Goal: Task Accomplishment & Management: Manage account settings

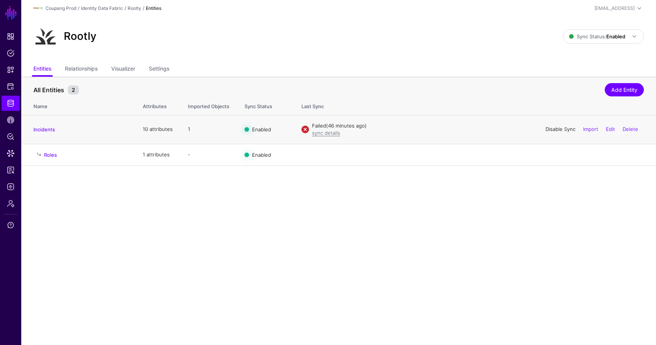
click at [559, 131] on link "Disable Sync" at bounding box center [560, 129] width 30 height 6
click at [558, 128] on link "Enable Sync" at bounding box center [560, 129] width 29 height 6
click at [560, 127] on link "Disable Sync" at bounding box center [560, 129] width 30 height 6
click at [557, 127] on link "Enable Sync" at bounding box center [560, 129] width 29 height 6
click at [611, 156] on link "Edit" at bounding box center [610, 154] width 9 height 6
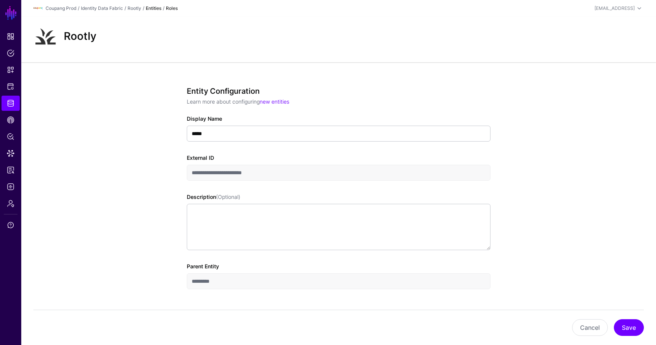
click at [583, 318] on div "Cancel Save" at bounding box center [338, 327] width 610 height 35
click at [583, 321] on button "Cancel" at bounding box center [590, 327] width 36 height 17
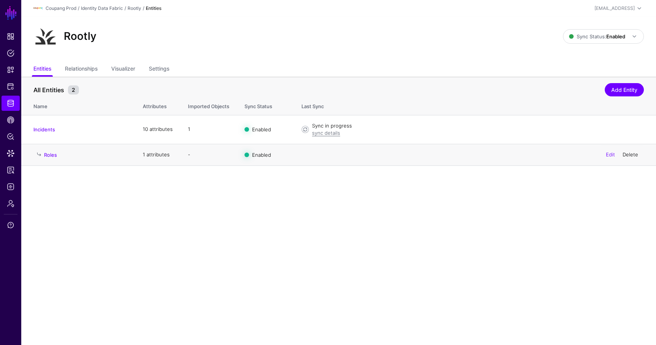
click at [634, 155] on link "Delete" at bounding box center [630, 154] width 16 height 6
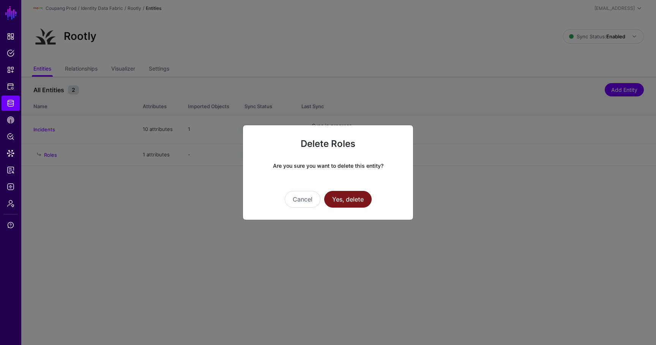
click at [357, 195] on button "Yes, delete" at bounding box center [347, 199] width 47 height 17
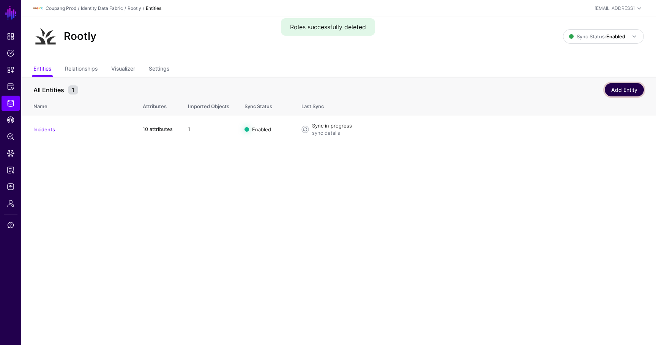
click at [606, 90] on link "Add Entity" at bounding box center [623, 89] width 39 height 13
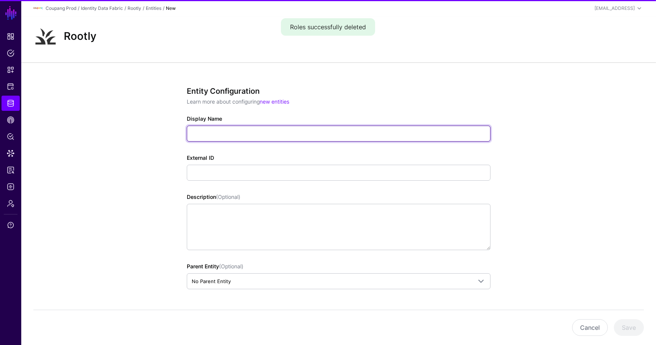
click at [247, 132] on input "Display Name" at bounding box center [339, 134] width 304 height 16
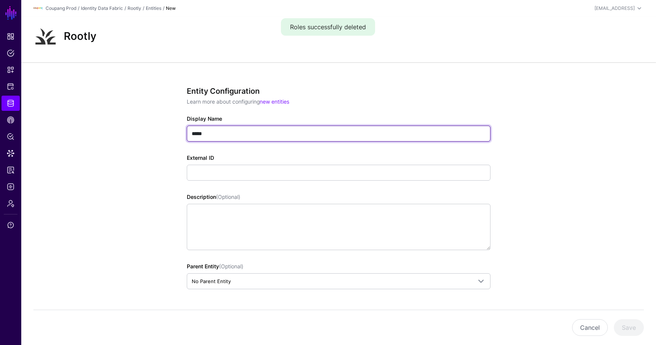
type input "*****"
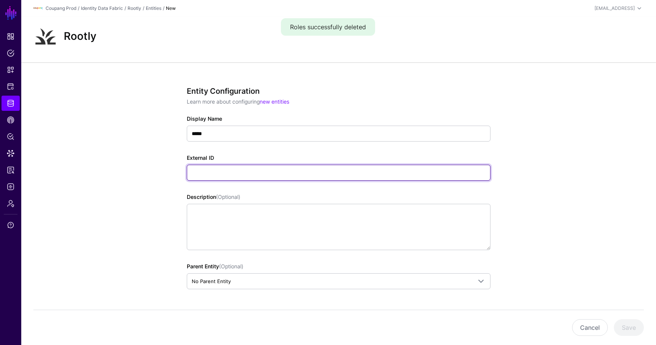
paste input "**********"
type input "**********"
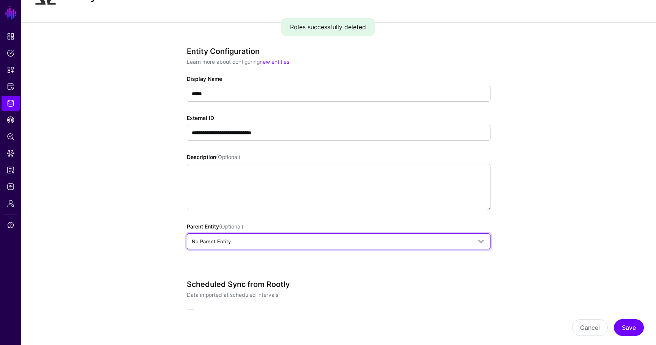
scroll to position [70, 0]
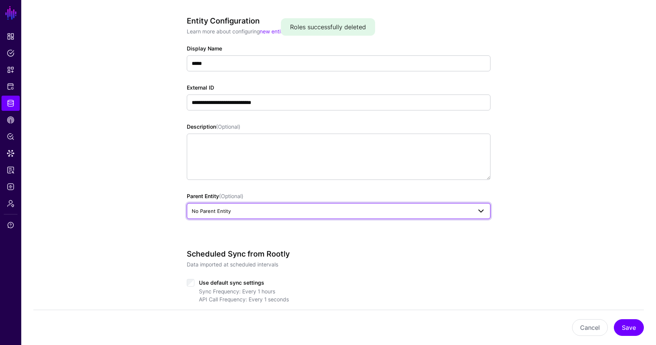
click at [248, 214] on span "No Parent Entity" at bounding box center [332, 211] width 280 height 8
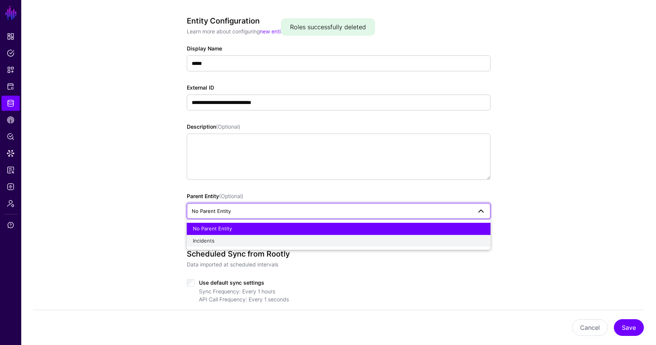
click at [243, 242] on div "Incidents" at bounding box center [338, 241] width 291 height 8
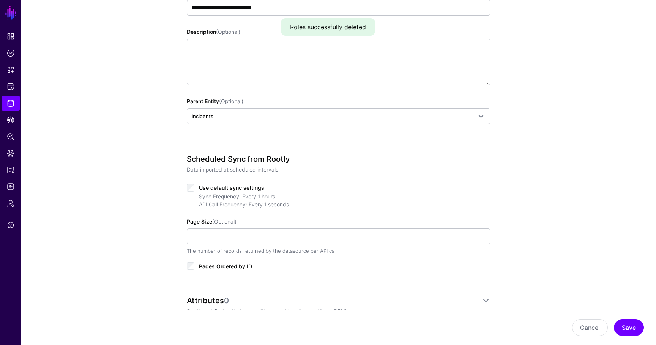
scroll to position [233, 0]
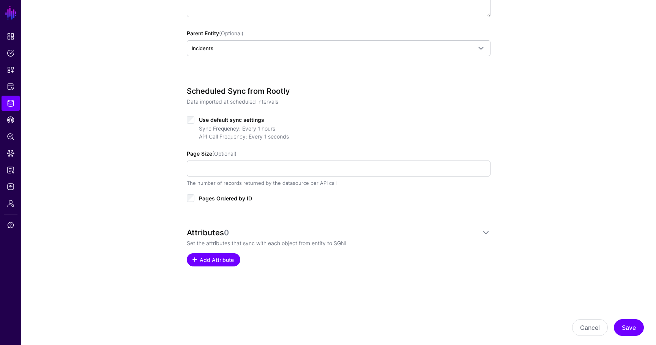
click at [215, 255] on link "Add Attribute" at bounding box center [213, 259] width 53 height 13
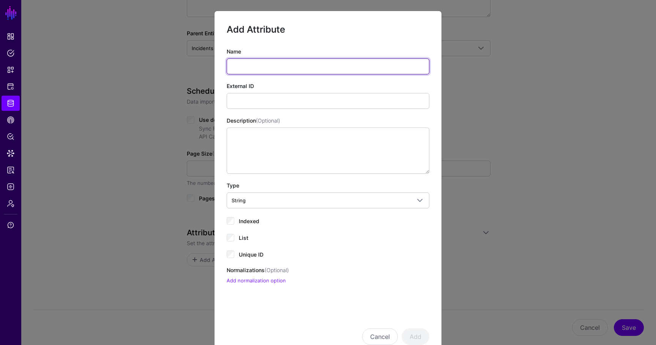
click at [255, 62] on input "Name" at bounding box center [328, 66] width 203 height 16
type input "**"
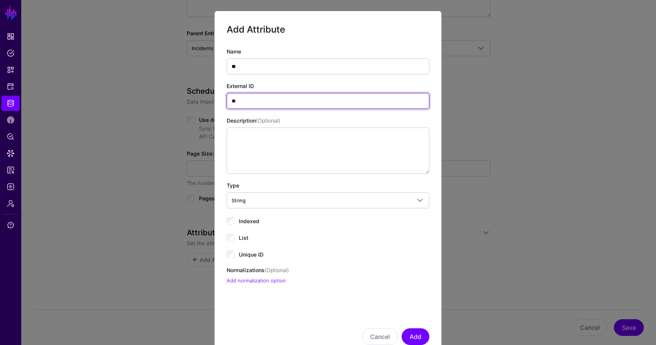
type input "**"
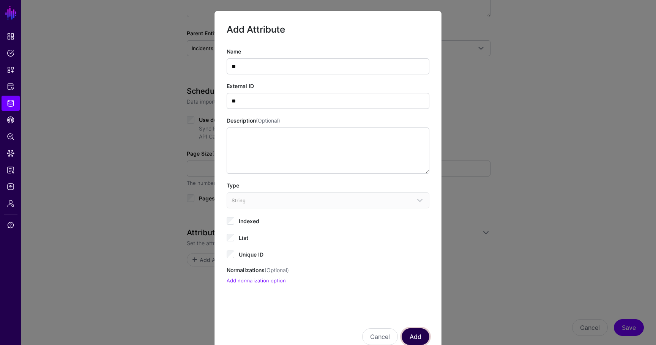
click at [416, 333] on button "Add" at bounding box center [415, 336] width 28 height 17
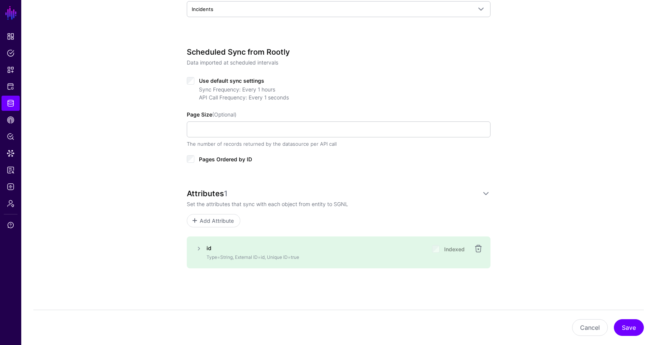
scroll to position [274, 0]
click at [625, 332] on button "Save" at bounding box center [629, 327] width 30 height 17
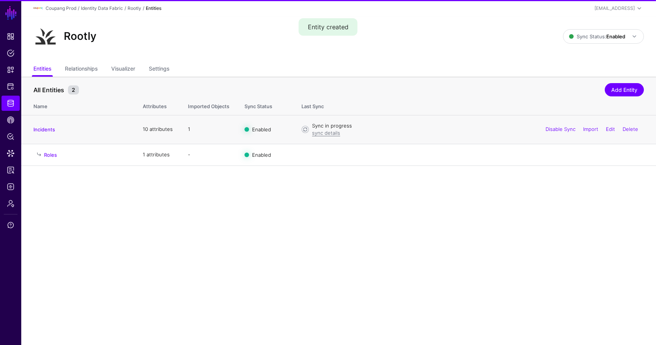
click at [553, 124] on div "Disable Sync Import Edit Delete" at bounding box center [592, 129] width 104 height 19
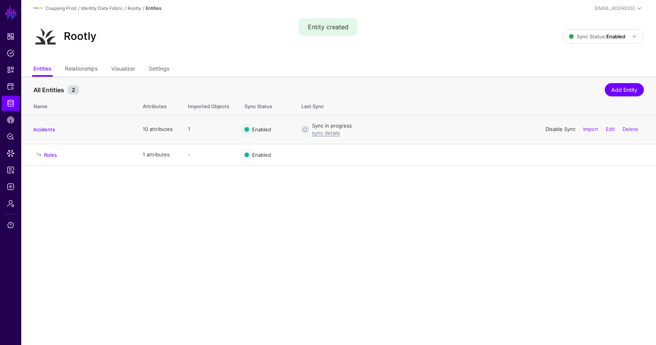
click at [558, 128] on link "Disable Sync" at bounding box center [560, 129] width 30 height 6
click at [552, 127] on link "Enable Sync" at bounding box center [560, 129] width 29 height 6
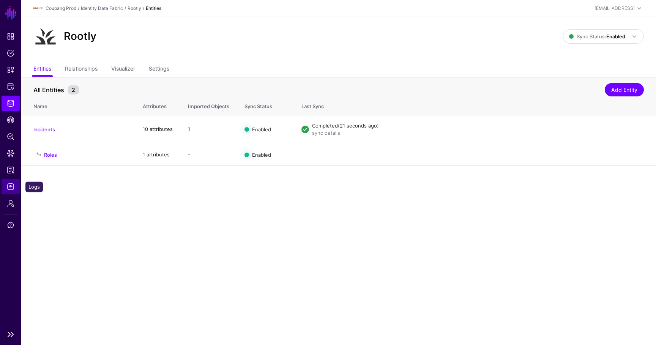
click at [14, 184] on span "Logs" at bounding box center [11, 187] width 8 height 8
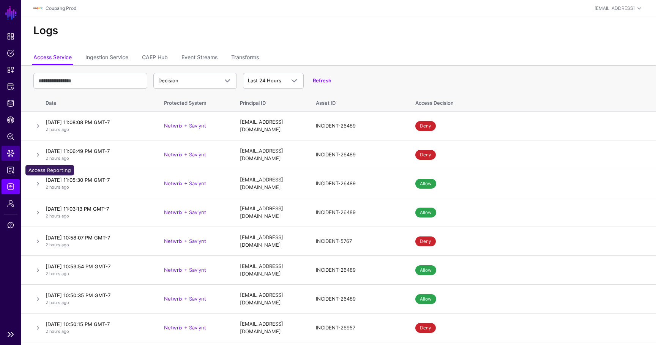
click at [12, 157] on link "Data Lens" at bounding box center [11, 153] width 18 height 15
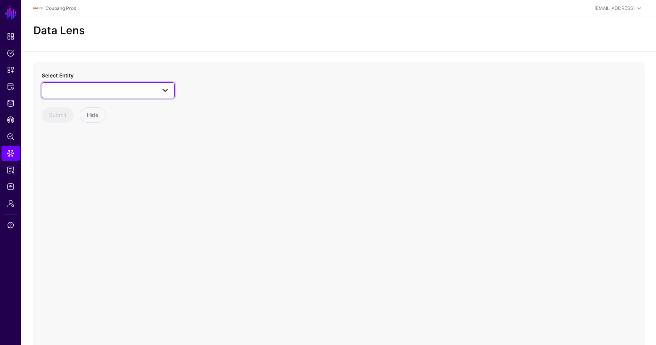
click at [76, 89] on span at bounding box center [108, 90] width 123 height 9
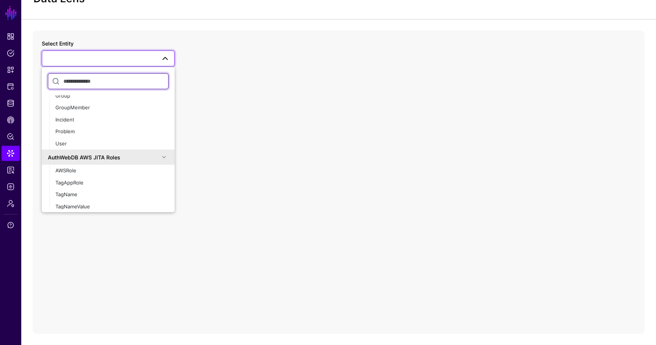
scroll to position [138, 0]
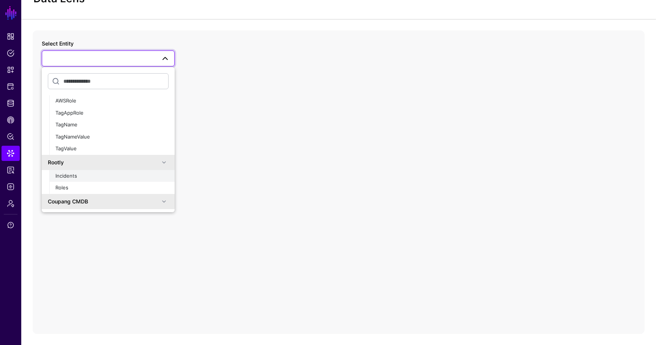
click at [70, 176] on span "Incidents" at bounding box center [66, 176] width 22 height 6
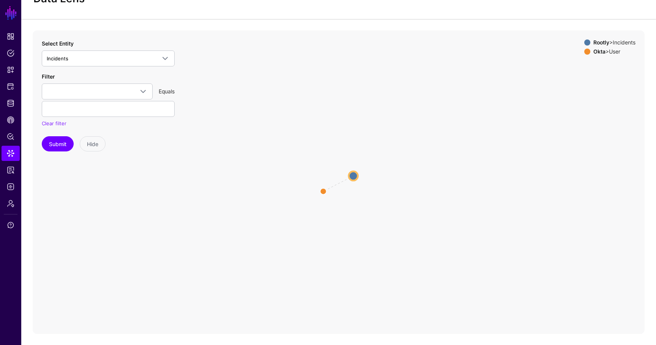
click at [351, 171] on circle at bounding box center [353, 175] width 9 height 9
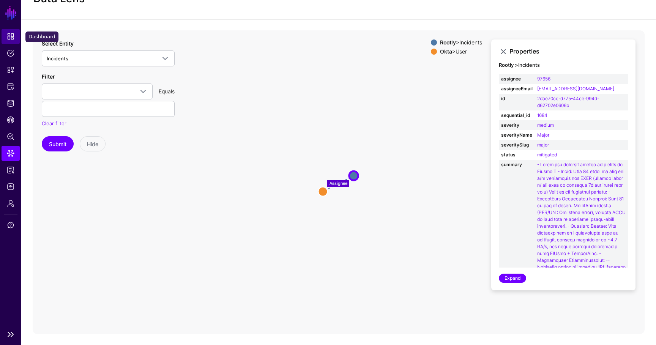
click at [11, 30] on link "Dashboard" at bounding box center [11, 36] width 18 height 15
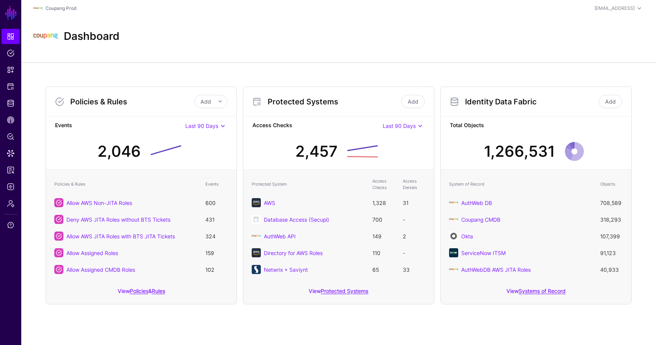
click at [517, 288] on div "View Systems of Record" at bounding box center [536, 293] width 190 height 22
click at [525, 288] on link "Systems of Record" at bounding box center [541, 291] width 47 height 6
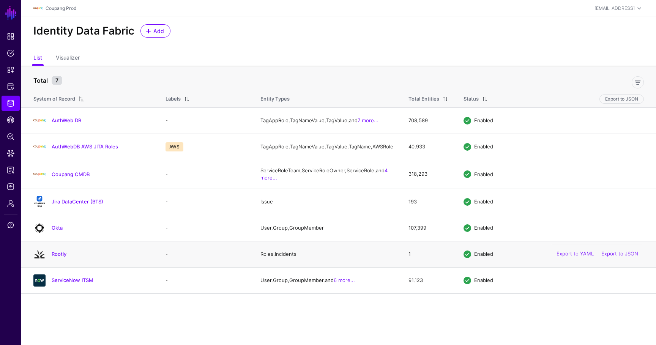
click at [58, 257] on h4 "Rootly" at bounding box center [101, 253] width 99 height 7
click at [56, 257] on link "Rootly" at bounding box center [59, 254] width 15 height 6
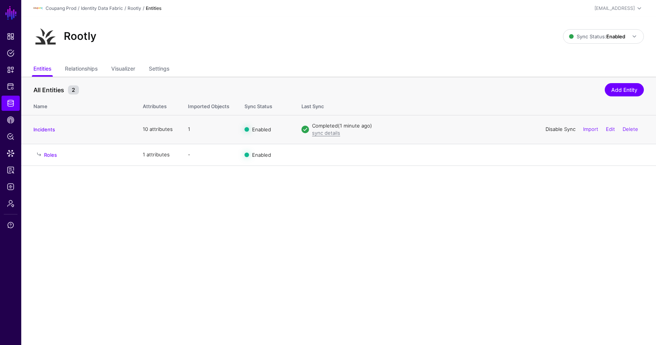
click at [567, 126] on link "Disable Sync" at bounding box center [560, 129] width 30 height 6
click at [561, 130] on link "Enable Sync" at bounding box center [560, 129] width 29 height 6
click at [629, 155] on link "Delete" at bounding box center [630, 154] width 16 height 6
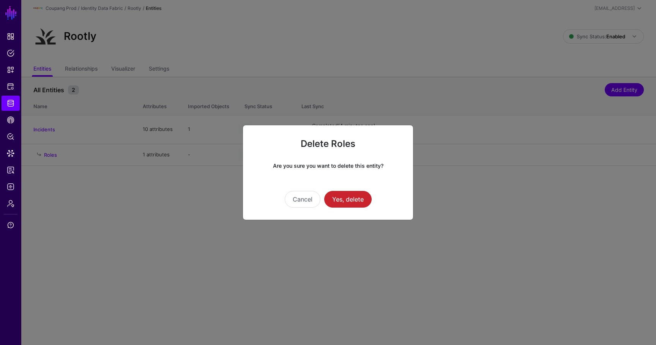
drag, startPoint x: 362, startPoint y: 196, endPoint x: 377, endPoint y: 160, distance: 38.4
click at [376, 166] on div "Delete Roles Are you sure you want to delete this entity? Cancel Yes, delete" at bounding box center [327, 172] width 171 height 95
click at [293, 196] on button "Cancel" at bounding box center [303, 199] width 36 height 17
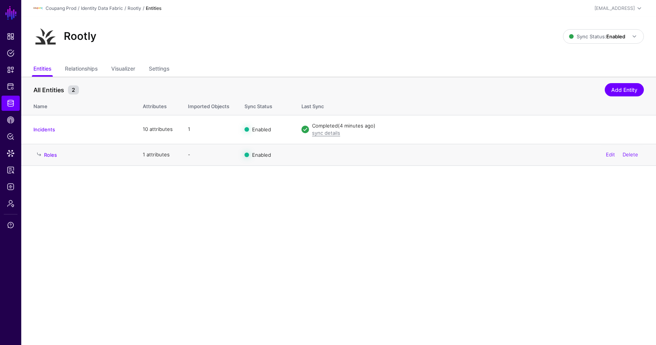
click at [57, 159] on td "Roles" at bounding box center [78, 155] width 114 height 22
click at [52, 158] on h4 "Roles" at bounding box center [85, 154] width 83 height 7
click at [52, 157] on link "Roles" at bounding box center [50, 155] width 13 height 6
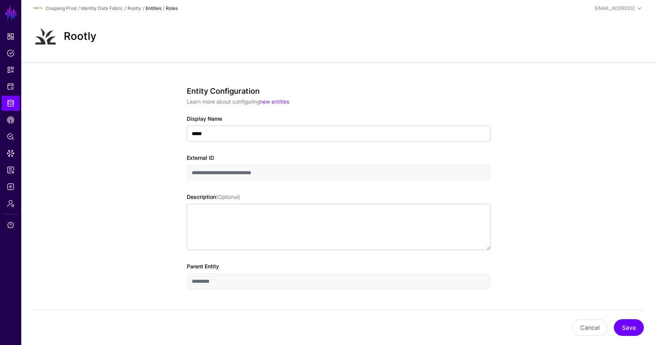
click at [605, 329] on button "Cancel" at bounding box center [590, 327] width 36 height 17
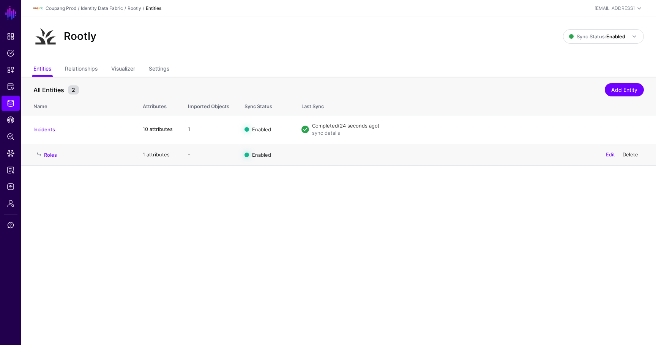
click at [629, 151] on link "Delete" at bounding box center [630, 154] width 16 height 6
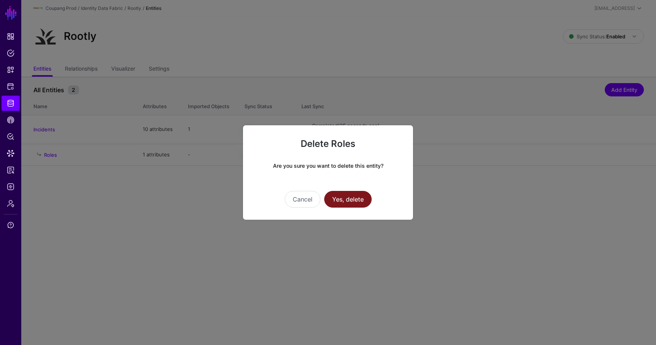
click at [365, 200] on button "Yes, delete" at bounding box center [347, 199] width 47 height 17
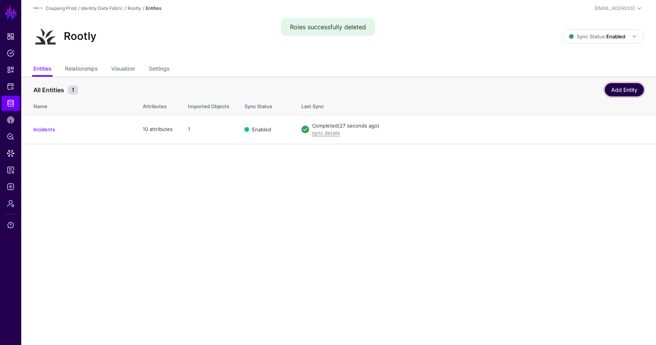
click at [612, 93] on link "Add Entity" at bounding box center [623, 89] width 39 height 13
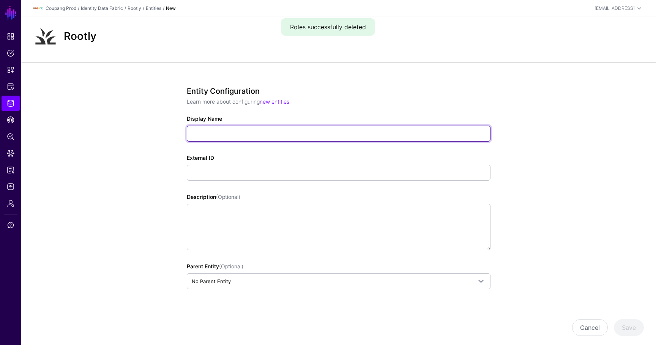
click at [215, 132] on input "Display Name" at bounding box center [339, 134] width 304 height 16
type input "*****"
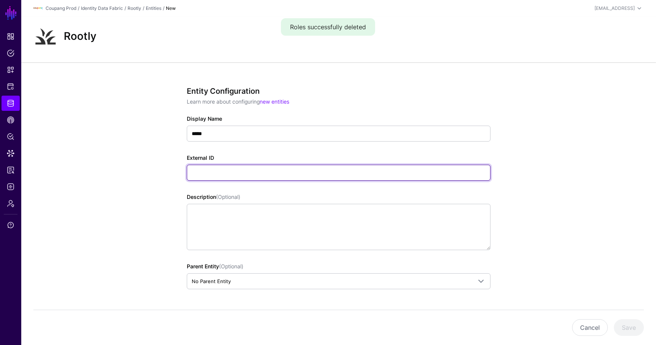
paste input "**********"
type input "**********"
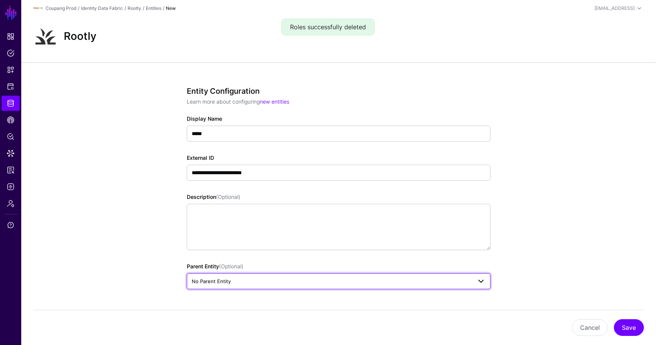
click at [235, 277] on span "No Parent Entity" at bounding box center [332, 281] width 280 height 8
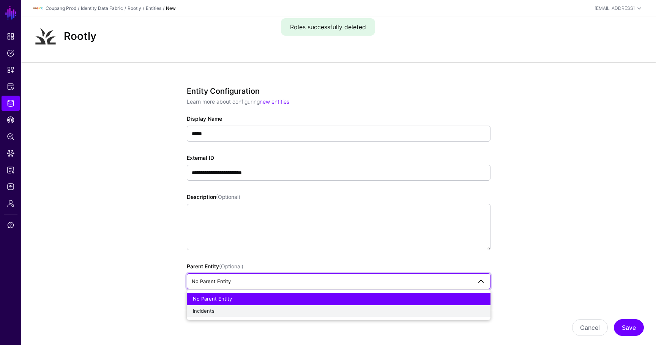
click at [222, 308] on div "Incidents" at bounding box center [338, 311] width 291 height 8
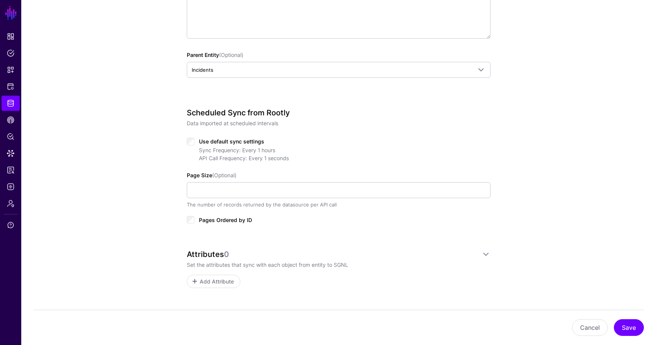
scroll to position [233, 0]
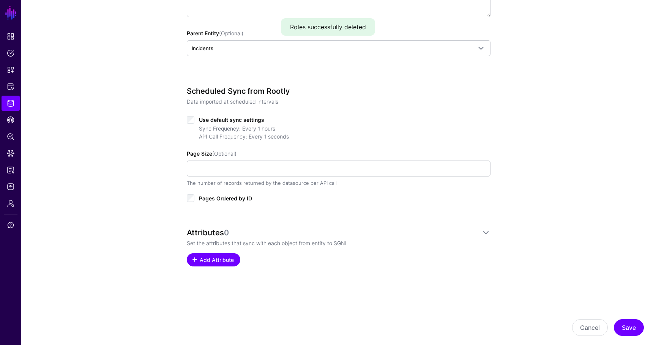
click at [226, 253] on link "Add Attribute" at bounding box center [213, 259] width 53 height 13
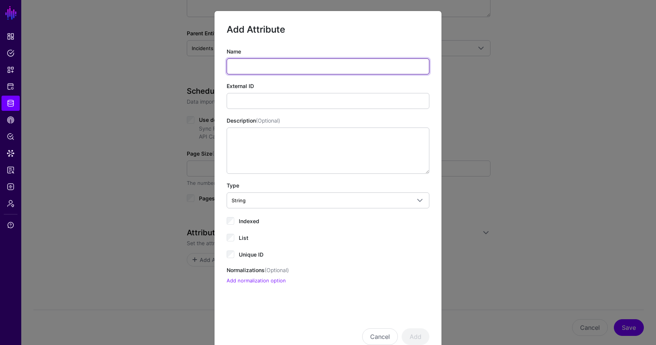
click at [249, 68] on input "Name" at bounding box center [328, 66] width 203 height 16
type input "**"
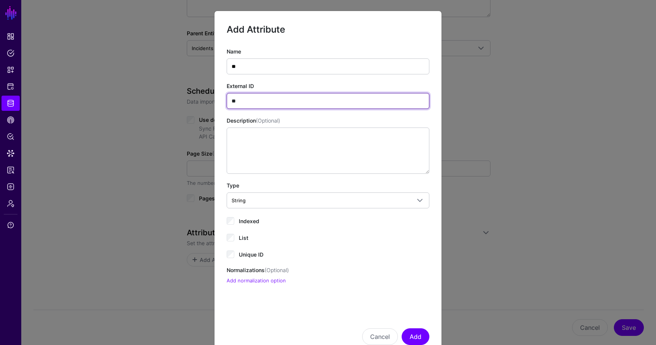
type input "**"
click at [251, 222] on span "Indexed" at bounding box center [249, 221] width 20 height 6
click at [243, 257] on span "Unique ID" at bounding box center [251, 254] width 25 height 6
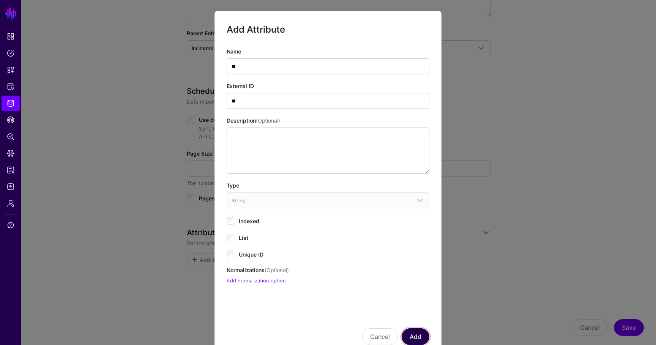
click at [407, 329] on button "Add" at bounding box center [415, 336] width 28 height 17
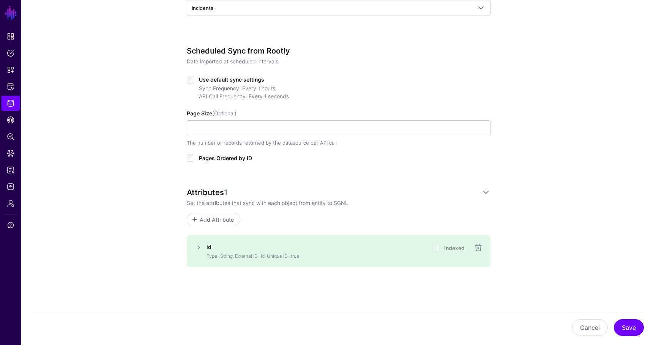
scroll to position [274, 0]
click at [628, 337] on div "Cancel Save" at bounding box center [338, 327] width 610 height 35
click at [628, 330] on button "Save" at bounding box center [629, 327] width 30 height 17
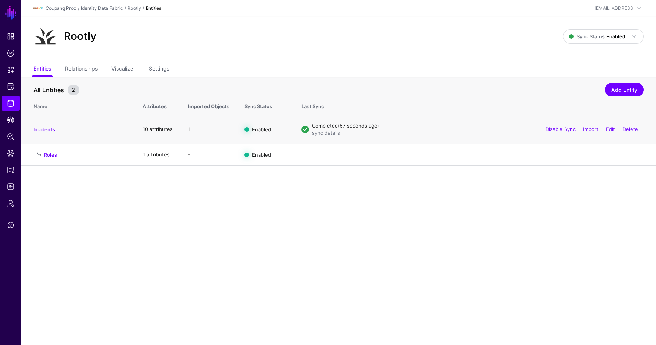
click at [559, 124] on div "Disable Sync Import Edit Delete" at bounding box center [592, 129] width 104 height 19
click at [559, 130] on link "Disable Sync" at bounding box center [560, 129] width 30 height 6
click at [0, 0] on link "Enable Sync" at bounding box center [0, 0] width 0 height 0
click at [53, 154] on link "Roles" at bounding box center [50, 155] width 13 height 6
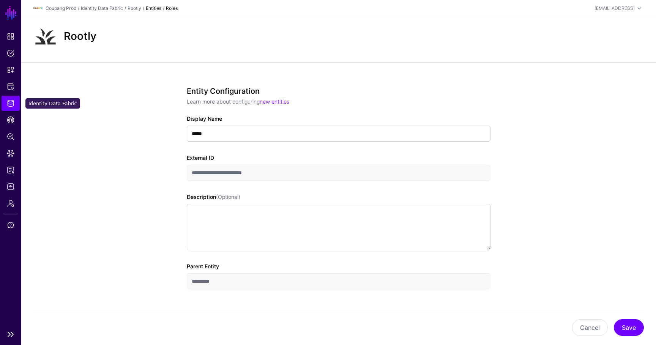
click at [17, 104] on link "Identity Data Fabric" at bounding box center [11, 103] width 18 height 15
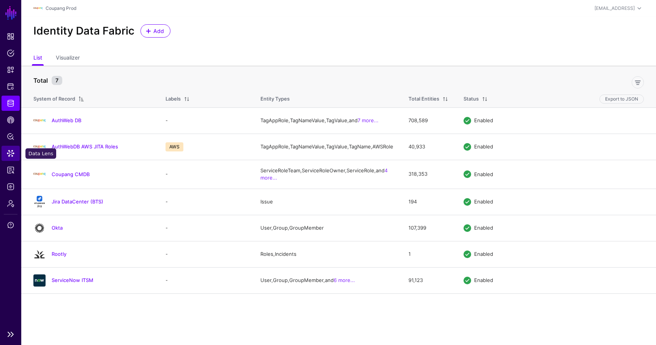
click at [15, 155] on link "Data Lens" at bounding box center [11, 153] width 18 height 15
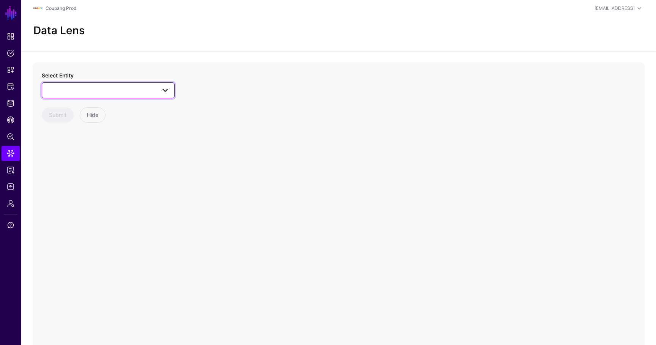
click at [68, 94] on span at bounding box center [108, 90] width 123 height 9
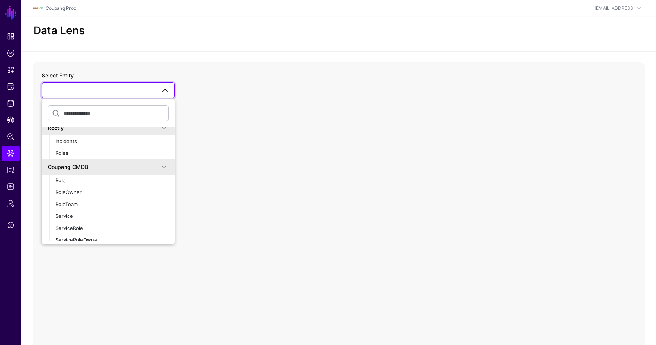
scroll to position [204, 0]
click at [79, 143] on div "Incidents" at bounding box center [111, 142] width 113 height 8
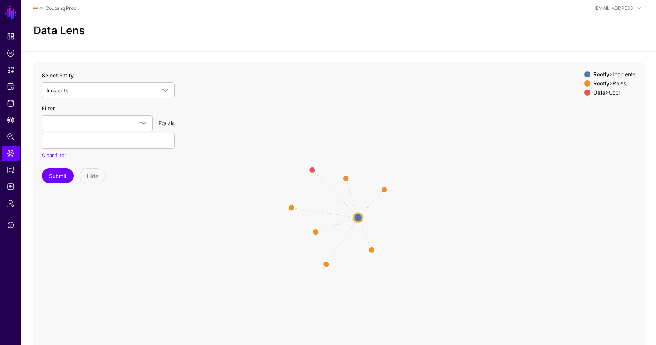
click at [359, 217] on circle at bounding box center [357, 217] width 9 height 9
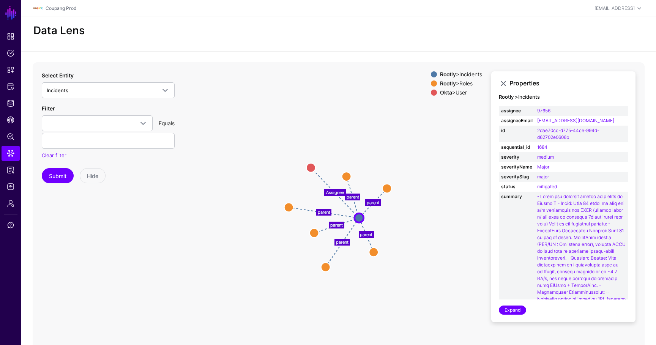
click at [381, 188] on icon "Assignee parent parent parent parent parent parent User User Roles Roles Roles …" at bounding box center [339, 214] width 612 height 304
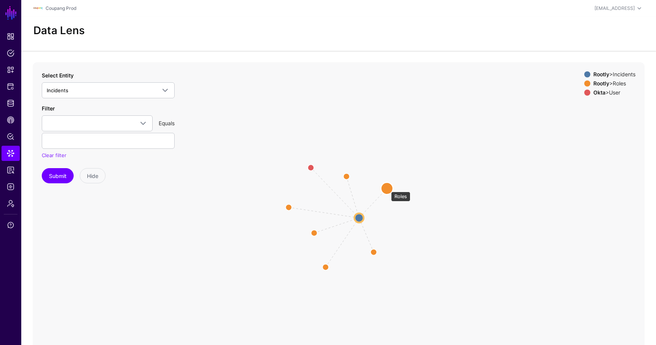
click at [387, 188] on circle at bounding box center [387, 188] width 12 height 12
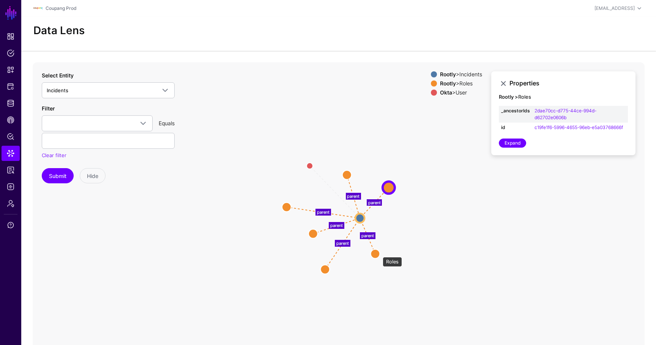
click at [377, 255] on circle at bounding box center [374, 253] width 9 height 9
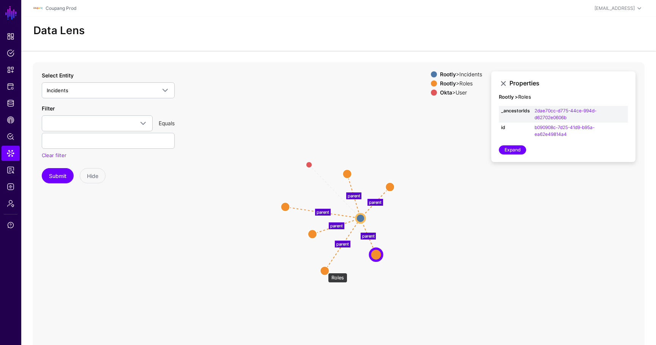
click at [325, 271] on circle at bounding box center [324, 270] width 9 height 9
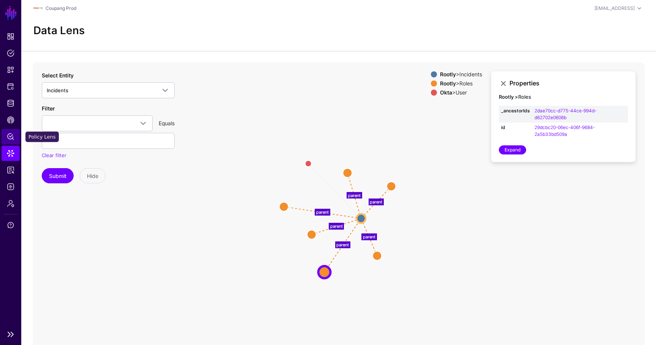
click at [13, 137] on span "Policy Lens" at bounding box center [11, 137] width 8 height 8
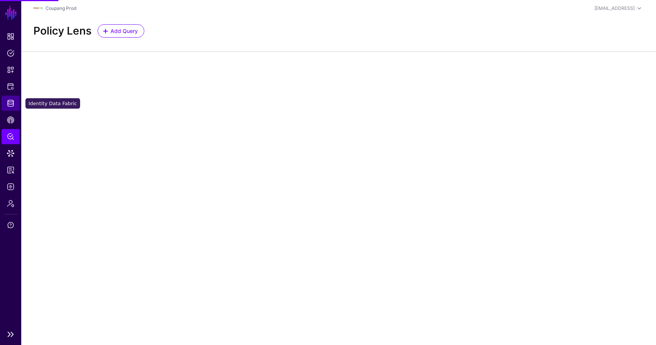
click at [13, 104] on span "Identity Data Fabric" at bounding box center [11, 103] width 8 height 8
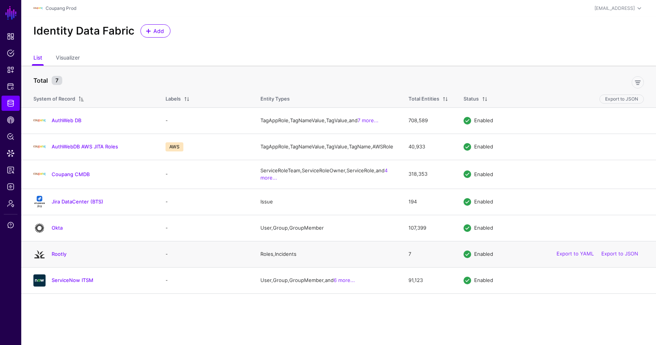
click at [55, 260] on div "Rootly" at bounding box center [91, 254] width 123 height 12
click at [57, 257] on link "Rootly" at bounding box center [59, 254] width 15 height 6
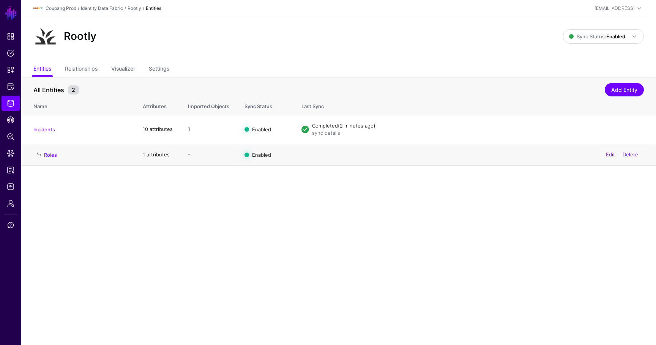
click at [47, 159] on td "Roles" at bounding box center [78, 155] width 114 height 22
click at [49, 155] on link "Roles" at bounding box center [50, 155] width 13 height 6
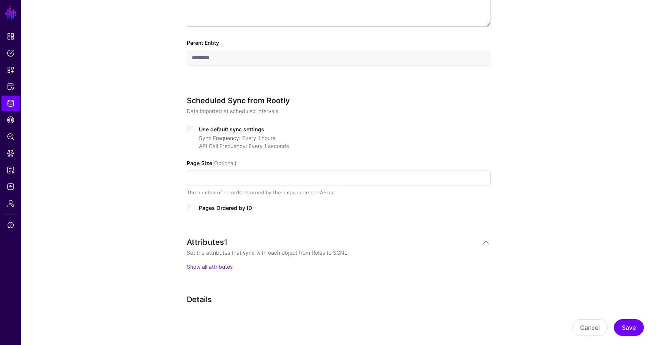
scroll to position [341, 0]
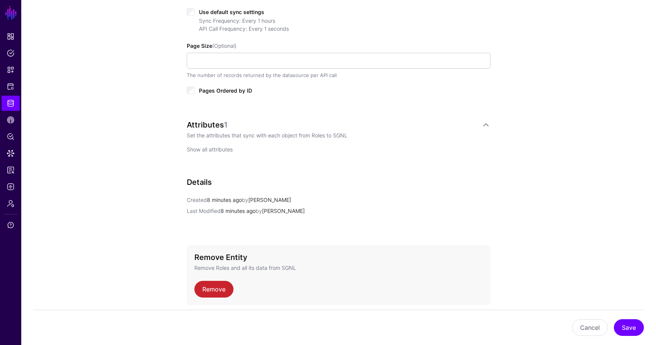
click at [217, 148] on link "Show all attributes" at bounding box center [210, 149] width 46 height 6
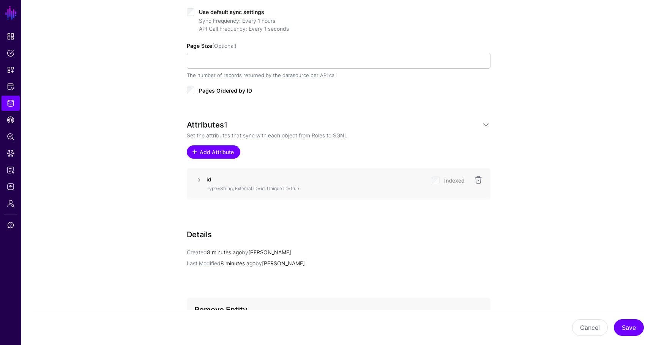
click at [213, 151] on span "Add Attribute" at bounding box center [217, 152] width 36 height 8
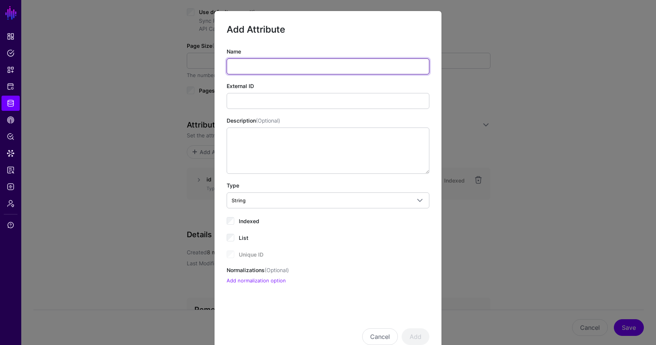
click at [258, 70] on input "Name" at bounding box center [328, 66] width 203 height 16
type input "****"
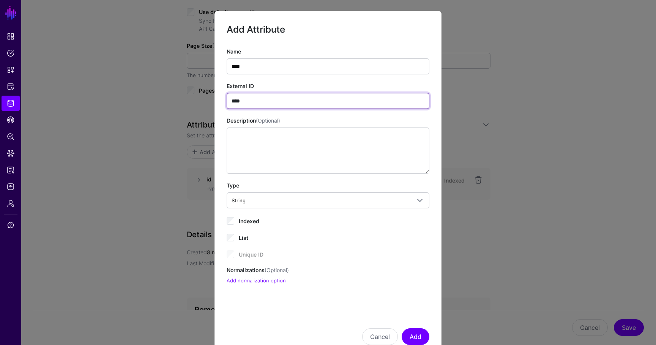
type input "****"
click at [254, 220] on span "Indexed" at bounding box center [249, 221] width 20 height 6
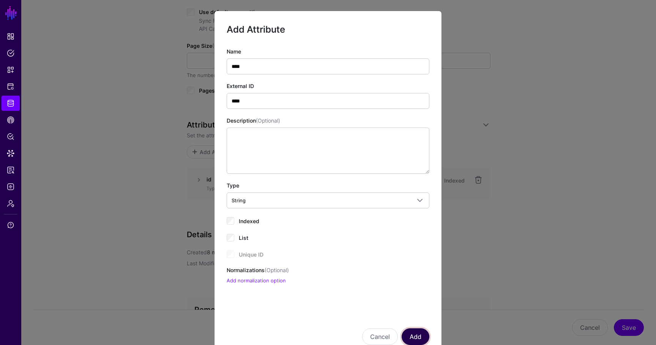
click at [416, 335] on button "Add" at bounding box center [415, 336] width 28 height 17
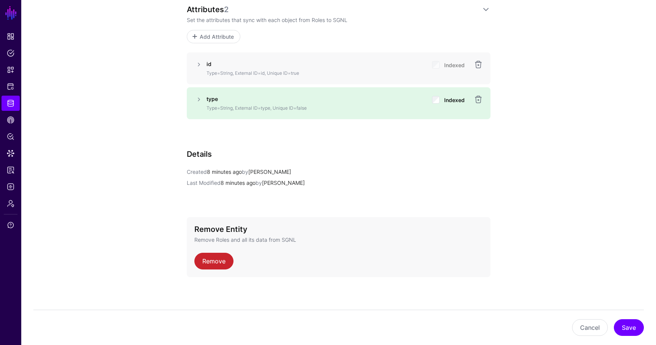
scroll to position [458, 0]
click at [433, 102] on div "Indexed" at bounding box center [448, 100] width 33 height 15
click at [621, 329] on button "Save" at bounding box center [629, 327] width 30 height 17
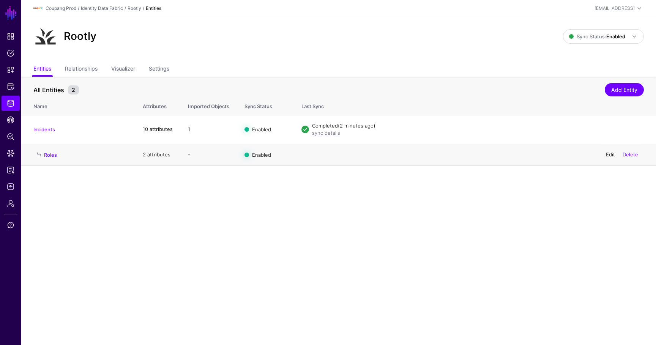
click at [612, 157] on link "Edit" at bounding box center [610, 154] width 9 height 6
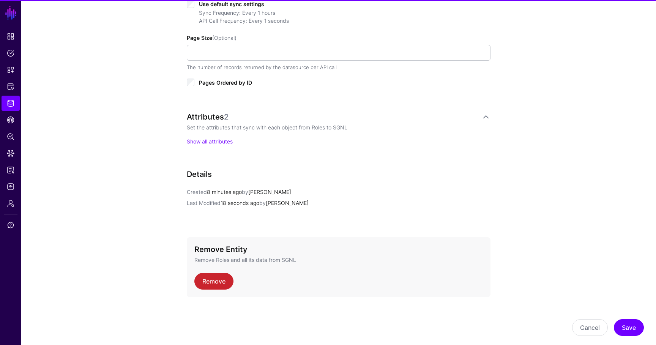
scroll to position [370, 0]
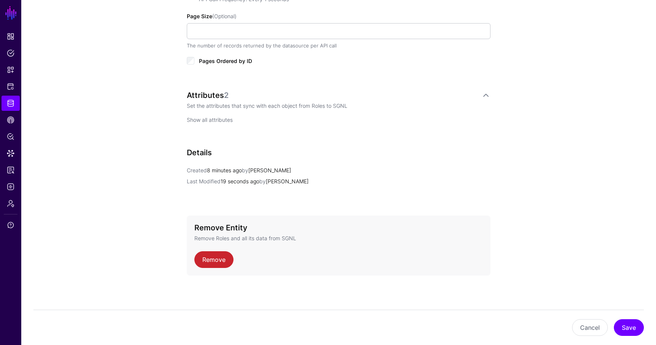
click at [214, 120] on link "Show all attributes" at bounding box center [210, 119] width 46 height 6
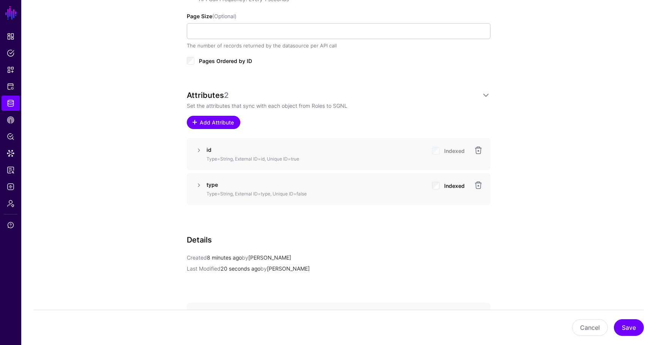
click at [228, 121] on span "Add Attribute" at bounding box center [217, 122] width 36 height 8
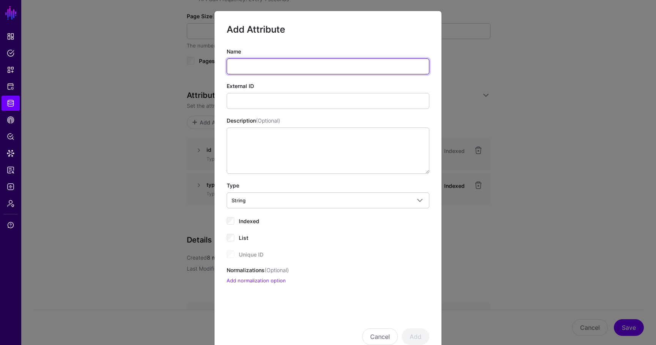
click at [266, 66] on input "Name" at bounding box center [328, 66] width 203 height 16
type input "****"
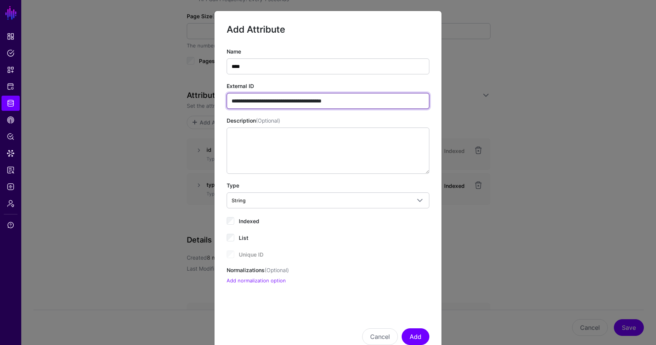
type input "**********"
click at [244, 220] on span "Indexed" at bounding box center [249, 221] width 20 height 6
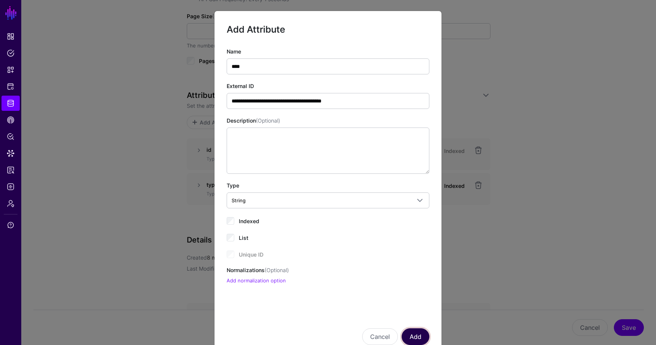
click at [413, 335] on button "Add" at bounding box center [415, 336] width 28 height 17
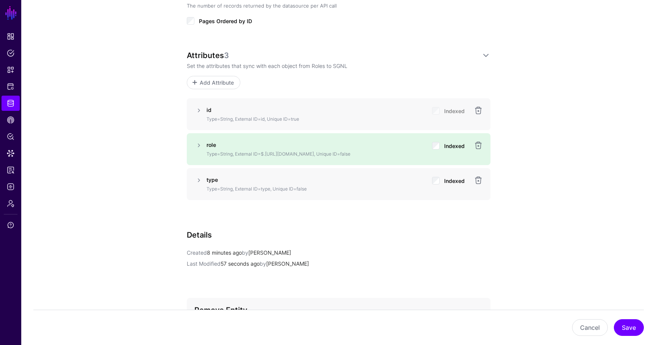
scroll to position [403, 0]
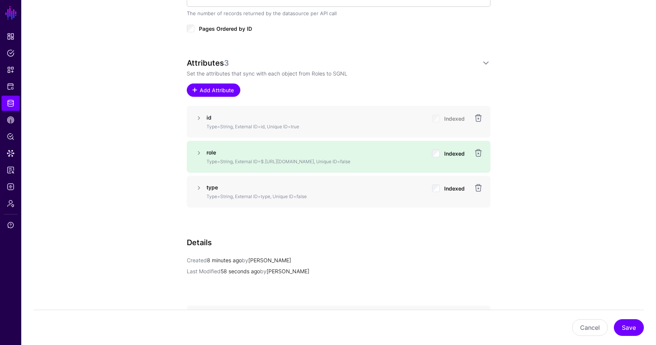
click at [222, 89] on span "Add Attribute" at bounding box center [217, 90] width 36 height 8
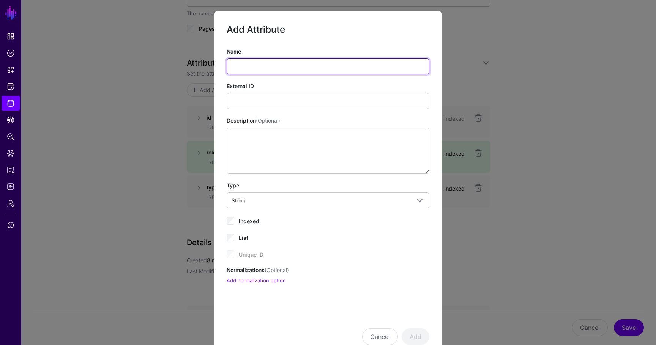
click at [250, 71] on input "Name" at bounding box center [328, 66] width 203 height 16
type input "*********"
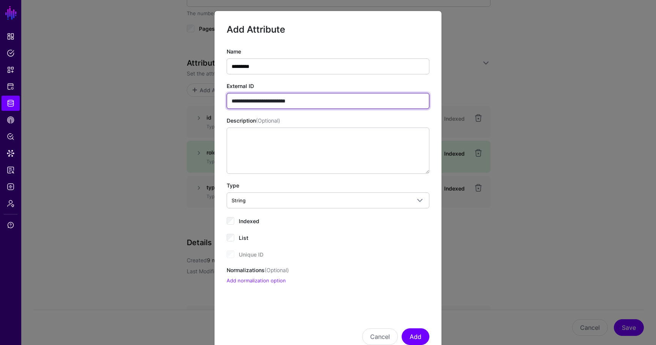
type input "**********"
click at [252, 222] on span "Indexed" at bounding box center [249, 221] width 20 height 6
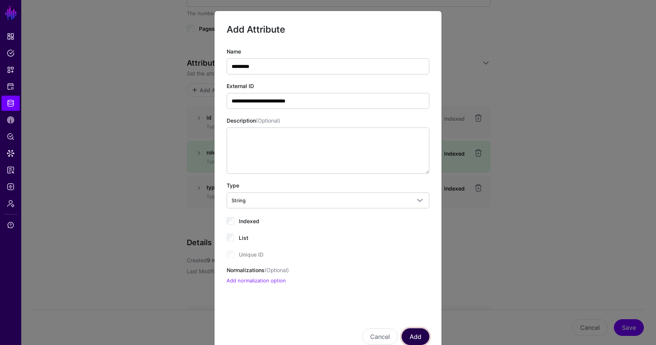
click at [410, 336] on button "Add" at bounding box center [415, 336] width 28 height 17
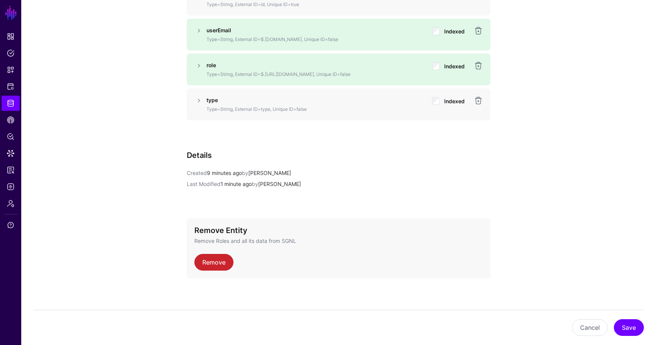
scroll to position [527, 0]
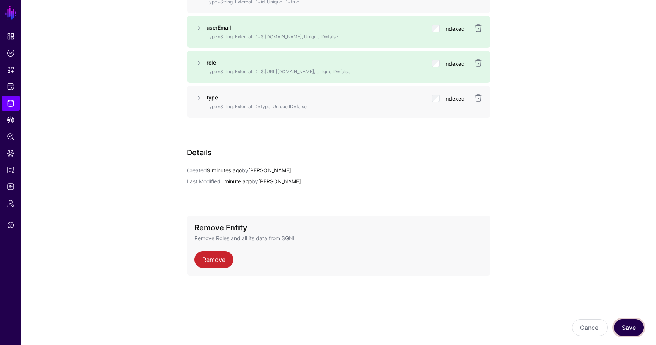
click at [635, 327] on button "Save" at bounding box center [629, 327] width 30 height 17
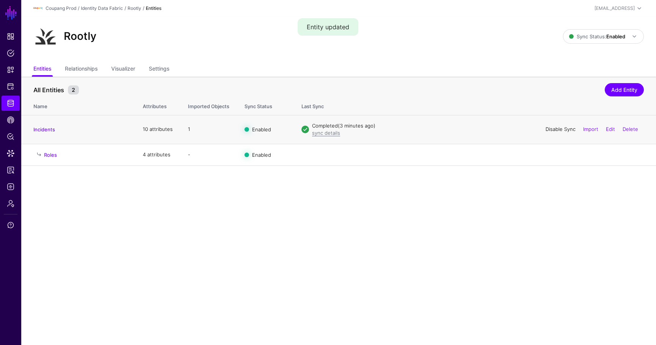
click at [563, 132] on link "Disable Sync" at bounding box center [560, 129] width 30 height 6
click at [0, 0] on link "Enable Sync" at bounding box center [0, 0] width 0 height 0
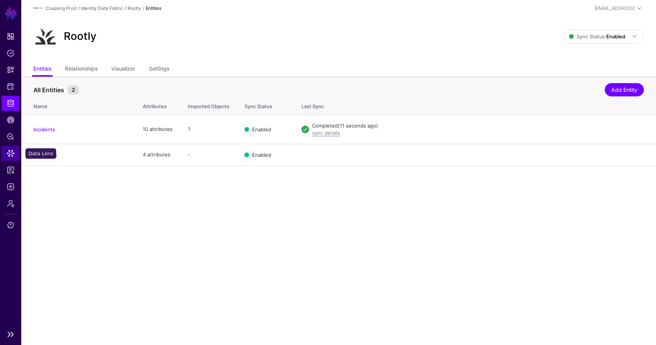
click at [13, 157] on link "Data Lens" at bounding box center [11, 153] width 18 height 15
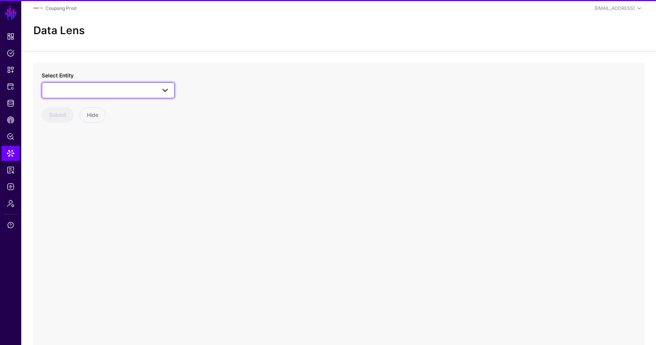
click at [85, 86] on span at bounding box center [108, 90] width 123 height 9
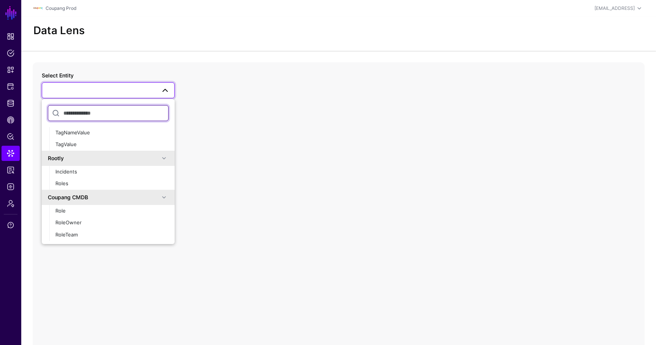
scroll to position [175, 0]
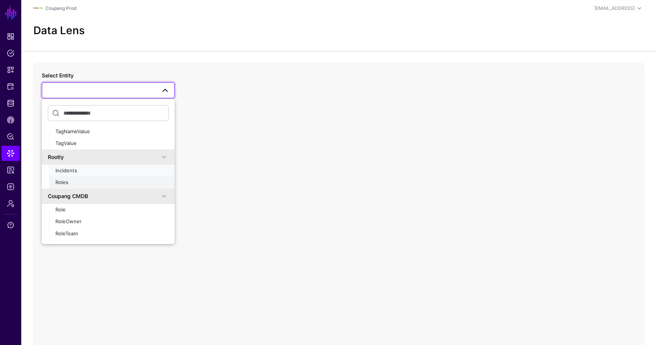
drag, startPoint x: 79, startPoint y: 176, endPoint x: 77, endPoint y: 180, distance: 4.3
click at [77, 180] on ul "Incidents Roles" at bounding box center [111, 177] width 125 height 24
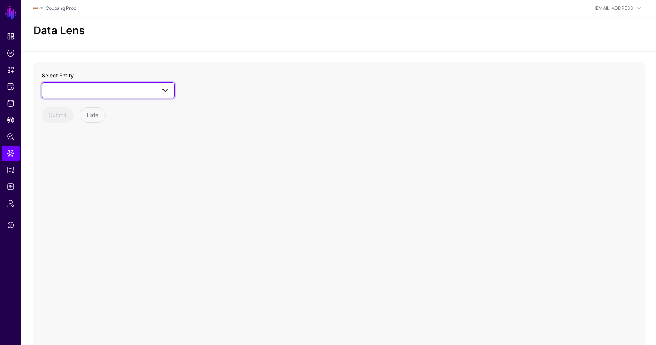
click at [94, 91] on span at bounding box center [108, 90] width 123 height 9
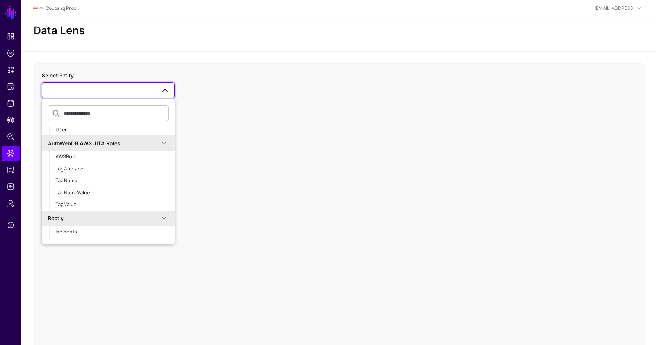
scroll to position [201, 0]
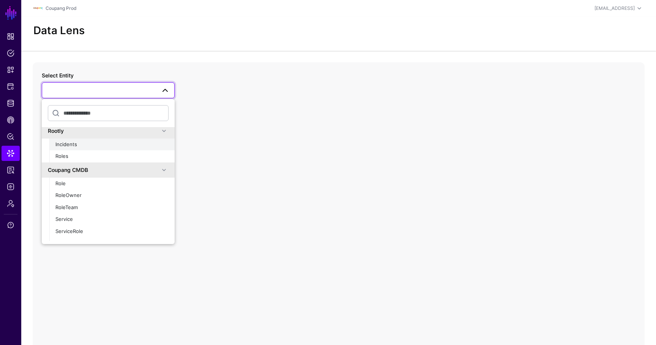
click at [85, 143] on div "Incidents" at bounding box center [111, 145] width 113 height 8
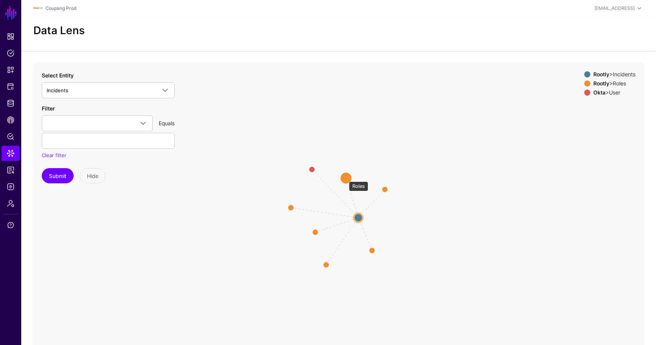
click at [345, 178] on circle at bounding box center [346, 178] width 12 height 12
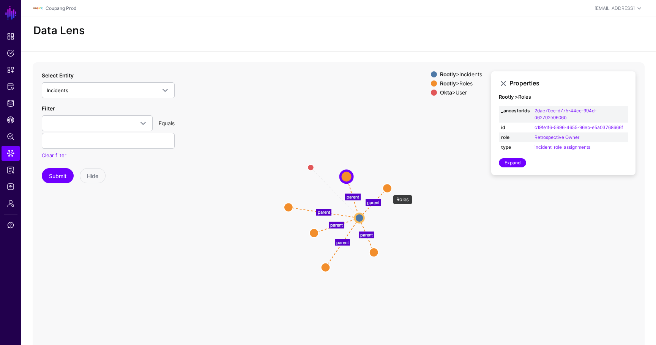
click at [389, 191] on circle at bounding box center [386, 188] width 9 height 9
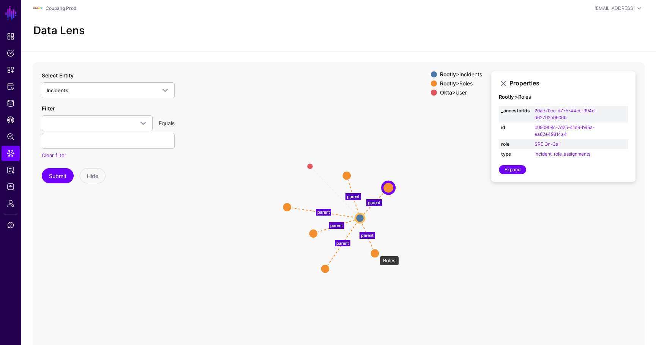
click at [376, 252] on circle at bounding box center [374, 253] width 9 height 9
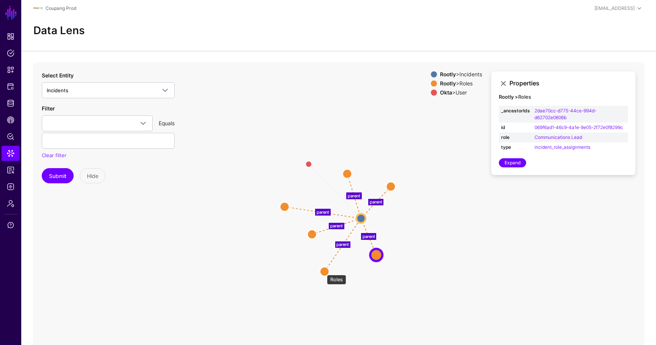
click at [323, 271] on circle at bounding box center [324, 271] width 9 height 9
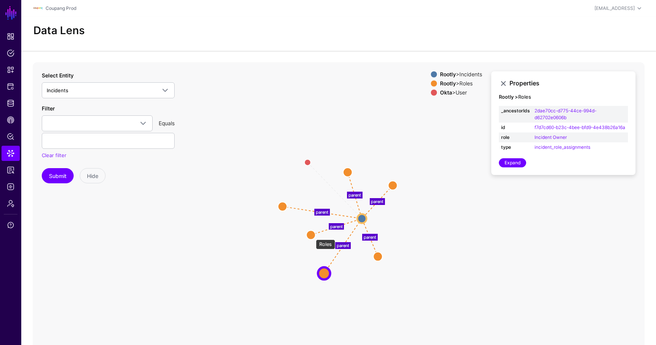
click at [312, 236] on circle at bounding box center [310, 234] width 9 height 9
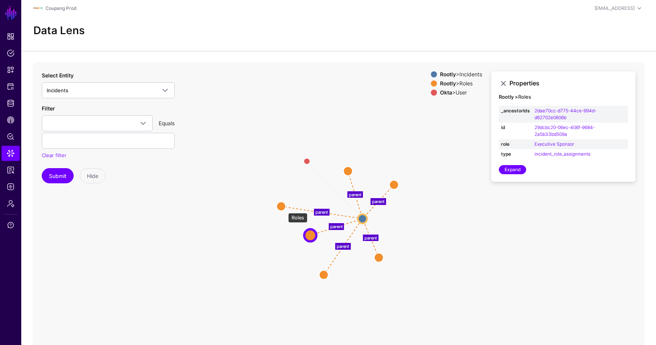
click at [284, 207] on circle at bounding box center [281, 205] width 9 height 9
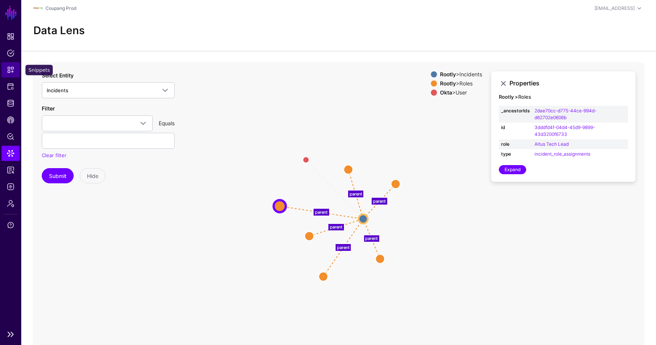
click at [12, 67] on span "Snippets" at bounding box center [11, 70] width 8 height 8
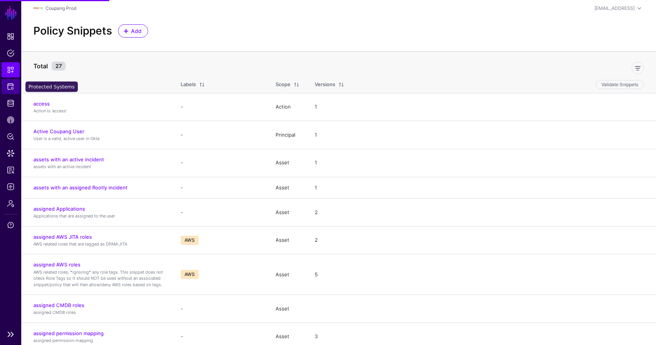
click at [10, 86] on span "Protected Systems" at bounding box center [11, 87] width 8 height 8
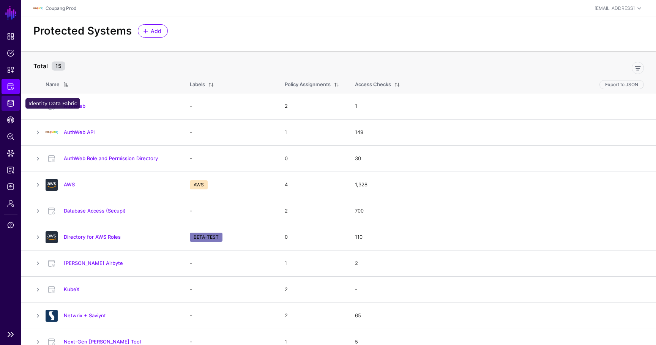
click at [10, 107] on link "Identity Data Fabric" at bounding box center [11, 103] width 18 height 15
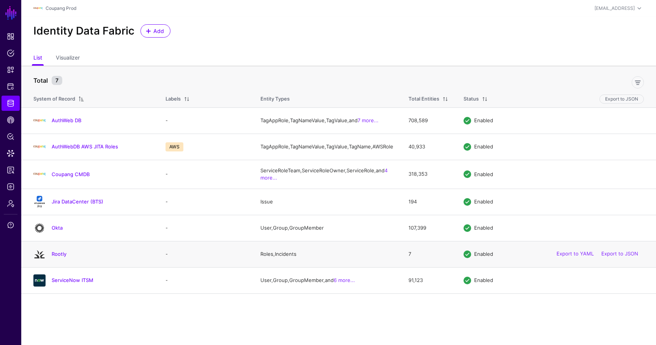
click at [59, 257] on h4 "Rootly" at bounding box center [101, 253] width 99 height 7
click at [60, 257] on link "Rootly" at bounding box center [59, 254] width 15 height 6
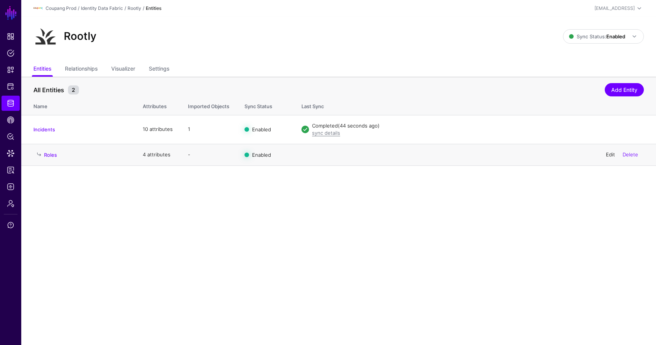
click at [609, 153] on link "Edit" at bounding box center [610, 154] width 9 height 6
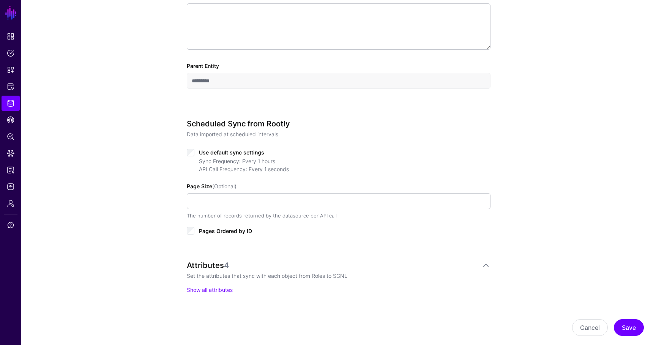
scroll to position [370, 0]
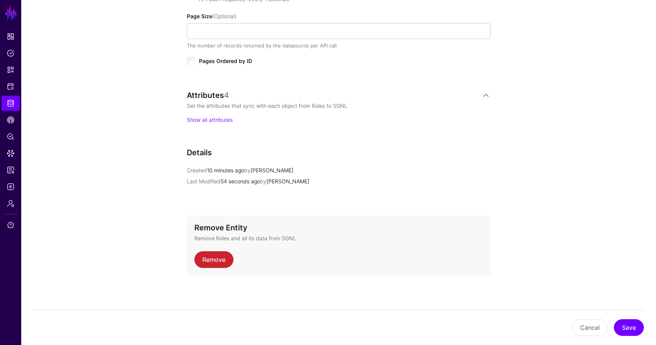
click at [223, 112] on div "Attributes 4 Set the attributes that sync with each object from Roles to SGNL S…" at bounding box center [339, 107] width 304 height 33
click at [223, 121] on link "Show all attributes" at bounding box center [210, 119] width 46 height 6
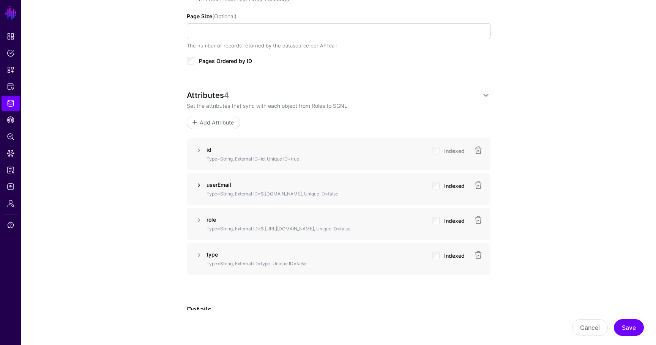
click at [197, 182] on link at bounding box center [198, 185] width 9 height 9
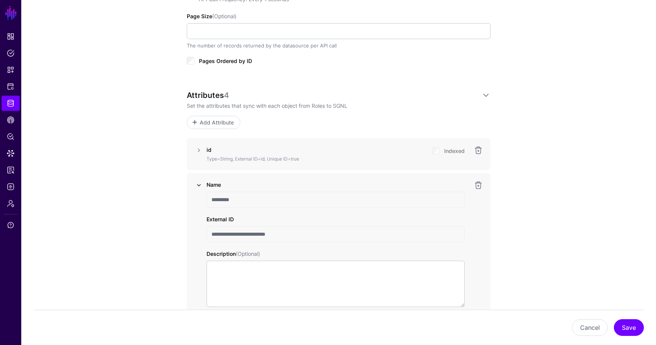
click at [196, 185] on link at bounding box center [198, 185] width 9 height 9
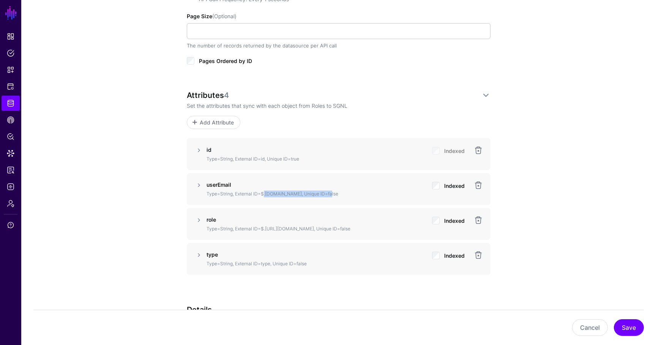
drag, startPoint x: 319, startPoint y: 195, endPoint x: 262, endPoint y: 194, distance: 57.3
click at [262, 194] on p "Type=String, External ID=$.user.data.attributes.email, Unique ID=false" at bounding box center [315, 193] width 219 height 7
copy p "$.user.data.attributes.email"
click at [482, 186] on link at bounding box center [478, 185] width 9 height 9
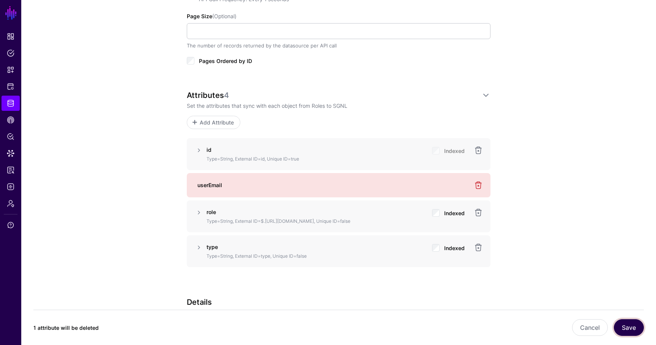
click at [634, 325] on button "Save" at bounding box center [629, 327] width 30 height 17
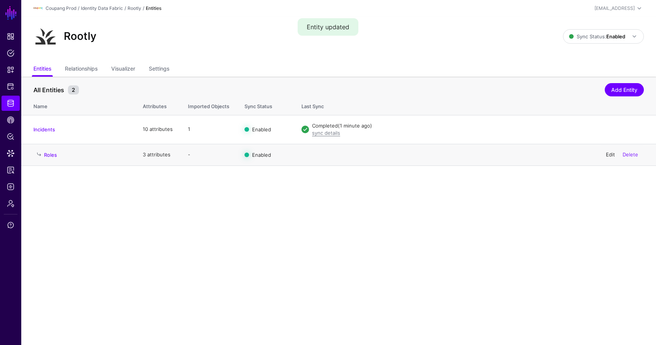
click at [606, 156] on link "Edit" at bounding box center [610, 154] width 9 height 6
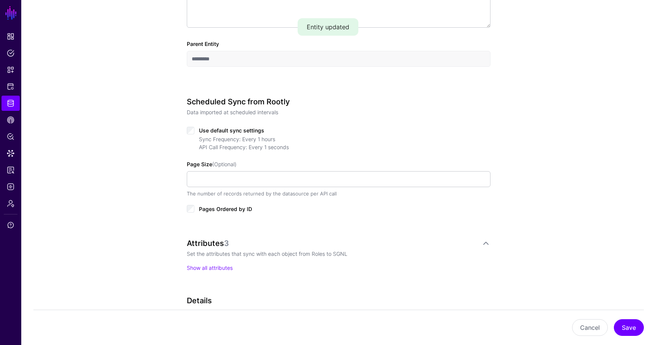
scroll to position [246, 0]
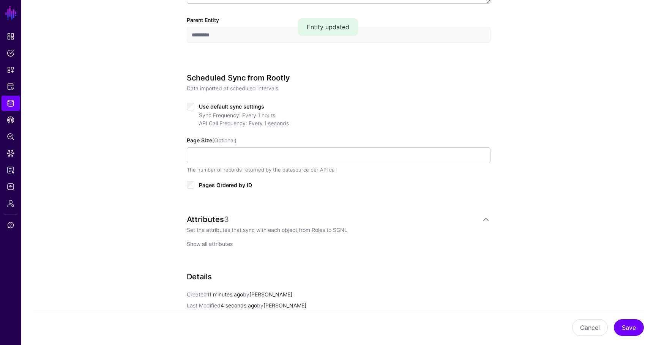
click at [216, 241] on link "Show all attributes" at bounding box center [210, 244] width 46 height 6
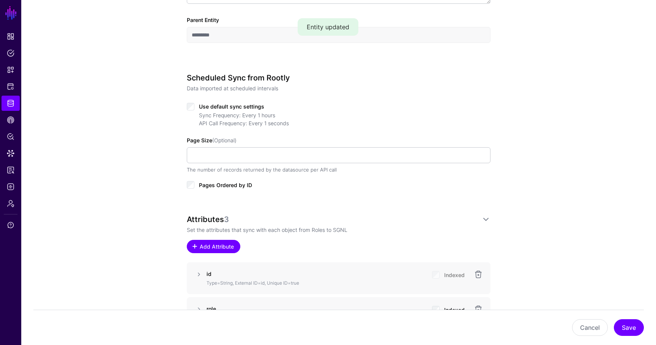
click at [233, 246] on span "Add Attribute" at bounding box center [217, 246] width 36 height 8
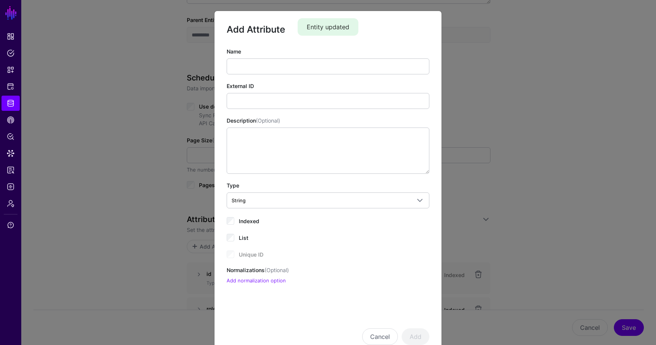
click at [255, 76] on div "Name External ID Description (Optional) Type String String Bool DateTime Double…" at bounding box center [328, 165] width 203 height 237
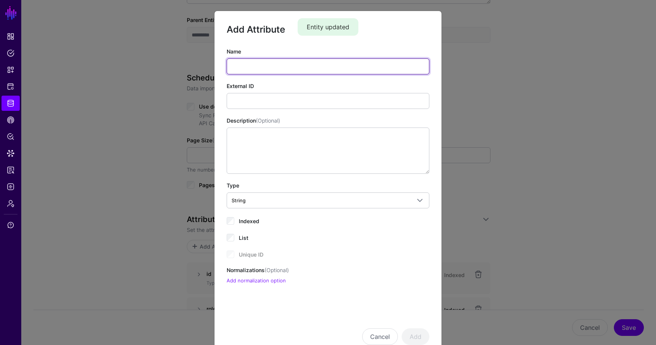
click at [252, 70] on input "Name" at bounding box center [328, 66] width 203 height 16
type input "*********"
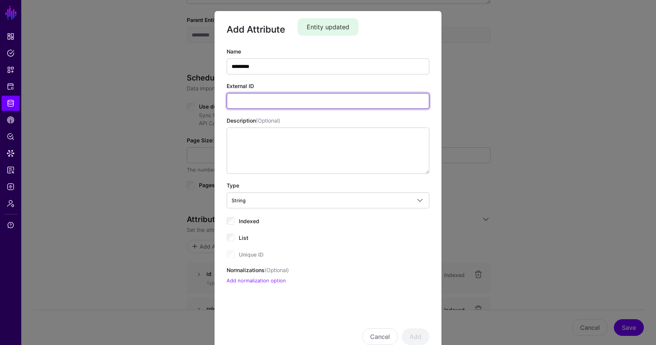
paste input "**********"
click at [236, 101] on input "**********" at bounding box center [328, 101] width 203 height 16
type input "**********"
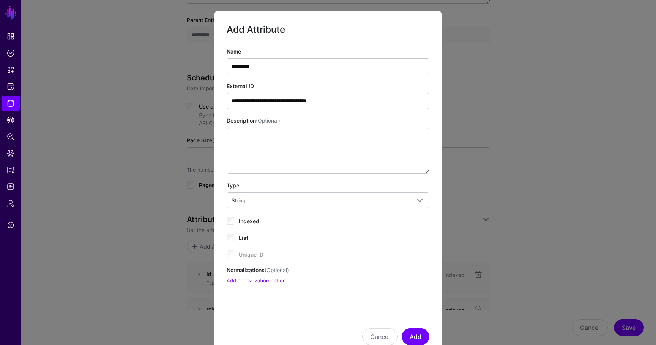
click at [237, 220] on div "Indexed" at bounding box center [328, 220] width 203 height 9
click at [419, 337] on button "Add" at bounding box center [415, 336] width 28 height 17
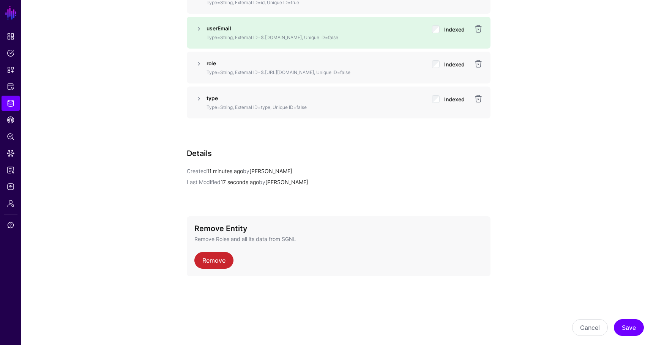
scroll to position [527, 0]
click at [628, 327] on button "Save" at bounding box center [629, 327] width 30 height 17
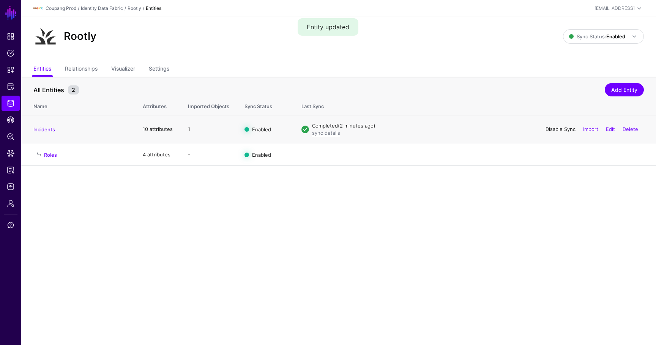
click at [567, 131] on link "Disable Sync" at bounding box center [560, 129] width 30 height 6
click at [563, 129] on link "Enable Sync" at bounding box center [560, 129] width 29 height 6
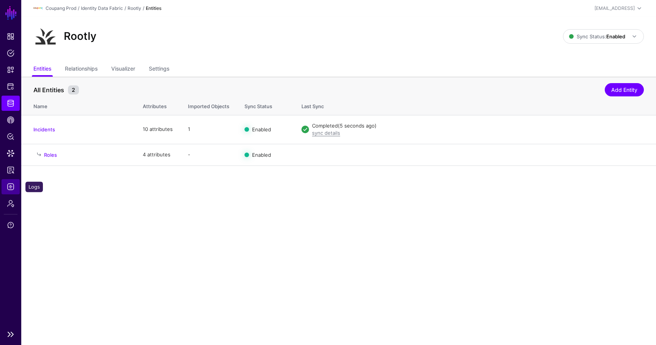
click at [13, 184] on span "Logs" at bounding box center [11, 187] width 8 height 8
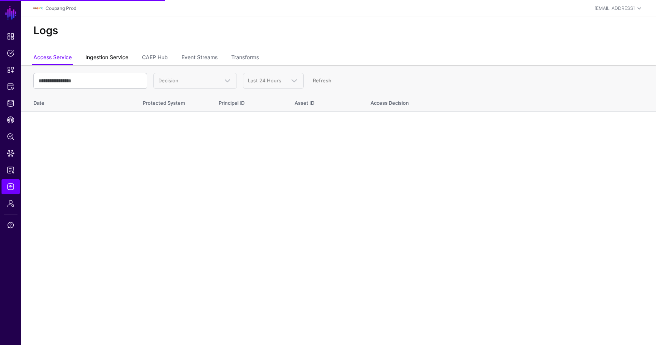
click at [127, 55] on link "Ingestion Service" at bounding box center [106, 58] width 43 height 14
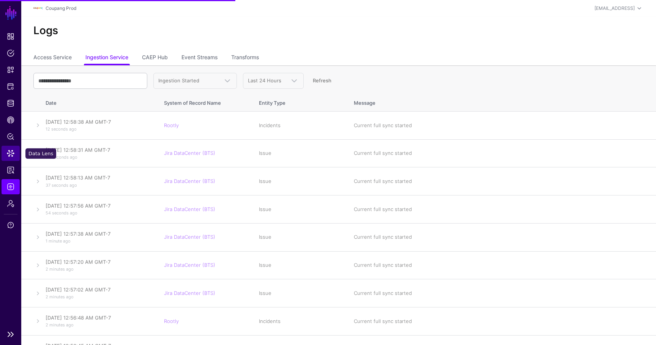
click at [10, 156] on span "Data Lens" at bounding box center [11, 153] width 8 height 8
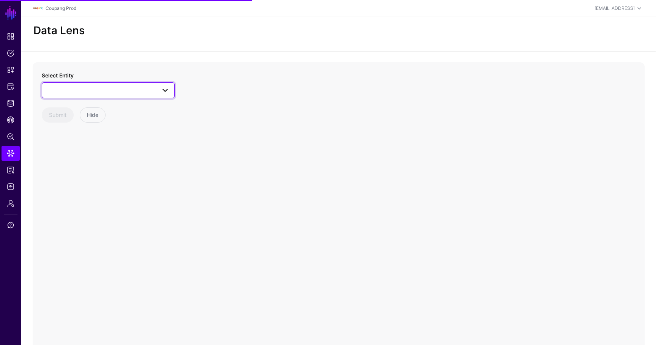
click at [88, 97] on link at bounding box center [108, 90] width 133 height 16
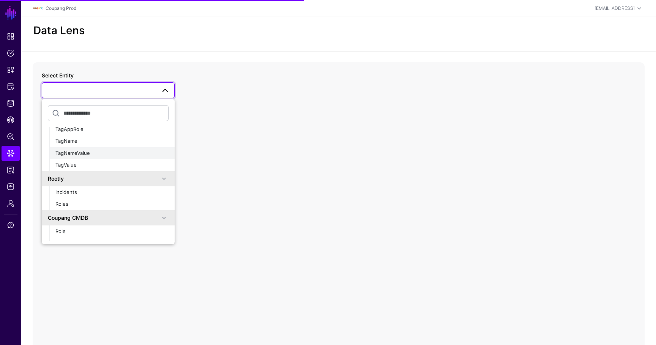
scroll to position [159, 0]
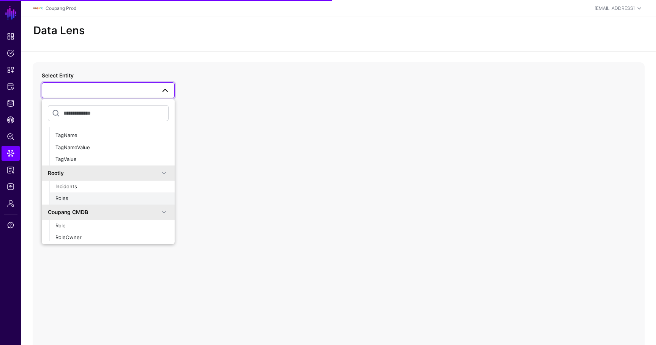
click at [76, 194] on button "Roles" at bounding box center [111, 198] width 125 height 12
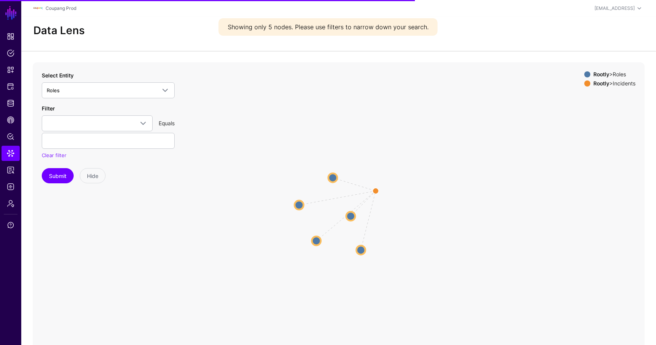
click at [352, 214] on circle at bounding box center [350, 216] width 9 height 9
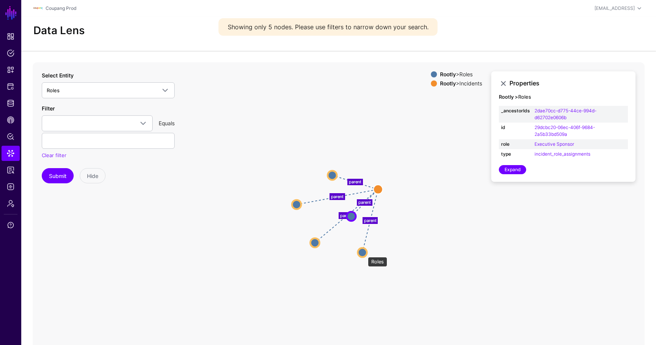
click at [364, 253] on circle at bounding box center [361, 252] width 9 height 9
click at [313, 242] on circle at bounding box center [313, 243] width 9 height 9
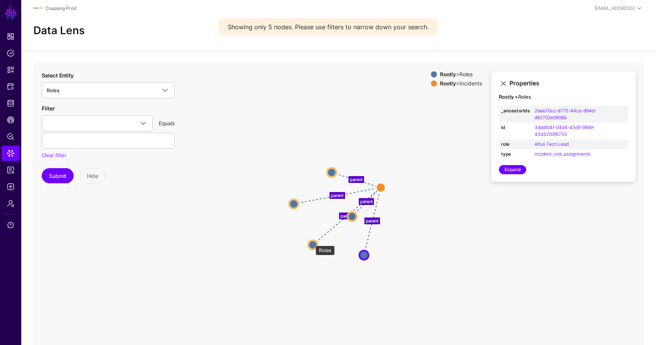
click at [312, 242] on circle at bounding box center [312, 244] width 9 height 9
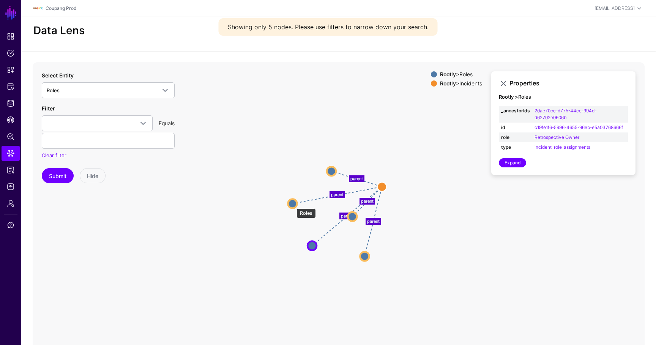
click at [293, 205] on circle at bounding box center [292, 203] width 9 height 9
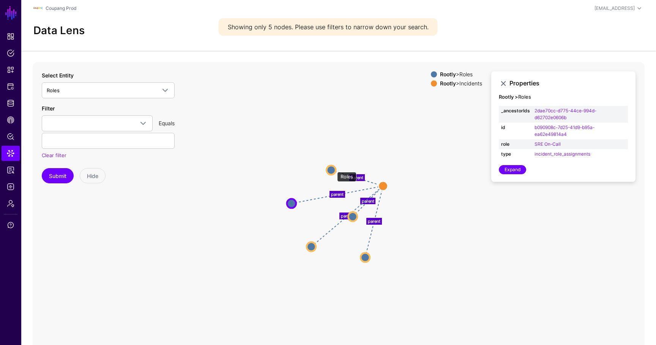
click at [333, 168] on circle at bounding box center [330, 169] width 9 height 9
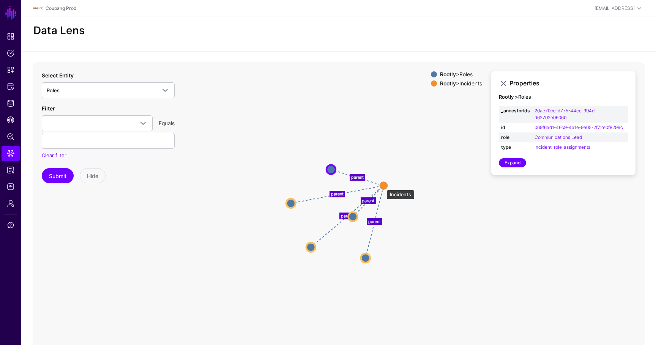
click at [384, 186] on circle at bounding box center [383, 185] width 9 height 9
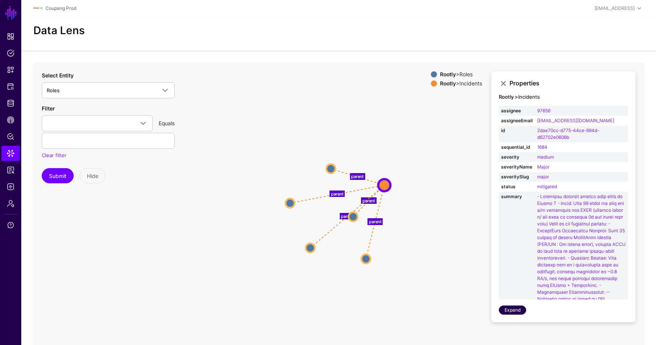
click at [518, 306] on link "Expand" at bounding box center [512, 309] width 27 height 9
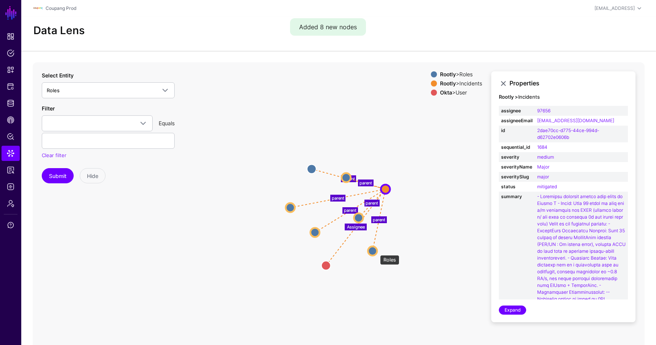
click at [376, 251] on circle at bounding box center [372, 250] width 9 height 9
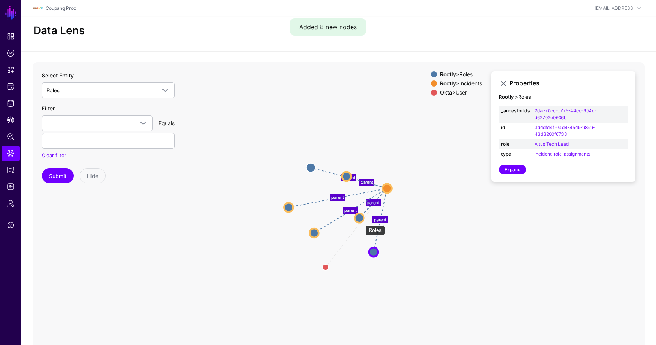
click at [361, 220] on circle at bounding box center [358, 217] width 9 height 9
click at [315, 231] on circle at bounding box center [312, 233] width 9 height 9
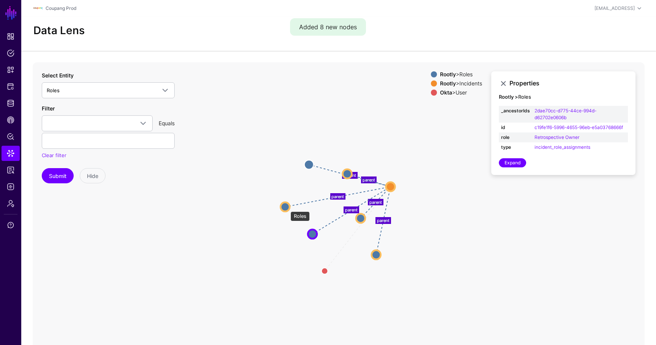
click at [286, 208] on circle at bounding box center [284, 206] width 9 height 9
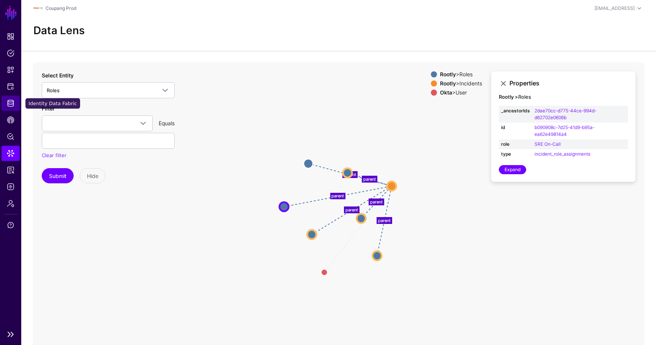
click at [13, 102] on span "Identity Data Fabric" at bounding box center [11, 103] width 8 height 8
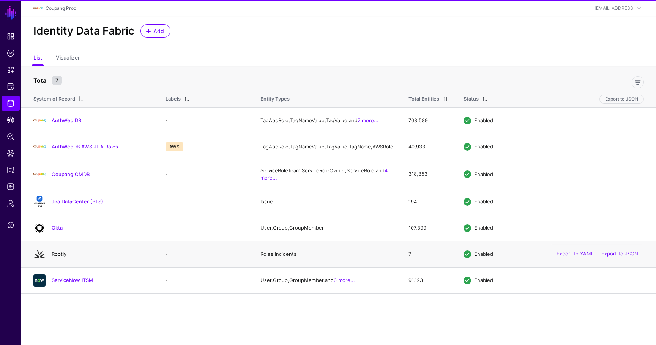
click at [59, 257] on link "Rootly" at bounding box center [59, 254] width 15 height 6
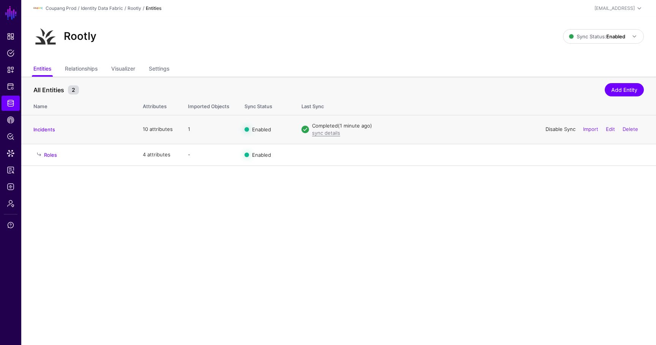
click at [555, 131] on link "Disable Sync" at bounding box center [560, 129] width 30 height 6
click at [555, 131] on link "Enable Sync" at bounding box center [560, 129] width 29 height 6
click at [45, 153] on link "Roles" at bounding box center [50, 155] width 13 height 6
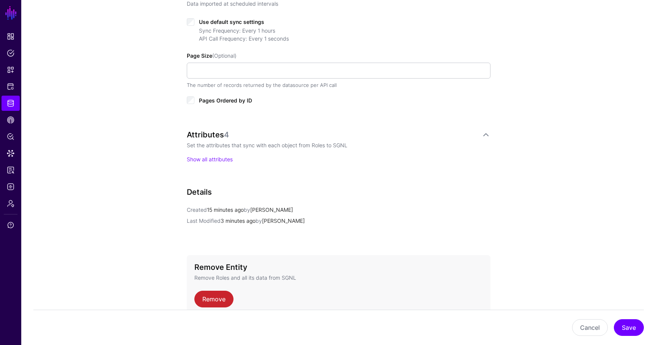
scroll to position [329, 0]
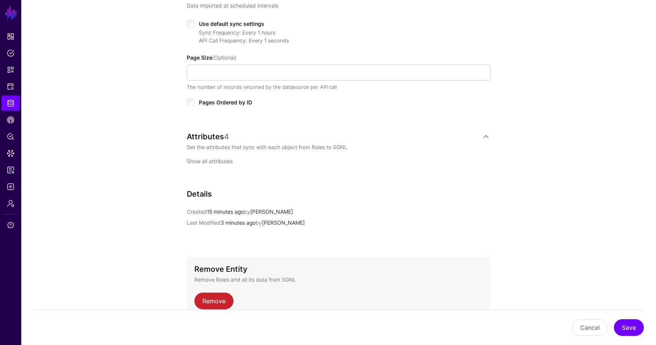
click at [206, 159] on link "Show all attributes" at bounding box center [210, 161] width 46 height 6
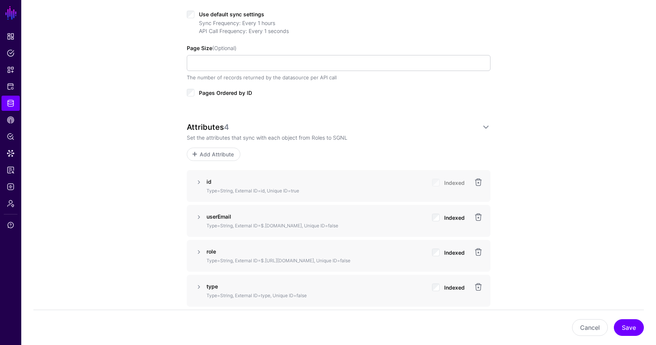
scroll to position [344, 0]
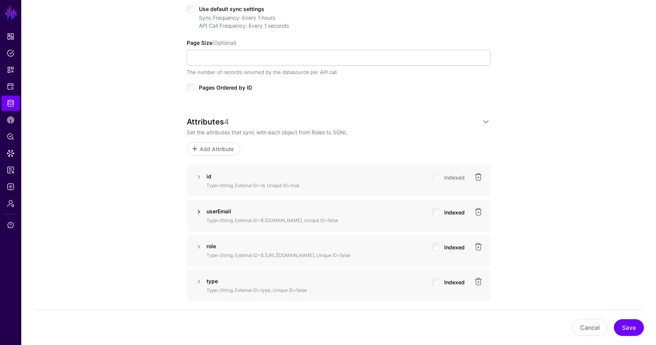
click at [198, 212] on link at bounding box center [198, 211] width 9 height 9
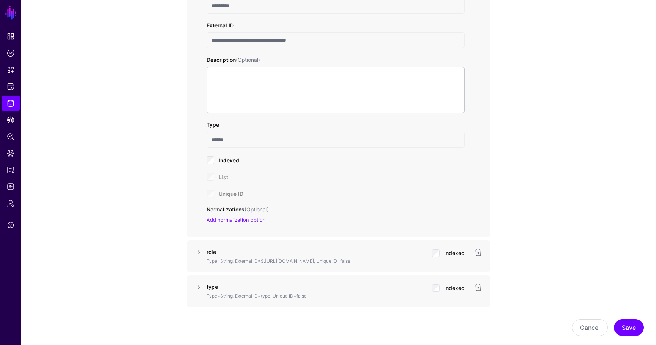
scroll to position [550, 0]
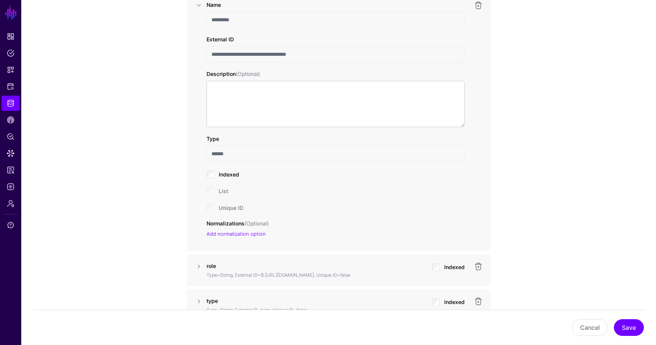
click at [505, 72] on div "**********" at bounding box center [338, 30] width 352 height 1037
click at [13, 153] on span "Data Lens" at bounding box center [11, 153] width 8 height 8
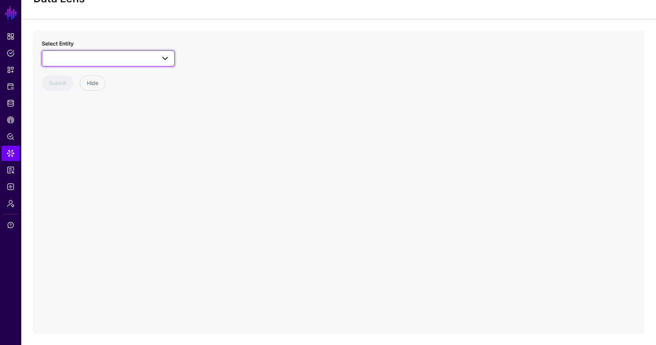
click at [71, 54] on span at bounding box center [108, 58] width 123 height 9
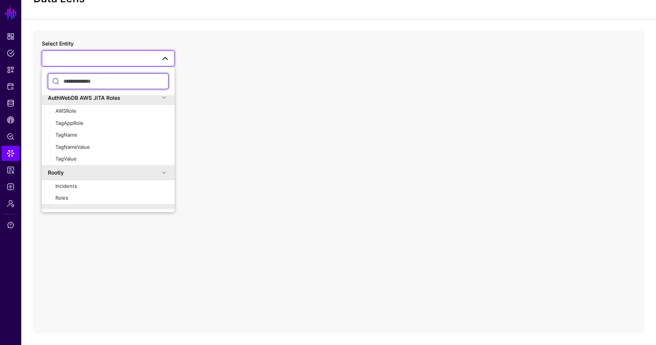
scroll to position [132, 0]
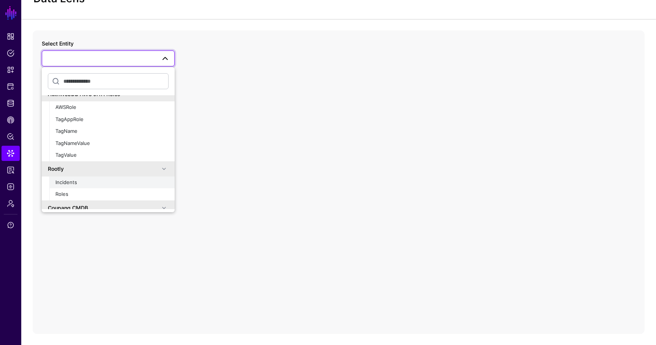
click at [75, 182] on span "Incidents" at bounding box center [66, 182] width 22 height 6
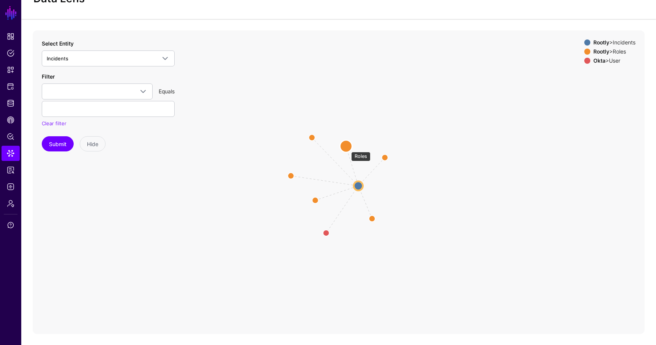
click at [347, 148] on circle at bounding box center [346, 146] width 12 height 12
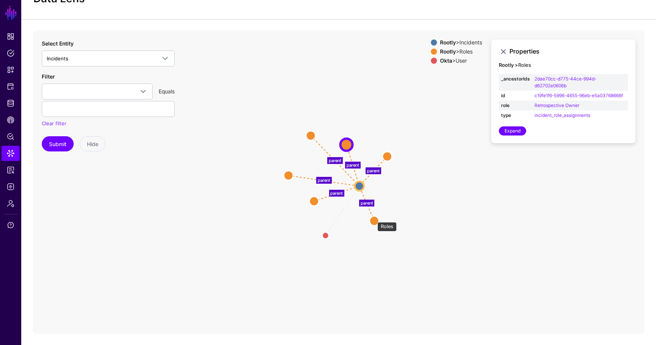
click at [374, 218] on circle at bounding box center [374, 220] width 9 height 9
click at [378, 221] on circle at bounding box center [374, 221] width 9 height 9
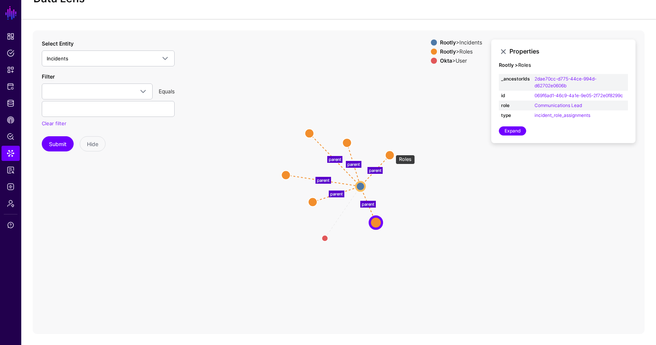
click at [390, 153] on circle at bounding box center [389, 155] width 9 height 9
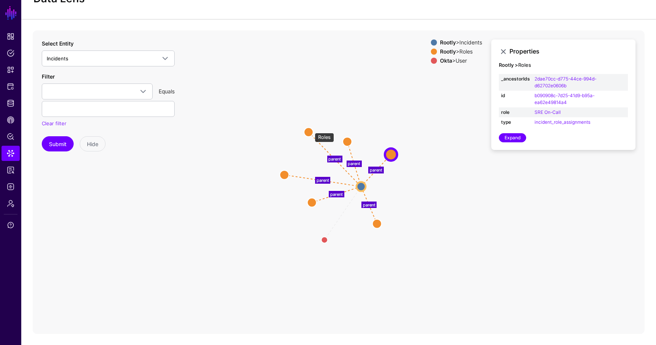
click at [311, 129] on circle at bounding box center [308, 131] width 9 height 9
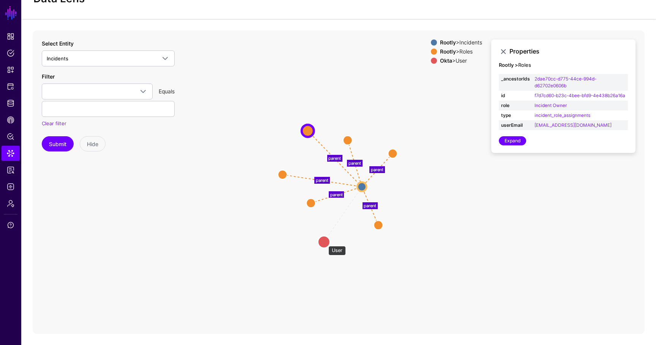
click at [324, 242] on circle at bounding box center [324, 242] width 12 height 12
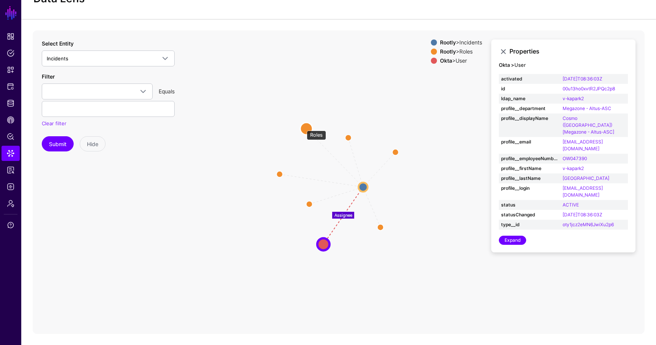
click at [303, 126] on circle at bounding box center [306, 129] width 12 height 12
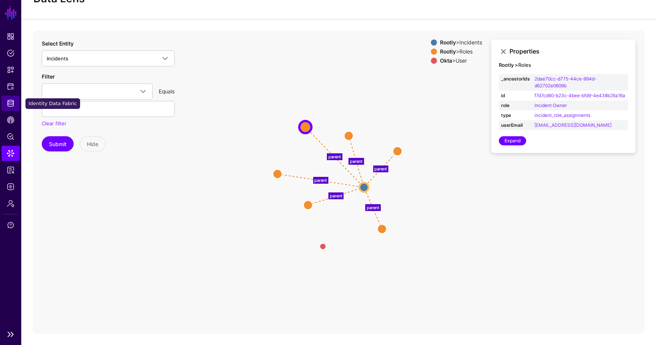
click at [13, 99] on span "Identity Data Fabric" at bounding box center [11, 103] width 8 height 8
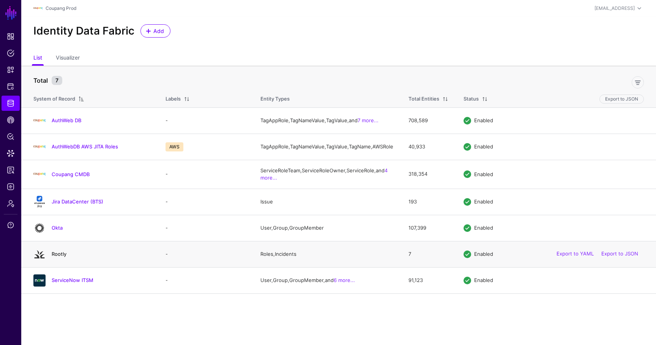
click at [64, 257] on link "Rootly" at bounding box center [59, 254] width 15 height 6
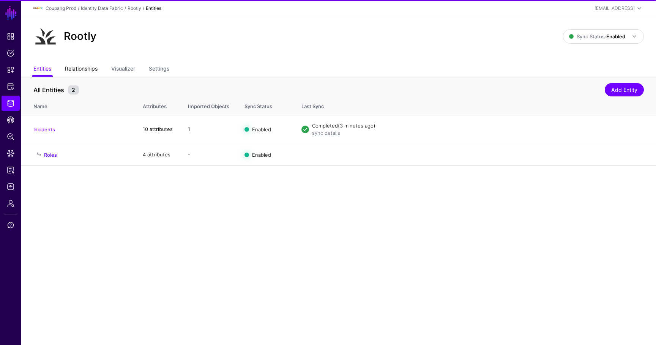
click at [88, 74] on link "Relationships" at bounding box center [81, 69] width 33 height 14
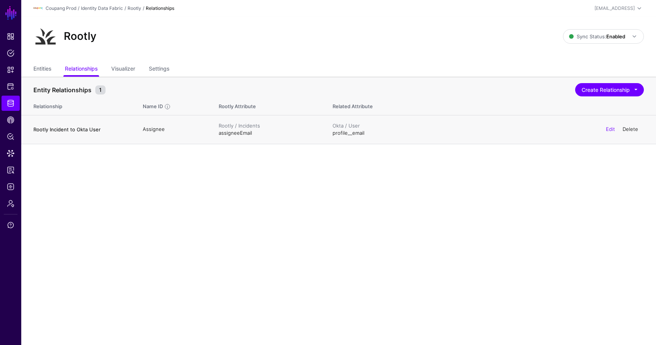
click at [625, 129] on link "Delete" at bounding box center [630, 129] width 16 height 6
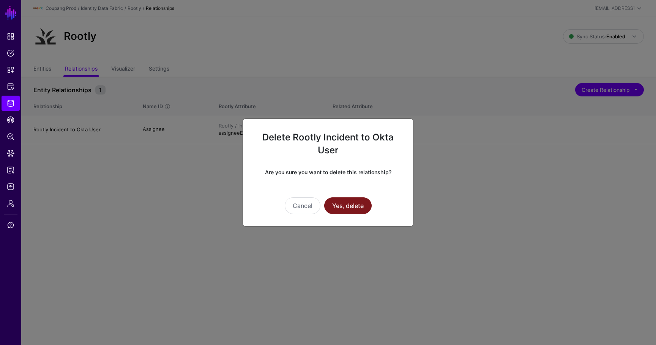
click at [367, 207] on button "Yes, delete" at bounding box center [347, 205] width 47 height 17
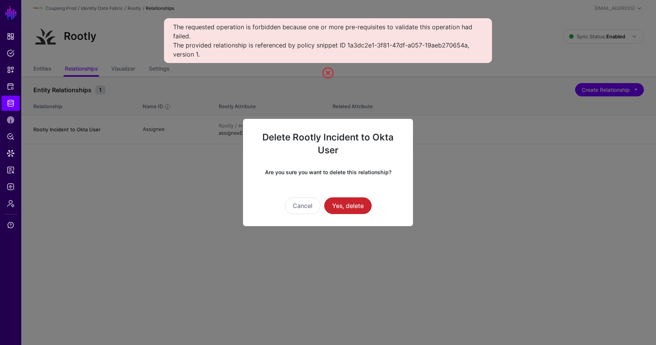
click at [340, 72] on ngb-modal-window "Delete Rootly Incident to Okta User Are you sure you want to delete this relati…" at bounding box center [328, 172] width 656 height 345
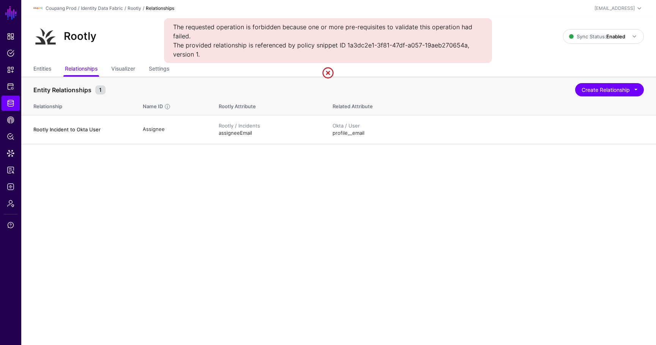
click at [327, 72] on link at bounding box center [328, 73] width 12 height 12
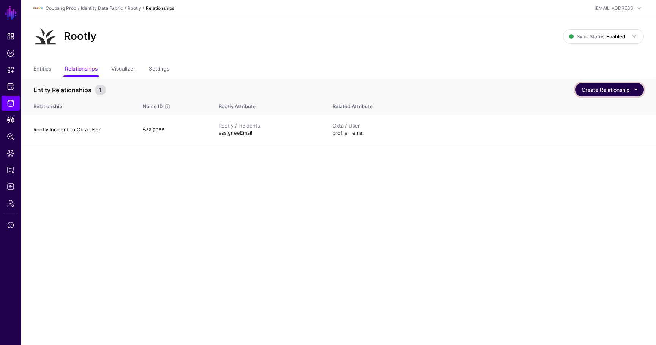
click at [597, 92] on button "Create Relationship" at bounding box center [609, 89] width 69 height 13
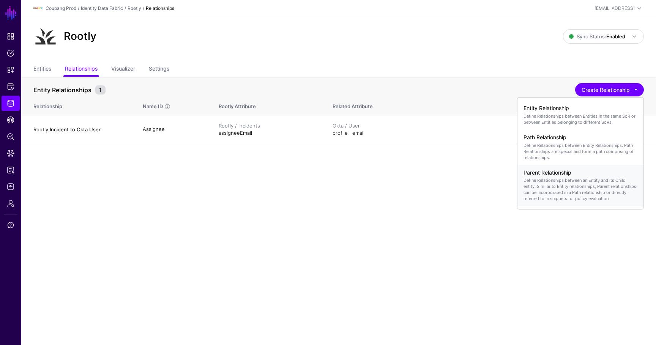
click at [562, 175] on h4 "Parent Relationship" at bounding box center [580, 173] width 114 height 6
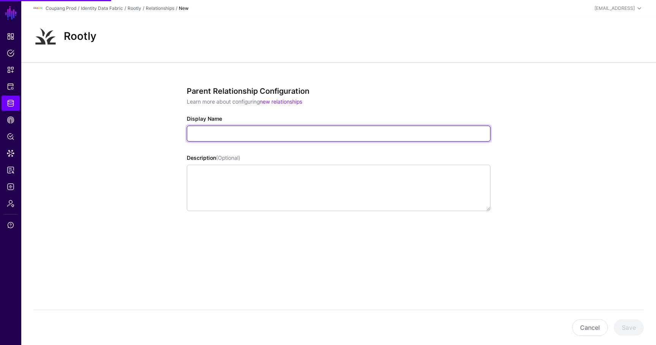
click at [352, 130] on input "Display Name" at bounding box center [339, 134] width 304 height 16
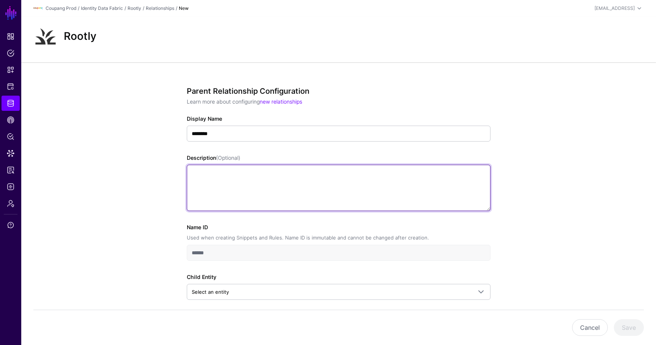
scroll to position [33, 0]
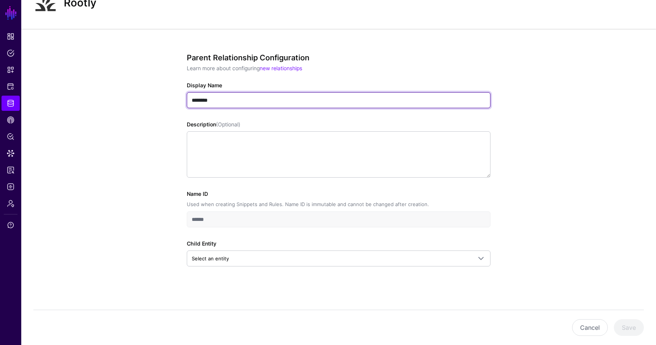
click at [233, 100] on input "********" at bounding box center [339, 100] width 304 height 16
type input "****"
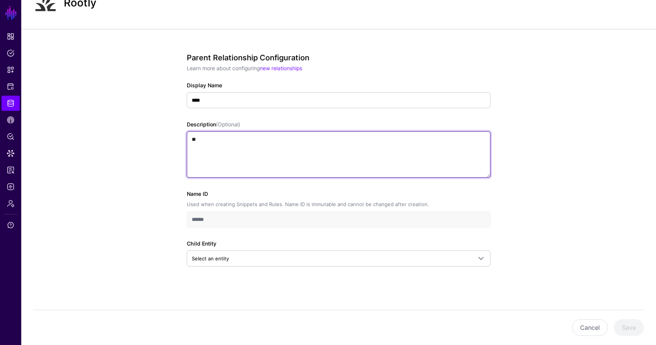
type textarea "*"
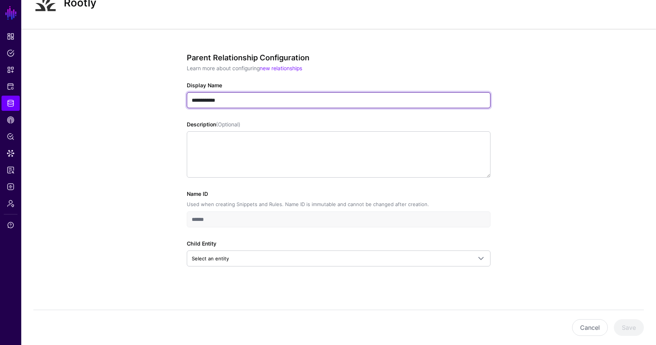
type input "**********"
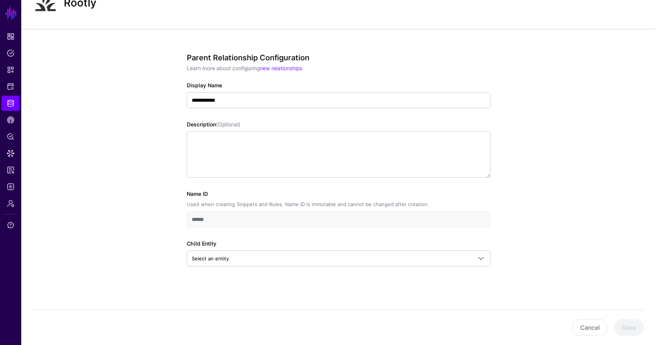
click at [247, 246] on div "Child Entity Select an entity Roles" at bounding box center [339, 252] width 304 height 27
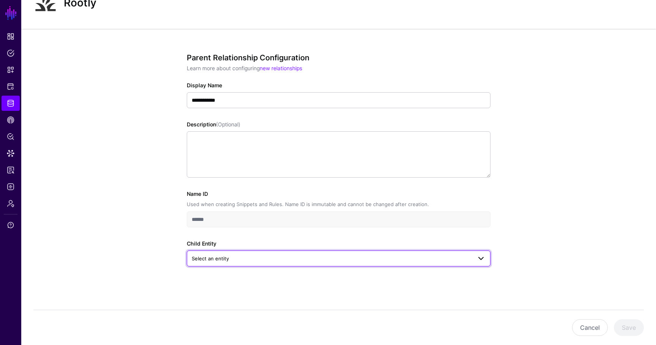
click at [247, 255] on span "Select an entity" at bounding box center [332, 258] width 280 height 8
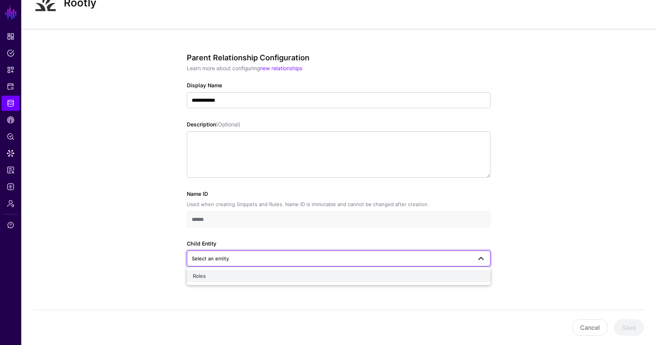
click at [244, 272] on div "Roles" at bounding box center [338, 276] width 291 height 8
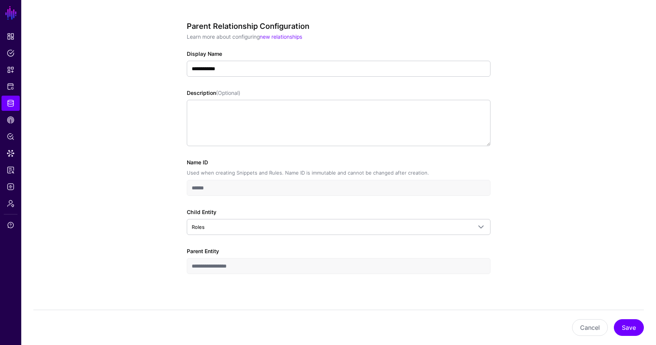
scroll to position [65, 0]
click at [634, 329] on button "Save" at bounding box center [629, 327] width 30 height 17
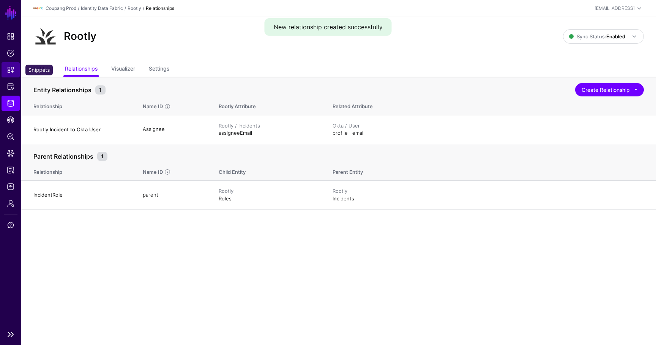
click at [15, 76] on link "Snippets" at bounding box center [11, 69] width 18 height 15
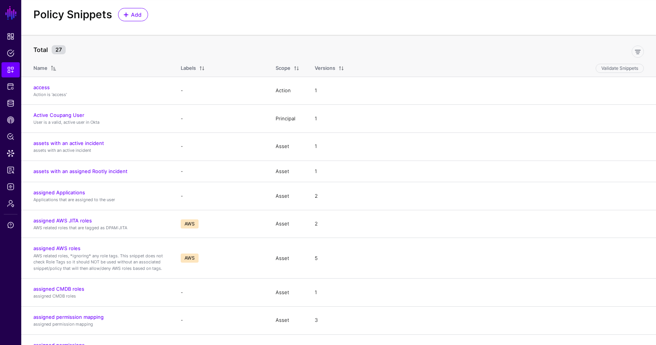
scroll to position [16, 0]
click at [77, 169] on link "assets with an assigned Rootly incident" at bounding box center [80, 171] width 94 height 6
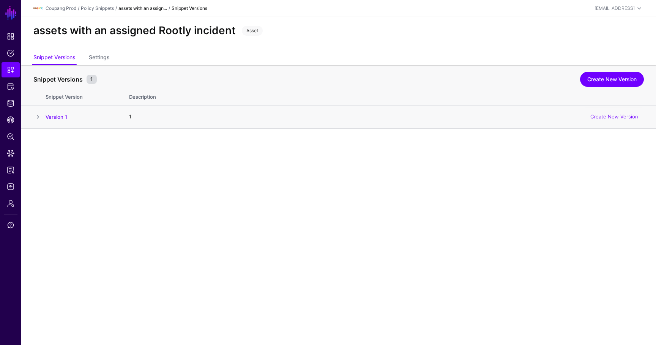
click at [41, 114] on span at bounding box center [37, 116] width 9 height 9
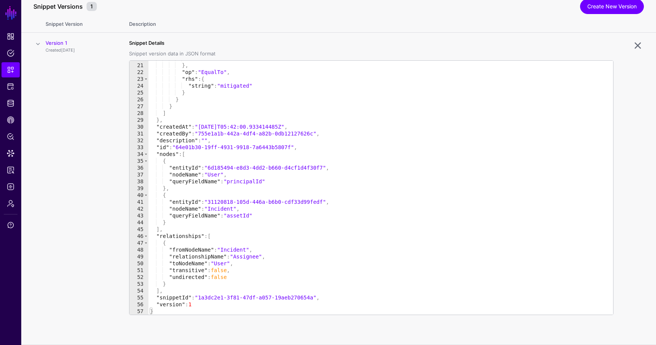
scroll to position [135, 0]
click at [587, 10] on link "Create New Version" at bounding box center [612, 6] width 64 height 15
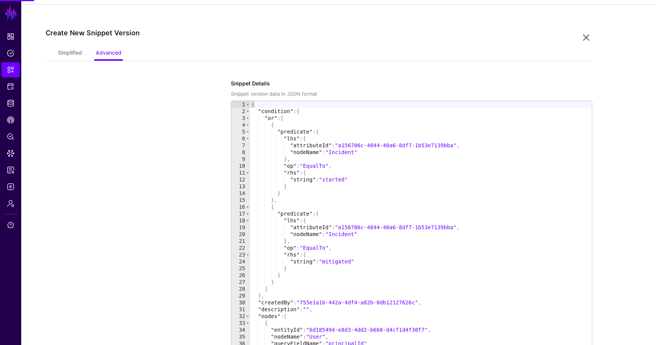
scroll to position [129, 0]
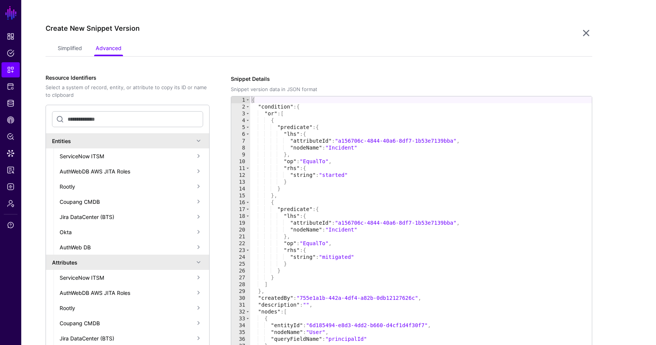
click at [73, 56] on div "Simplified Advanced" at bounding box center [319, 49] width 546 height 15
click at [73, 53] on link "Simplified" at bounding box center [70, 49] width 24 height 14
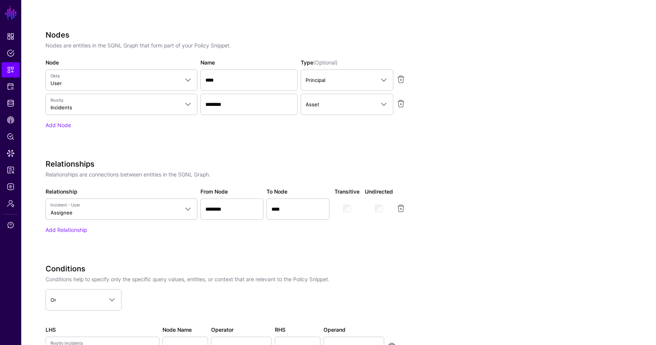
scroll to position [318, 0]
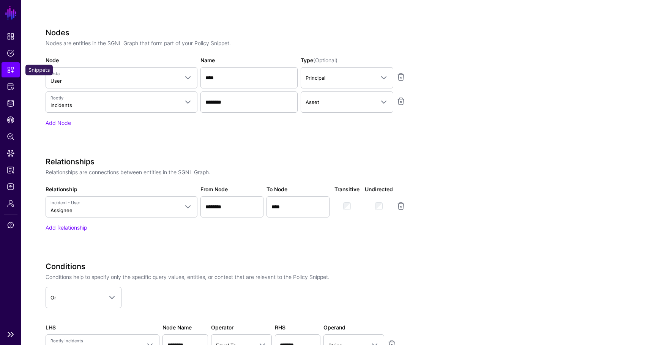
click at [14, 72] on link "Snippets" at bounding box center [11, 69] width 18 height 15
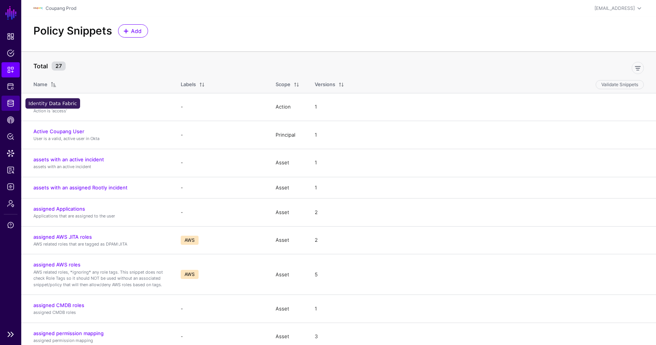
click at [14, 105] on link "Identity Data Fabric" at bounding box center [11, 103] width 18 height 15
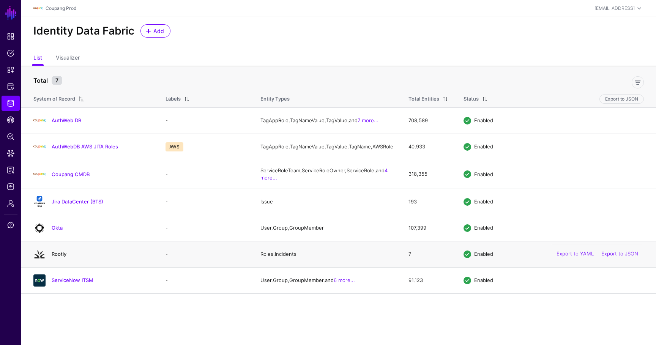
click at [59, 257] on link "Rootly" at bounding box center [59, 254] width 15 height 6
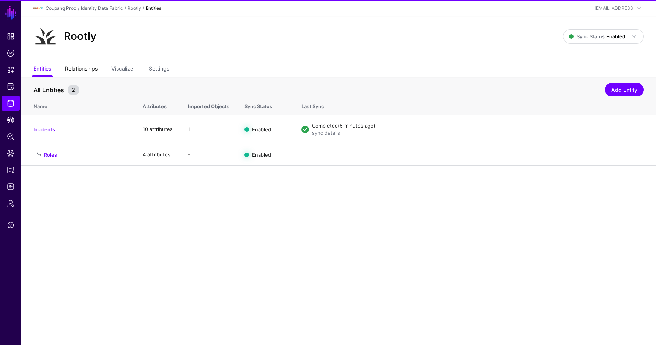
click at [76, 72] on link "Relationships" at bounding box center [81, 69] width 33 height 14
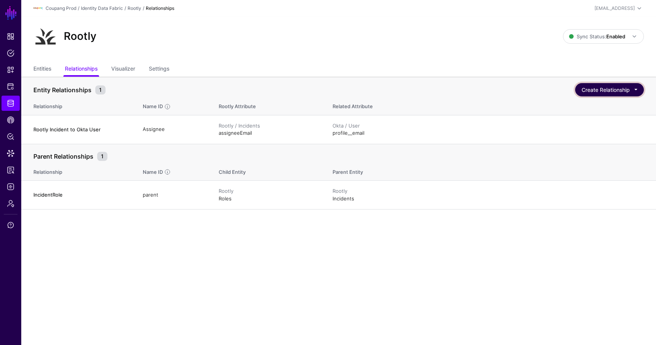
click at [599, 91] on button "Create Relationship" at bounding box center [609, 89] width 69 height 13
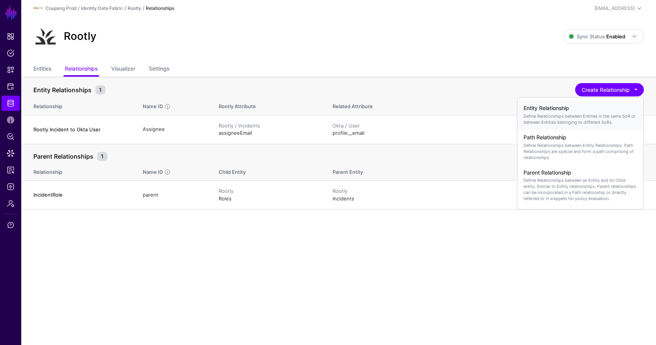
click at [573, 118] on p "Define Relationships between Entities in the same SoR or between Entities belon…" at bounding box center [580, 119] width 114 height 12
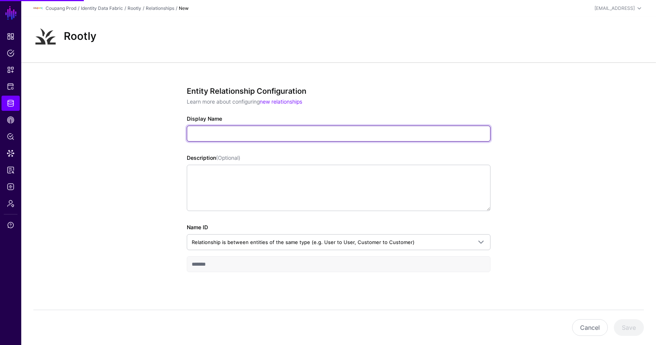
click at [312, 135] on input "Display Name" at bounding box center [339, 134] width 304 height 16
type input "**********"
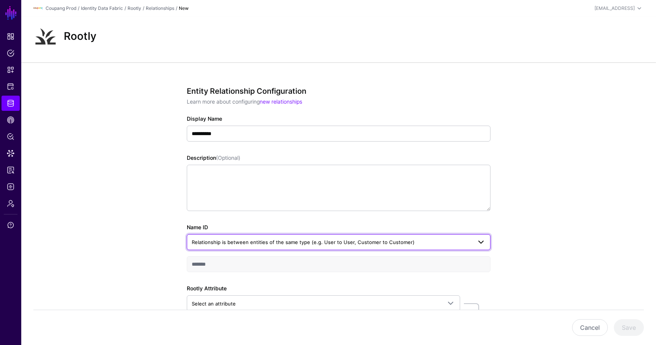
click at [301, 239] on span "Relationship is between entities of the same type (e.g. User to User, Customer …" at bounding box center [303, 242] width 223 height 6
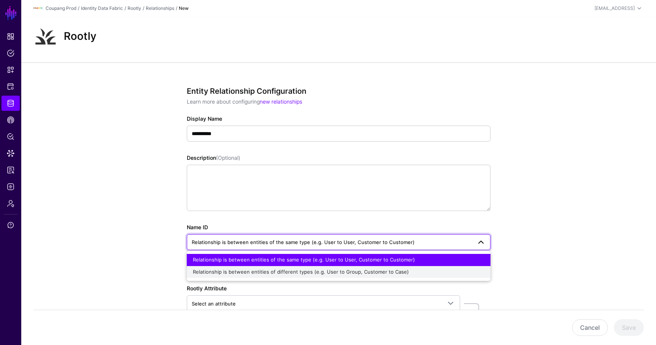
click at [290, 266] on button "Relationship is between entities of different types (e.g. User to Group, Custom…" at bounding box center [339, 272] width 304 height 12
type input "**********"
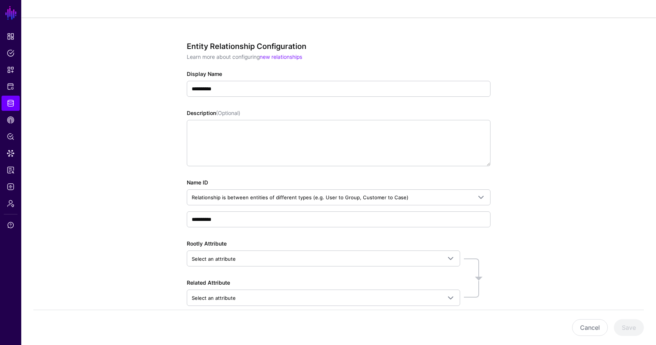
scroll to position [82, 0]
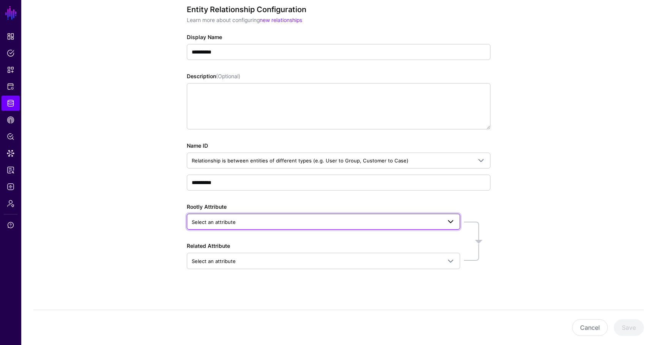
click at [256, 214] on link "Select an attribute" at bounding box center [323, 222] width 273 height 16
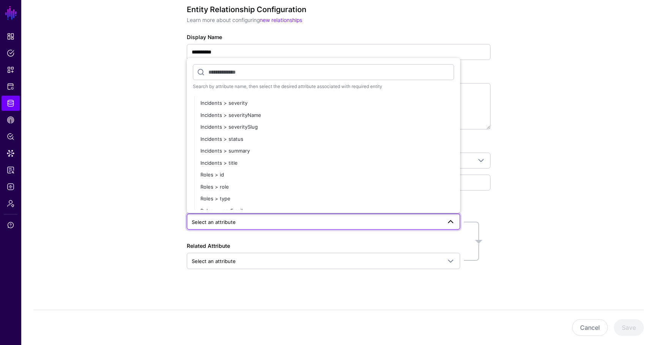
scroll to position [69, 0]
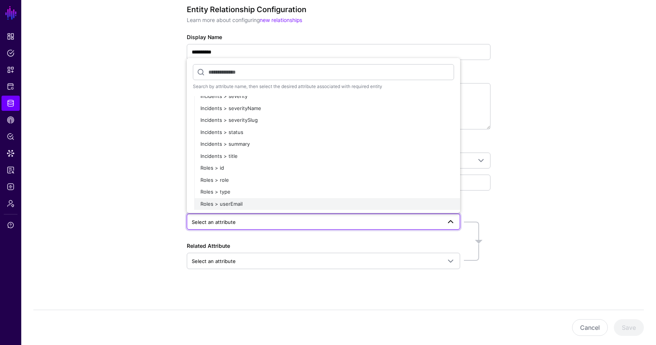
click at [247, 208] on button "Roles > userEmail" at bounding box center [327, 204] width 266 height 12
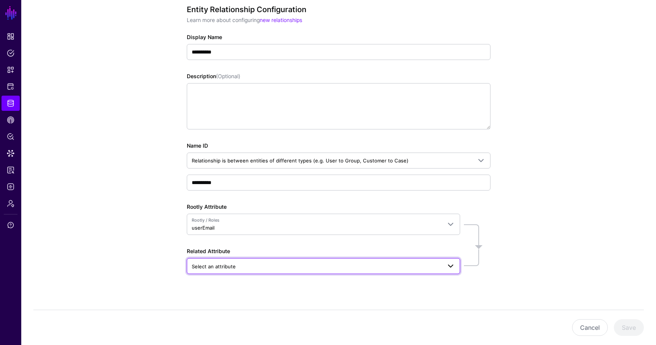
click at [234, 264] on span "Select an attribute" at bounding box center [214, 266] width 44 height 6
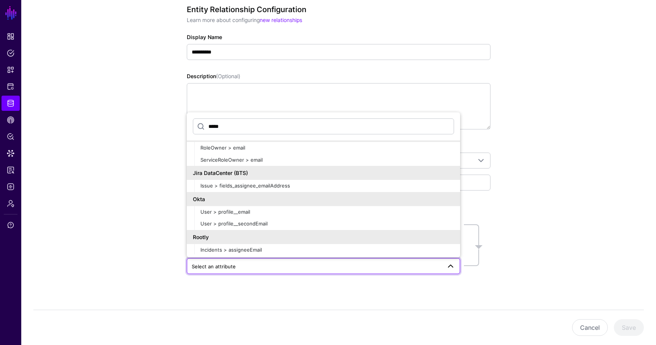
scroll to position [15, 0]
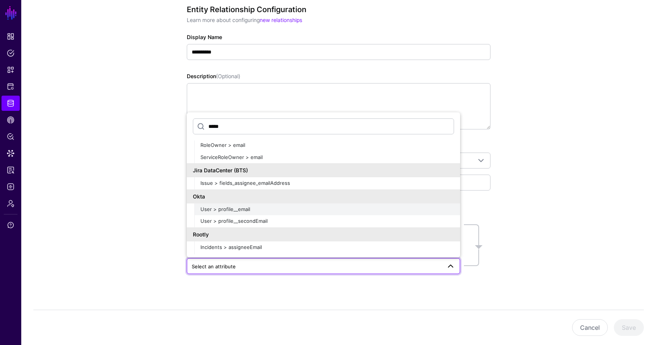
type input "*****"
click at [258, 211] on div "User > profile__email" at bounding box center [326, 210] width 253 height 8
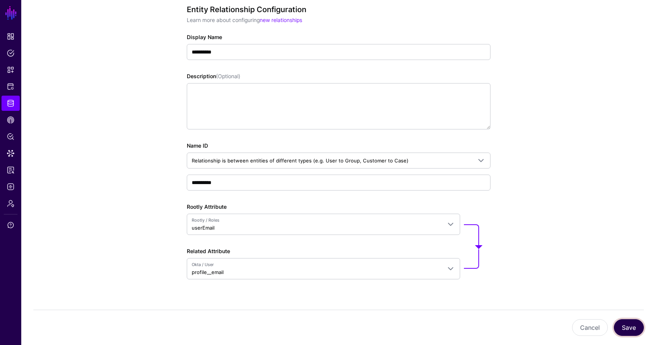
click at [637, 327] on button "Save" at bounding box center [629, 327] width 30 height 17
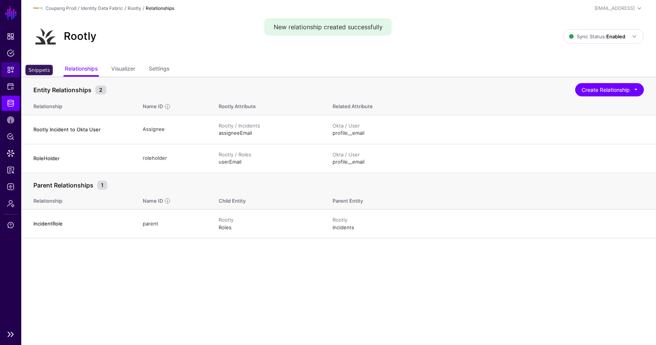
click at [11, 73] on span "Snippets" at bounding box center [11, 70] width 8 height 8
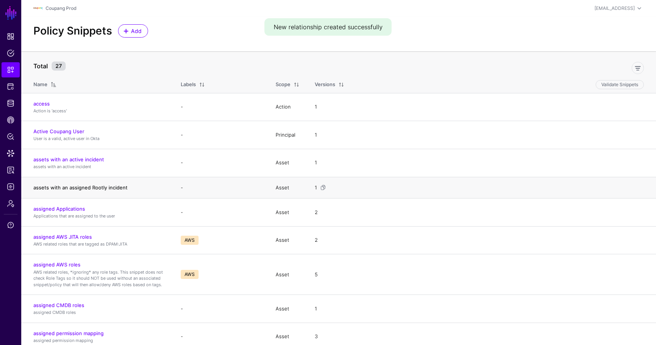
click at [56, 185] on link "assets with an assigned Rootly incident" at bounding box center [80, 187] width 94 height 6
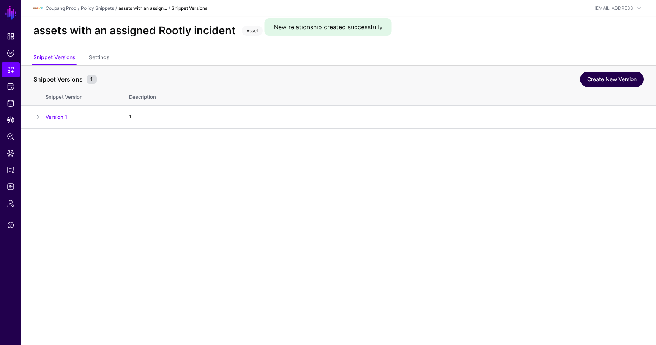
click at [604, 83] on link "Create New Version" at bounding box center [612, 79] width 64 height 15
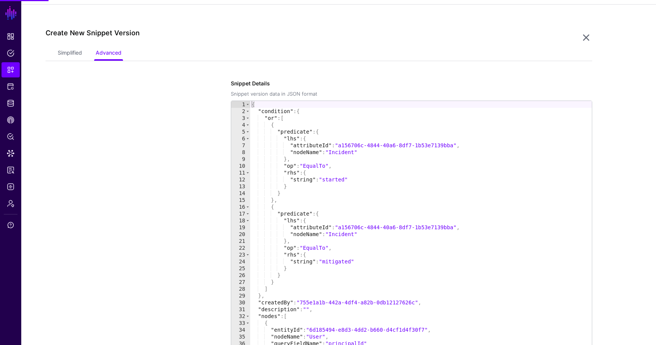
scroll to position [129, 0]
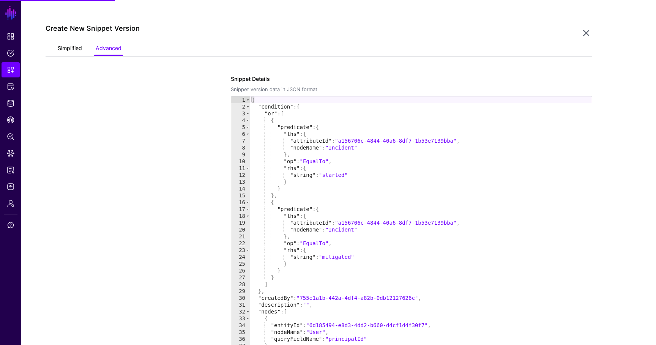
click at [60, 54] on link "Simplified" at bounding box center [70, 49] width 24 height 14
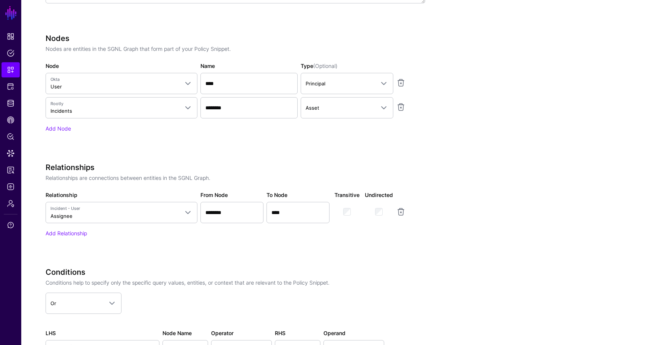
scroll to position [317, 0]
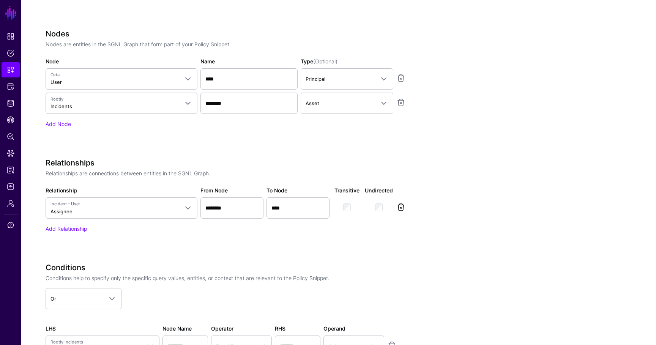
click at [401, 209] on link at bounding box center [400, 207] width 9 height 9
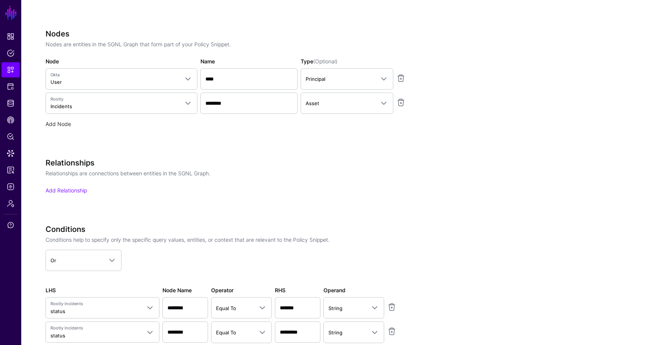
click at [60, 126] on link "Add Node" at bounding box center [58, 124] width 25 height 6
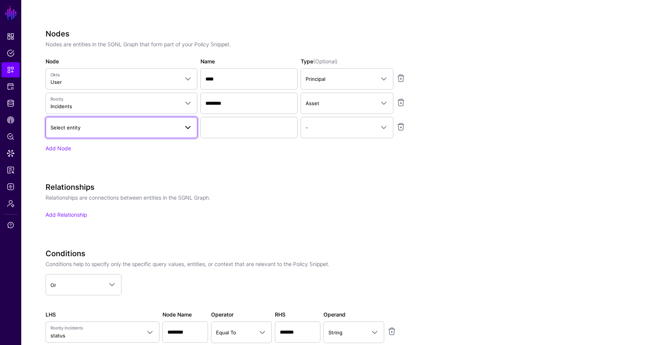
click at [77, 129] on span "Select entity" at bounding box center [65, 127] width 30 height 6
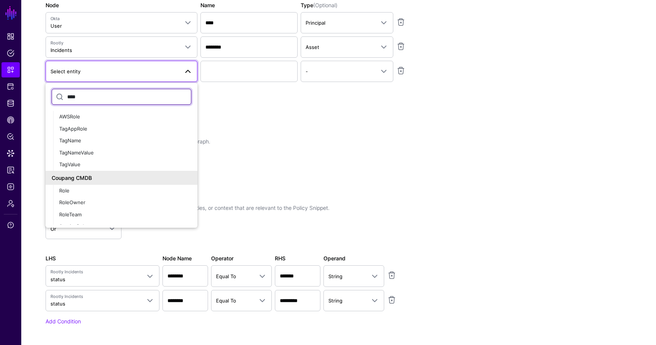
scroll to position [134, 0]
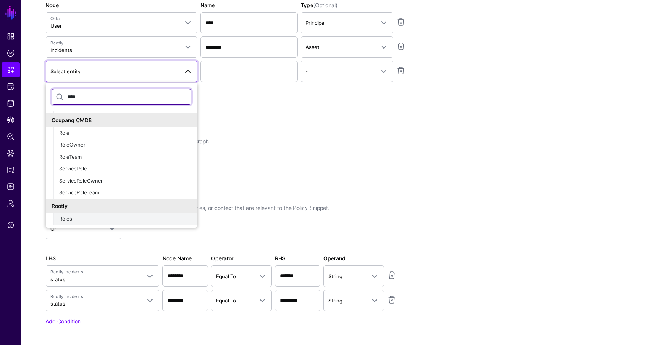
type input "****"
click at [70, 220] on span "Roles" at bounding box center [65, 219] width 13 height 6
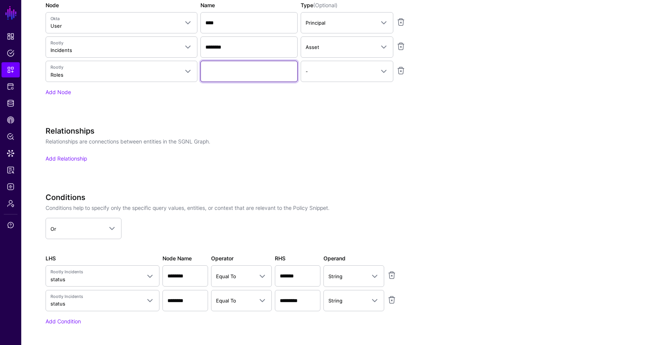
click at [235, 33] on input "Name" at bounding box center [248, 22] width 97 height 21
type input "****"
click at [61, 156] on link "Add Relationship" at bounding box center [66, 158] width 41 height 6
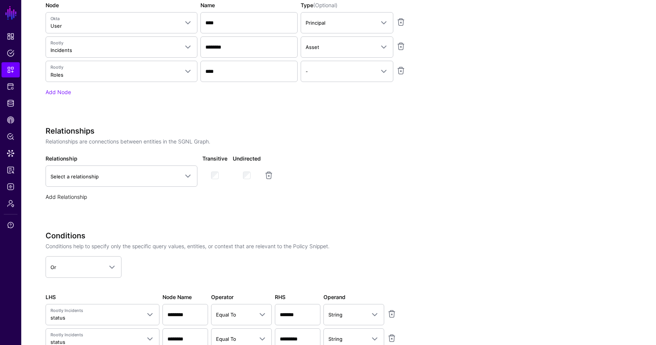
click at [71, 195] on link "Add Relationship" at bounding box center [66, 197] width 41 height 6
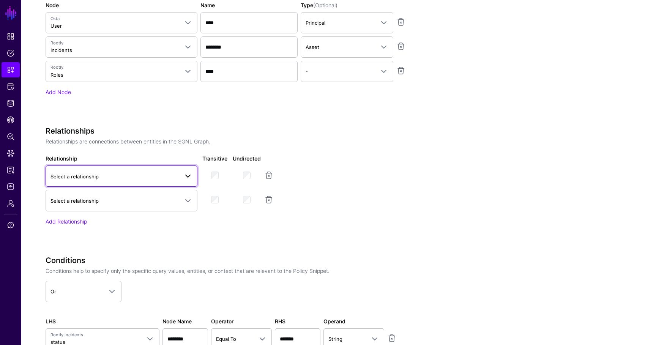
click at [85, 186] on link "Select a relationship" at bounding box center [122, 175] width 152 height 21
click at [88, 220] on div "RoleHolder" at bounding box center [122, 222] width 140 height 8
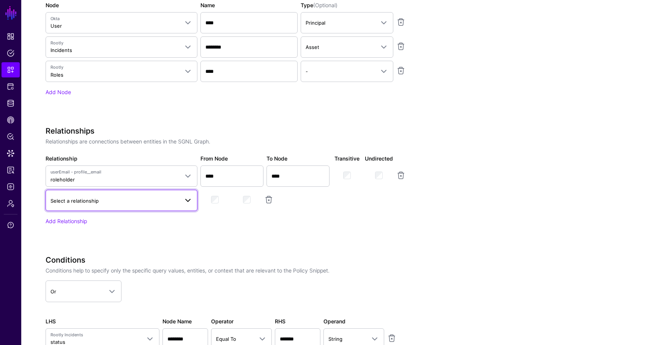
click at [106, 205] on span "Select a relationship" at bounding box center [121, 200] width 142 height 9
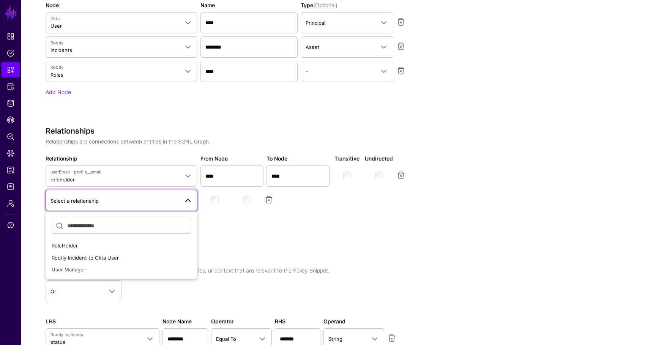
click at [243, 239] on div "Relationships Relationships are connections between entities in the SGNL Graph.…" at bounding box center [235, 186] width 379 height 120
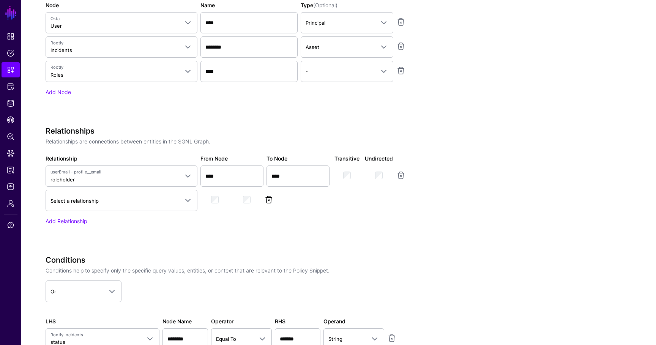
click at [269, 202] on link at bounding box center [268, 199] width 9 height 9
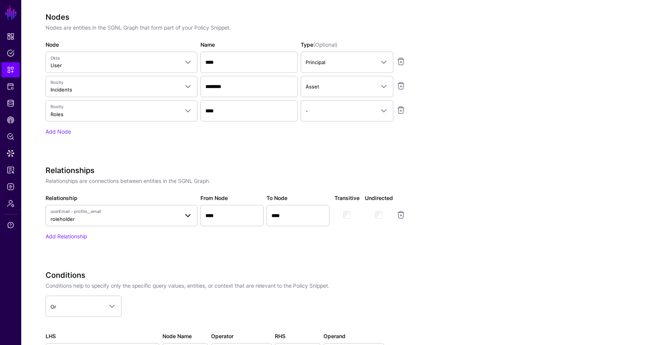
scroll to position [334, 0]
click at [77, 216] on span "userEmail - profile__email roleholder" at bounding box center [114, 216] width 128 height 14
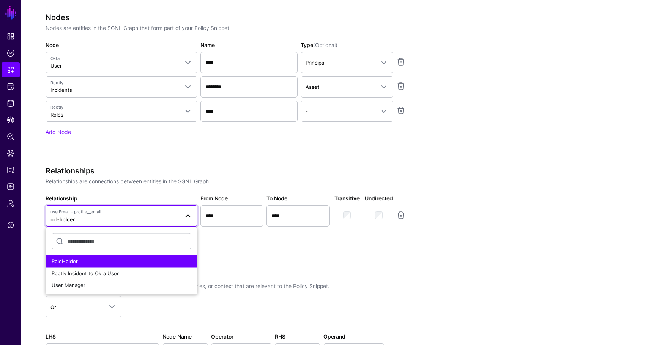
click at [77, 216] on span "userEmail - profile__email roleholder" at bounding box center [114, 216] width 128 height 14
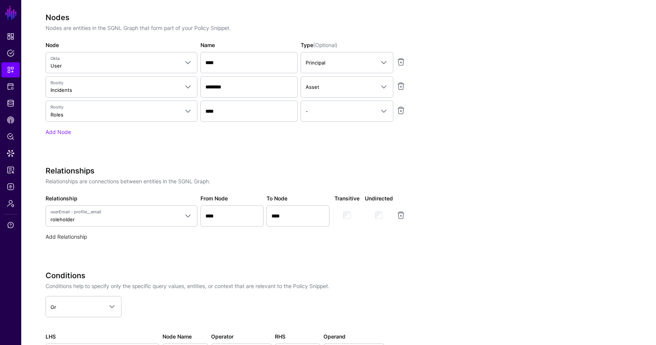
click at [64, 234] on link "Add Relationship" at bounding box center [66, 236] width 41 height 6
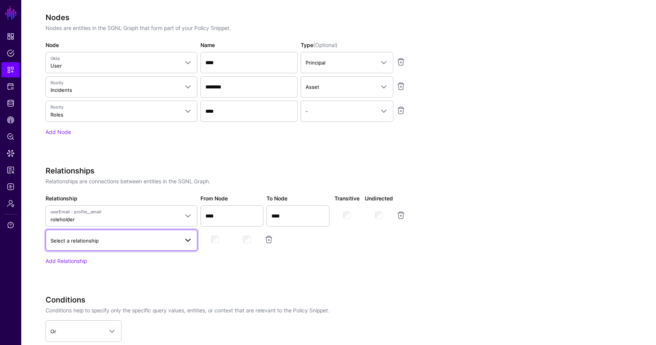
click at [64, 242] on span "Select a relationship" at bounding box center [74, 241] width 48 height 6
type input "*"
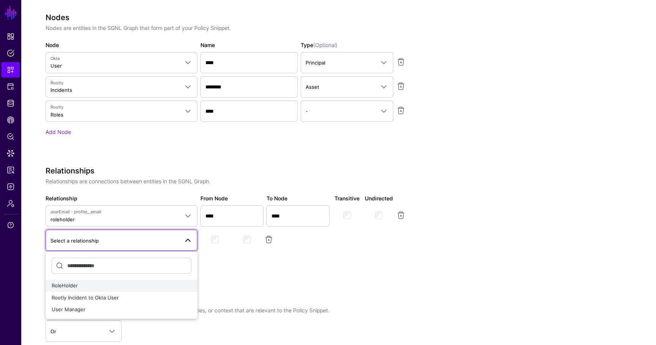
click at [114, 285] on div "RoleHolder" at bounding box center [122, 286] width 140 height 8
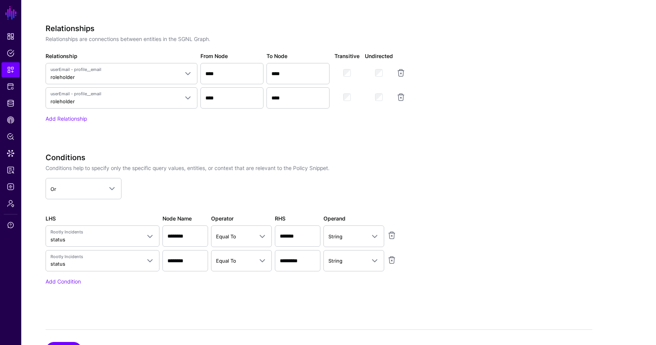
scroll to position [513, 0]
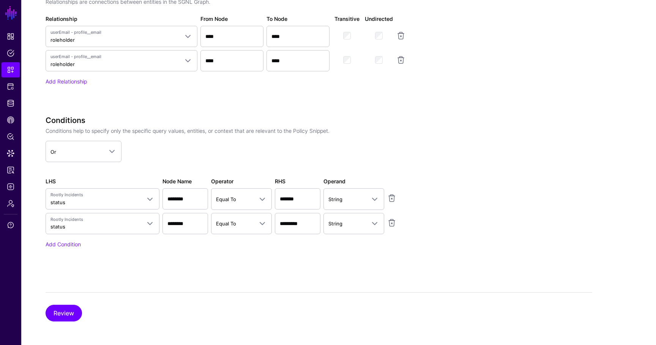
click at [79, 304] on div "Review" at bounding box center [319, 306] width 546 height 29
click at [77, 311] on button "Review" at bounding box center [64, 313] width 36 height 17
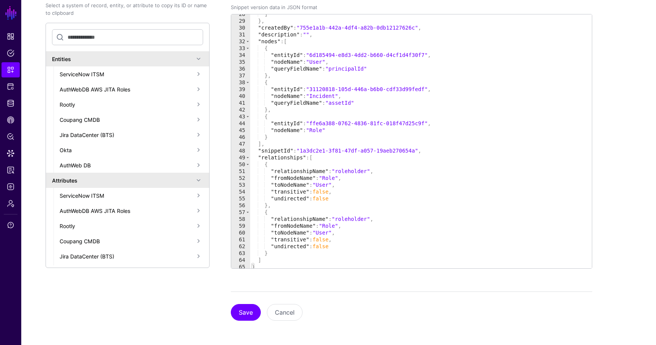
scroll to position [189, 0]
click at [348, 219] on div "] } , "createdBy" : "755e1a1b-442a-4df4-a82b-0db12127626c" , "description" : ""…" at bounding box center [420, 142] width 341 height 267
click at [326, 94] on div "] } , "createdBy" : "755e1a1b-442a-4df4-a82b-0db12127626c" , "description" : ""…" at bounding box center [420, 142] width 341 height 267
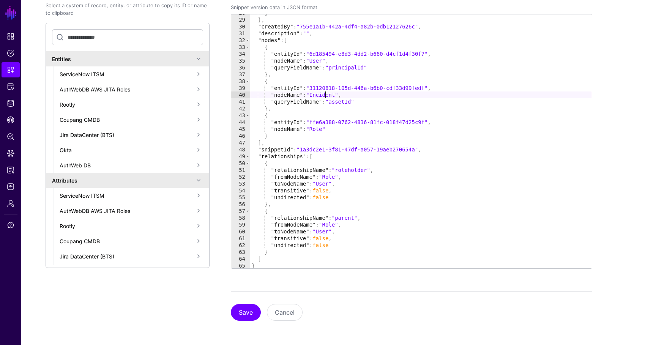
scroll to position [0, 6]
click at [326, 94] on div "] } , "createdBy" : "755e1a1b-442a-4df4-a82b-0db12127626c" , "description" : ""…" at bounding box center [420, 142] width 341 height 267
click at [321, 233] on div "] } , "createdBy" : "755e1a1b-442a-4df4-a82b-0db12127626c" , "description" : ""…" at bounding box center [420, 142] width 341 height 267
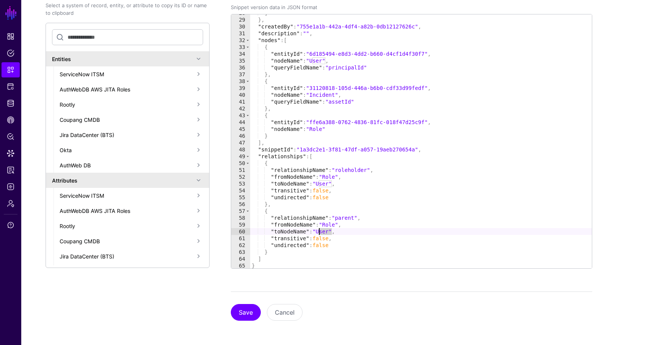
paste textarea "****"
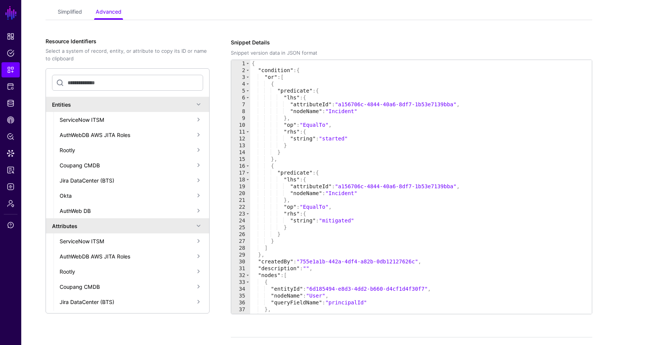
scroll to position [161, 0]
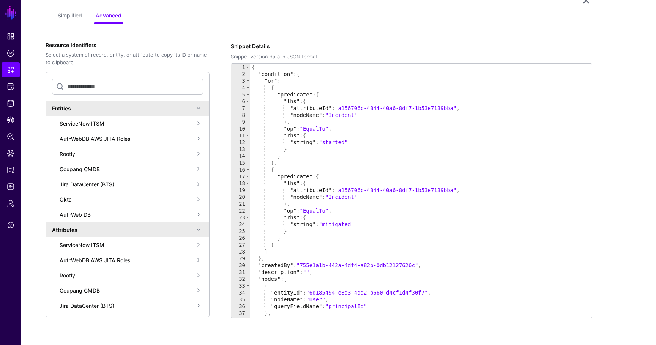
click at [264, 81] on div "{ "condition" : { "or" : [ { "predicate" : { "lhs" : { "attributeId" : "a156706…" at bounding box center [420, 197] width 341 height 267
type textarea "*******"
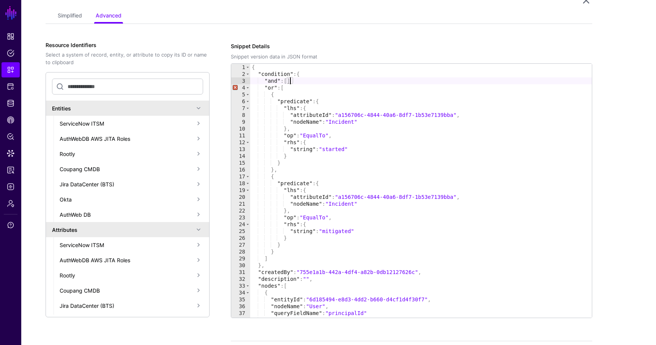
scroll to position [0, 1]
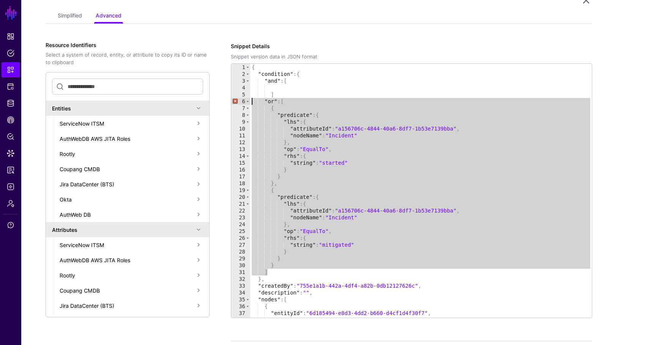
drag, startPoint x: 274, startPoint y: 272, endPoint x: 228, endPoint y: 101, distance: 177.8
click at [228, 101] on div "Snippet Details Snippet version data in JSON format * 1 2 3 4 5 6 7 8 9 10 11 1…" at bounding box center [410, 206] width 364 height 328
type textarea "******* *******"
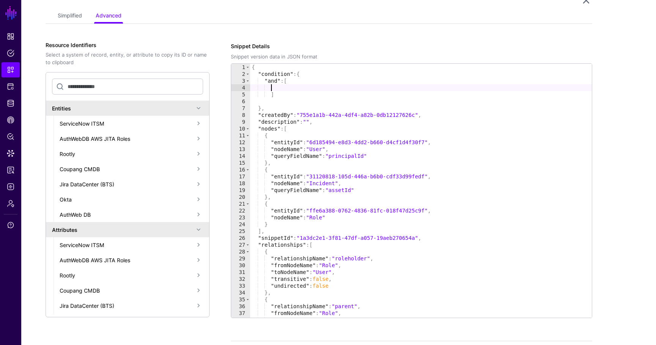
click at [281, 90] on div "{ "condition" : { "and" : [ ] } , "createdBy" : "755e1a1b-442a-4df4-a82b-0db121…" at bounding box center [420, 197] width 341 height 267
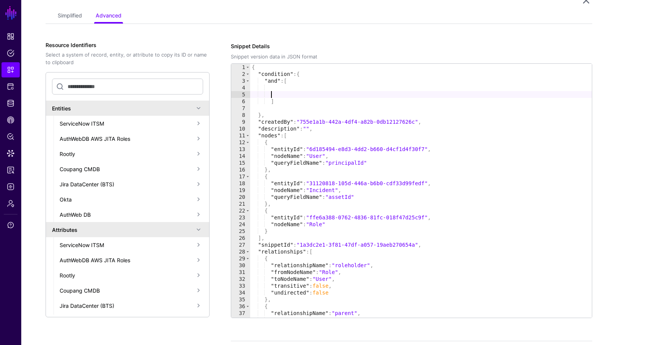
paste textarea "*"
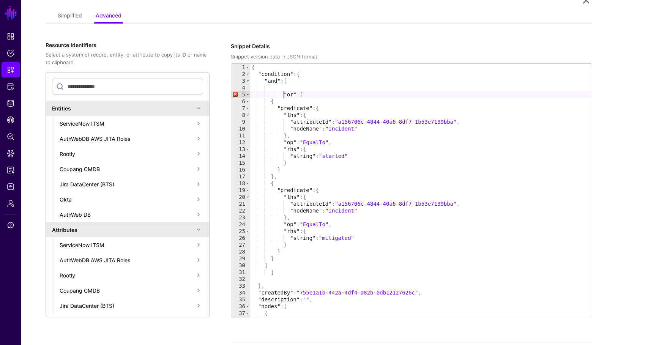
click at [283, 94] on div "{ "condition" : { "and" : [ "or" : [ { "predicate" : { "lhs" : { "attributeId" …" at bounding box center [420, 197] width 341 height 267
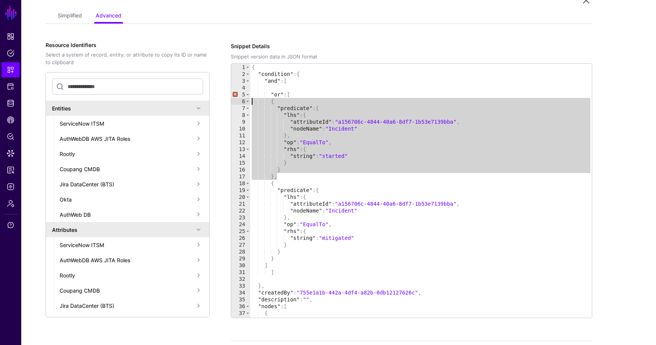
drag, startPoint x: 279, startPoint y: 178, endPoint x: 228, endPoint y: 104, distance: 89.2
click at [228, 104] on div "Snippet Details Snippet version data in JSON format ******* 1 2 3 4 5 6 7 8 9 1…" at bounding box center [410, 206] width 364 height 328
type textarea "**********"
click at [280, 90] on div "{ "condition" : { "and" : [ "or" : [ { "predicate" : { "lhs" : { "attributeId" …" at bounding box center [420, 197] width 341 height 267
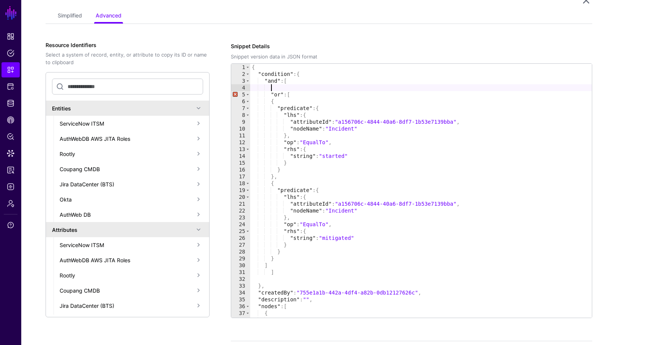
paste textarea "**"
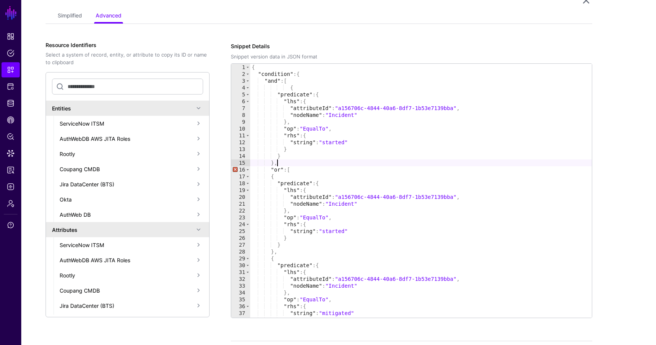
click at [449, 110] on div "{ "condition" : { "and" : [ { "predicate" : { "lhs" : { "attributeId" : "a15670…" at bounding box center [420, 197] width 341 height 267
click at [313, 131] on div "{ "condition" : { "and" : [ { "predicate" : { "lhs" : { "attributeId" : "a15670…" at bounding box center [420, 197] width 341 height 267
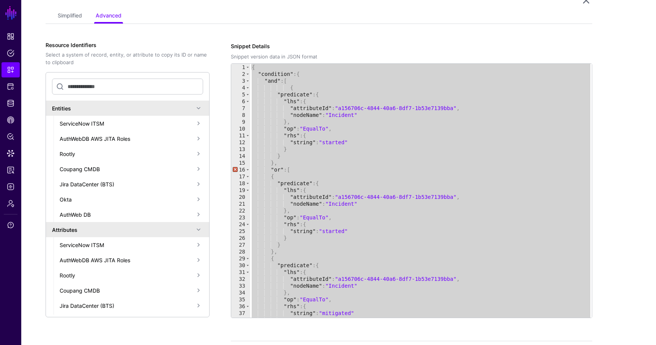
paste textarea "Cursor at row 80"
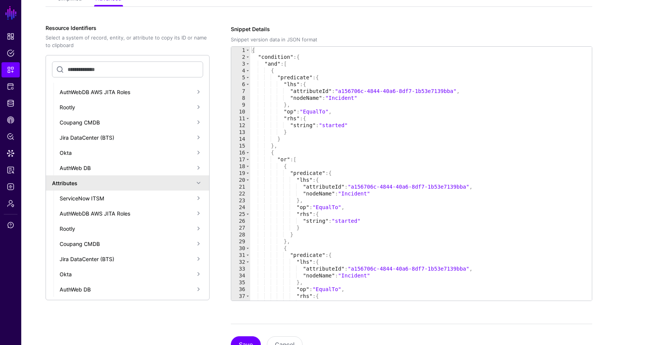
scroll to position [182, 0]
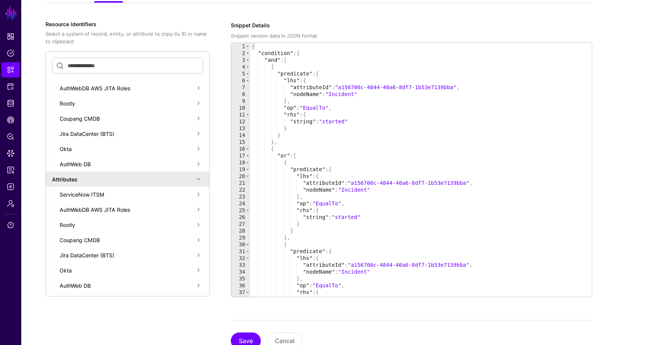
click at [157, 217] on div "Rootly" at bounding box center [131, 224] width 156 height 15
click at [134, 236] on div "Roles" at bounding box center [130, 240] width 127 height 8
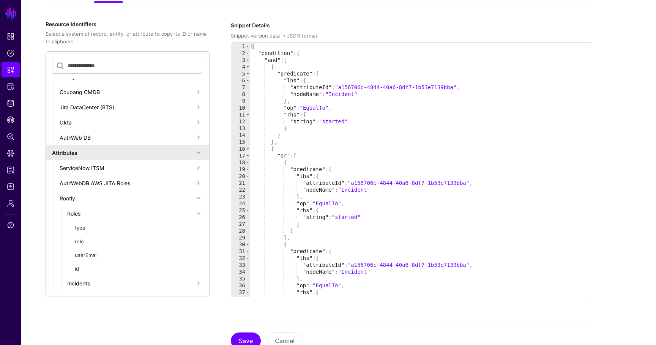
scroll to position [57, 0]
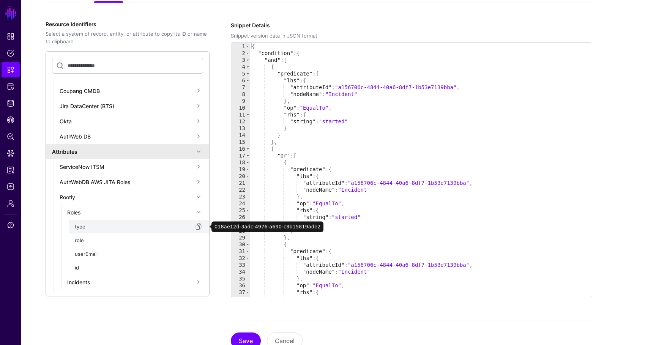
click at [113, 225] on div "type" at bounding box center [134, 227] width 119 height 8
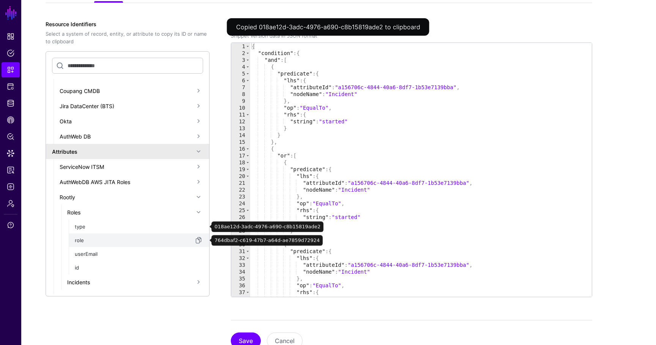
click at [101, 241] on div "role" at bounding box center [134, 241] width 119 height 8
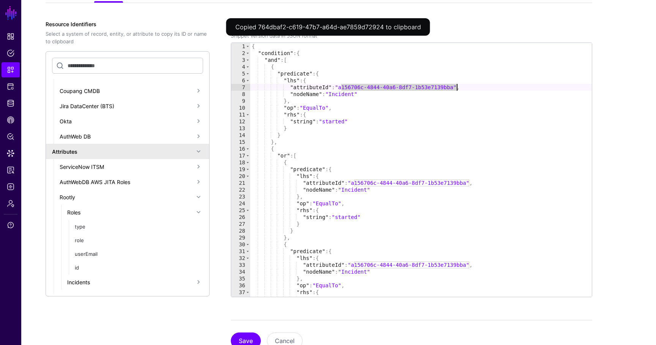
drag, startPoint x: 340, startPoint y: 90, endPoint x: 455, endPoint y: 90, distance: 115.0
click at [455, 90] on div "{ "condition" : { "and" : [ { "predicate" : { "lhs" : { "attributeId" : "a15670…" at bounding box center [420, 176] width 341 height 267
paste textarea "Cursor at row 7"
click at [347, 91] on div "{ "condition" : { "and" : [ { "predicate" : { "lhs" : { "attributeId" : "764dba…" at bounding box center [420, 176] width 341 height 267
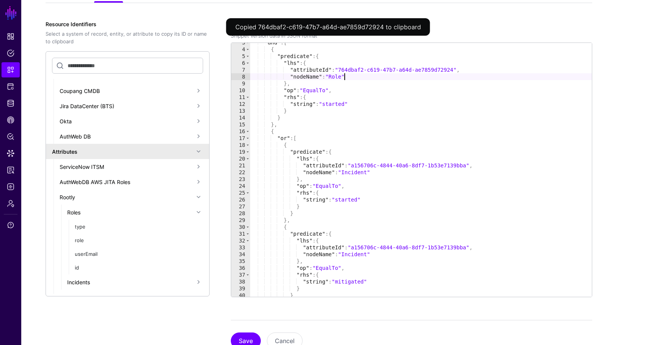
scroll to position [0, 0]
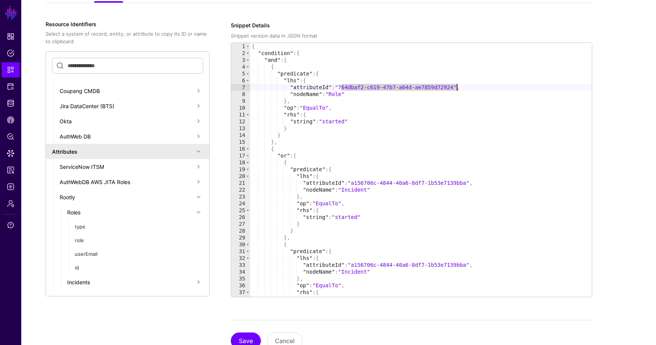
drag, startPoint x: 341, startPoint y: 87, endPoint x: 456, endPoint y: 87, distance: 115.0
click at [456, 87] on div "{ "condition" : { "and" : [ { "predicate" : { "lhs" : { "attributeId" : "764dba…" at bounding box center [420, 176] width 341 height 267
paste textarea "Cursor at row 7"
click at [335, 120] on div "{ "condition" : { "and" : [ { "predicate" : { "lhs" : { "attributeId" : "72f851…" at bounding box center [420, 176] width 341 height 267
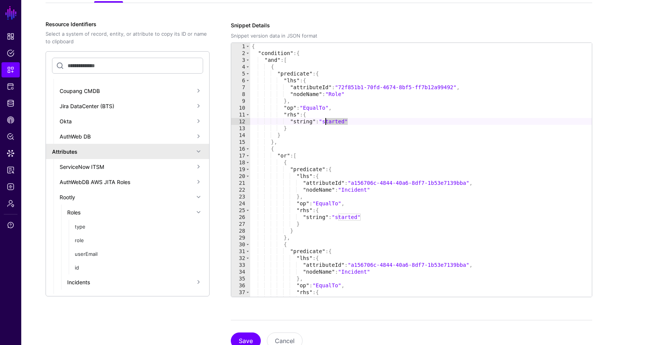
paste textarea "*******"
type textarea "**********"
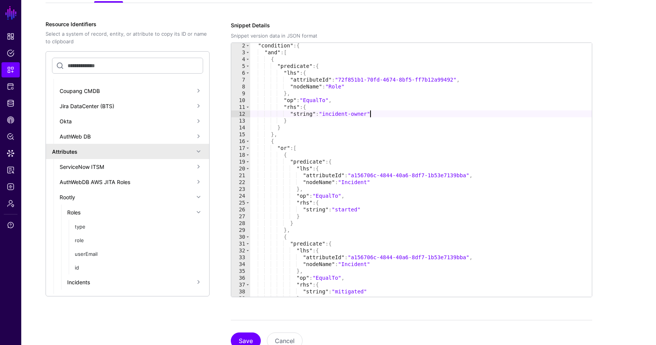
scroll to position [13, 0]
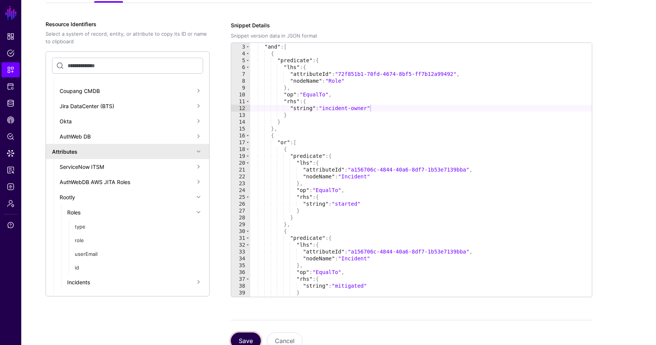
click at [248, 336] on button "Save" at bounding box center [246, 340] width 30 height 17
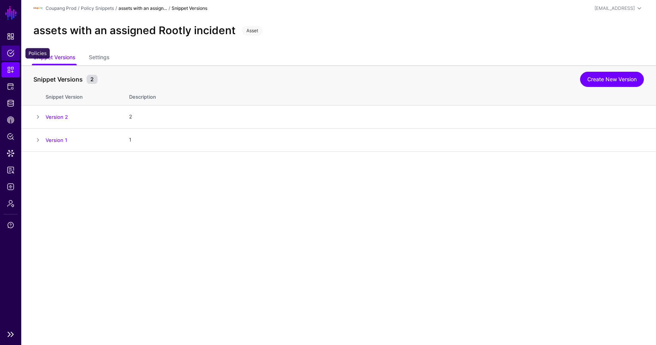
click at [11, 59] on link "Policies" at bounding box center [11, 53] width 18 height 15
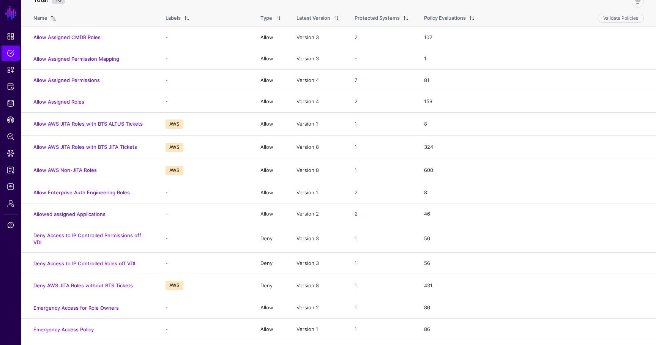
scroll to position [77, 0]
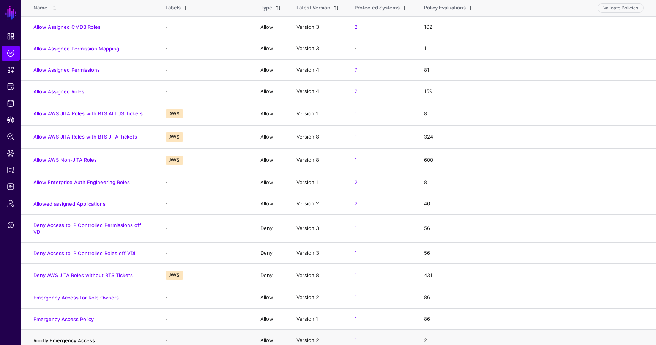
click at [66, 337] on link "Rootly Emergency Access" at bounding box center [63, 340] width 61 height 6
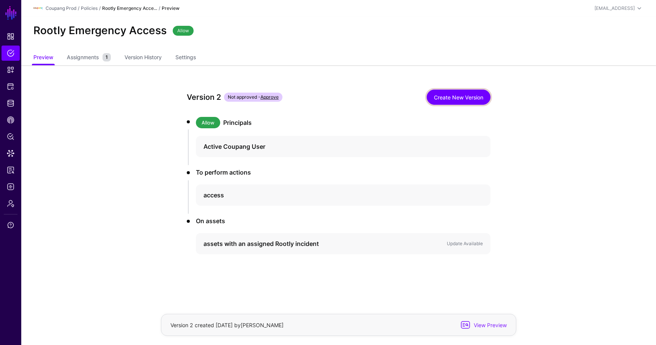
click at [463, 99] on link "Create New Version" at bounding box center [458, 97] width 64 height 15
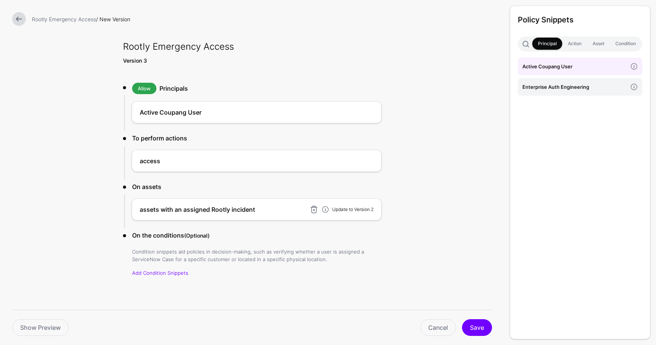
click at [360, 210] on link "Update to Version 2" at bounding box center [352, 209] width 41 height 6
click at [478, 320] on button "Save" at bounding box center [477, 327] width 30 height 17
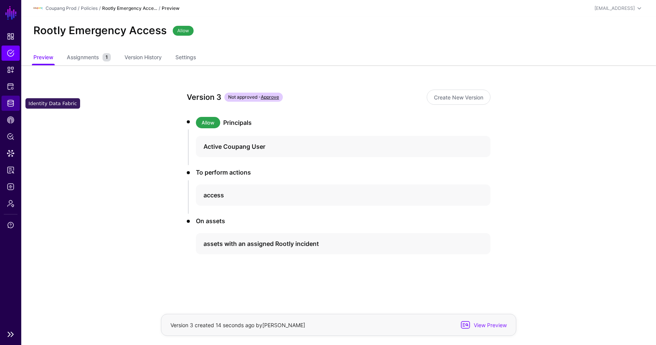
click at [13, 99] on span "Identity Data Fabric" at bounding box center [11, 103] width 8 height 8
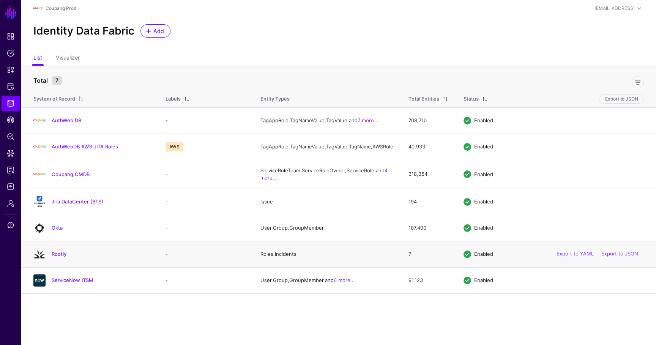
click at [52, 260] on div "Rootly" at bounding box center [91, 254] width 123 height 12
click at [53, 260] on div "Rootly" at bounding box center [91, 254] width 123 height 12
click at [55, 257] on link "Rootly" at bounding box center [59, 254] width 15 height 6
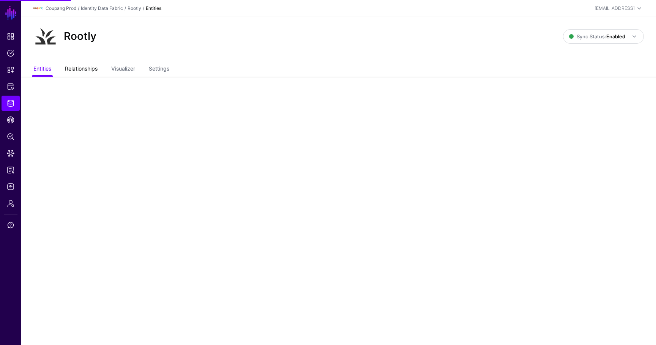
click at [83, 71] on link "Relationships" at bounding box center [81, 69] width 33 height 14
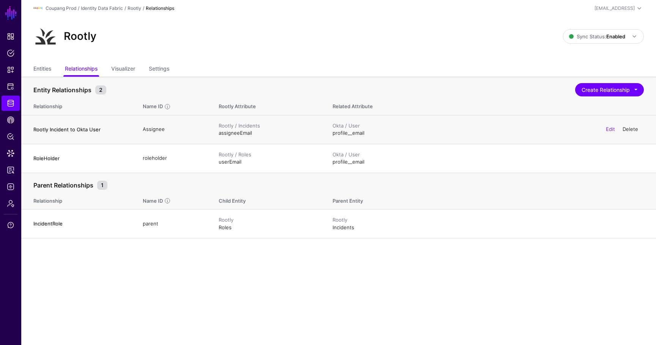
click at [629, 131] on link "Delete" at bounding box center [630, 129] width 16 height 6
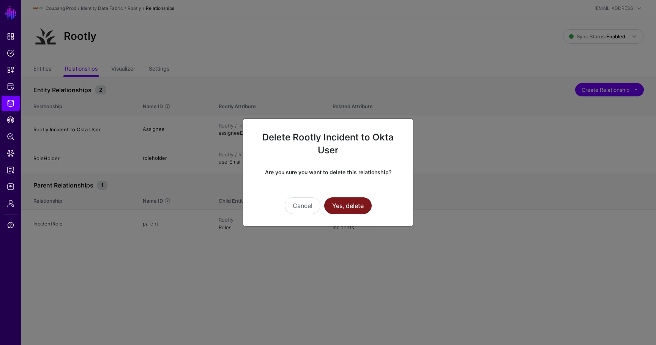
click at [354, 206] on button "Yes, delete" at bounding box center [347, 205] width 47 height 17
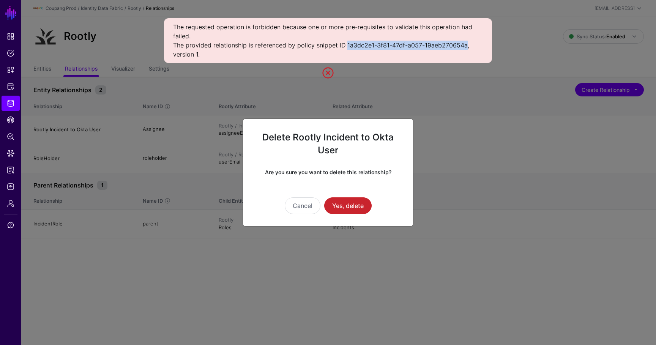
drag, startPoint x: 345, startPoint y: 46, endPoint x: 464, endPoint y: 46, distance: 119.5
click at [464, 46] on div "The requested operation is forbidden because one or more pre-requisites to vali…" at bounding box center [328, 40] width 328 height 45
copy div "1a3dc2e1-3f81-47df-a057-19aeb270654a"
click at [325, 75] on link at bounding box center [328, 73] width 12 height 12
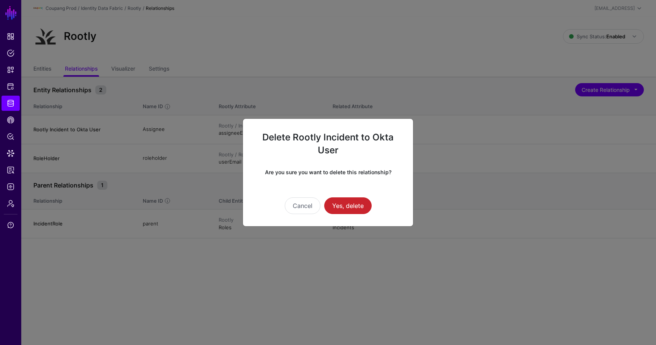
click at [14, 88] on ngb-modal-window "Delete Rootly Incident to Okta User Are you sure you want to delete this relati…" at bounding box center [328, 172] width 656 height 345
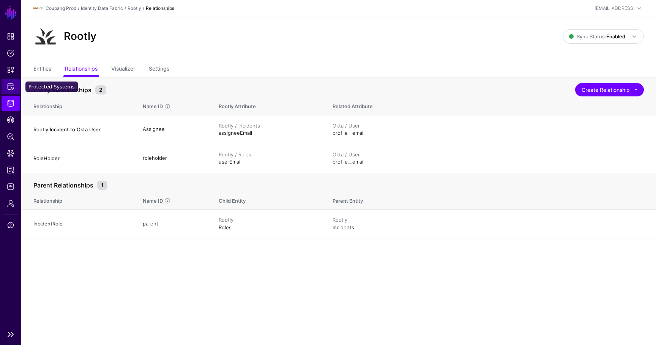
click at [13, 85] on span "Protected Systems" at bounding box center [11, 87] width 8 height 8
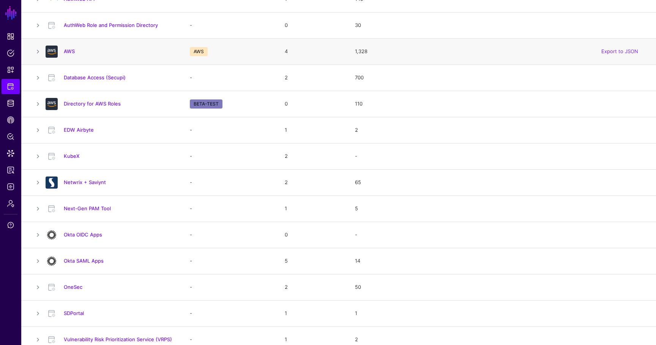
scroll to position [141, 0]
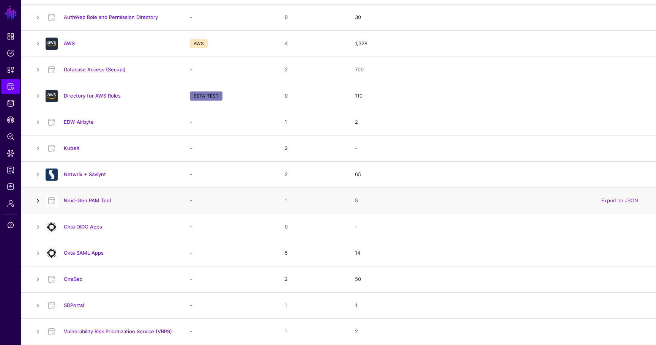
click at [37, 200] on link at bounding box center [37, 200] width 9 height 9
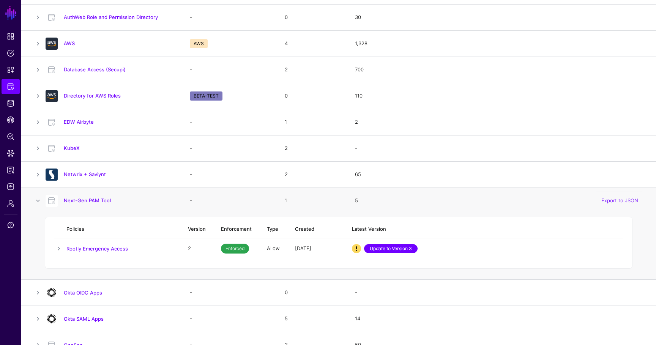
click at [396, 252] on link "Update to Version 3" at bounding box center [390, 248] width 53 height 9
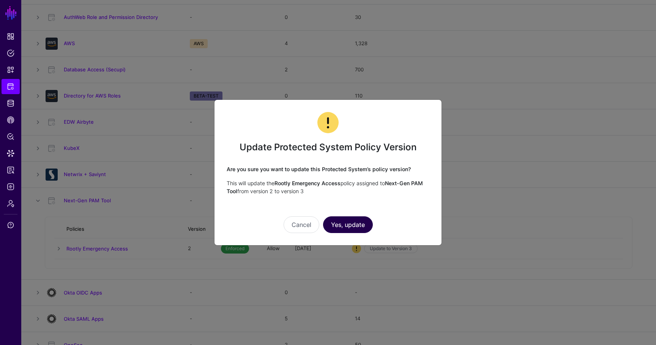
click at [343, 218] on button "Yes, update" at bounding box center [348, 224] width 50 height 17
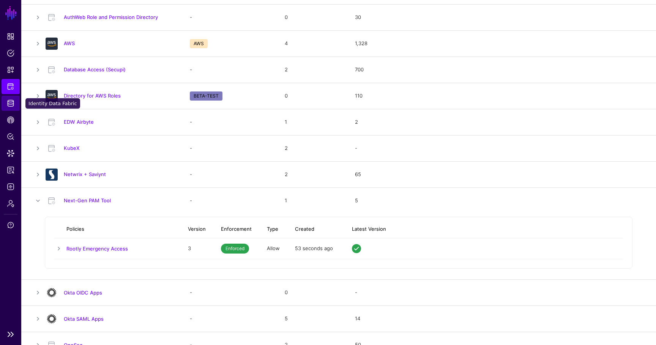
click at [10, 100] on span "Identity Data Fabric" at bounding box center [11, 103] width 8 height 8
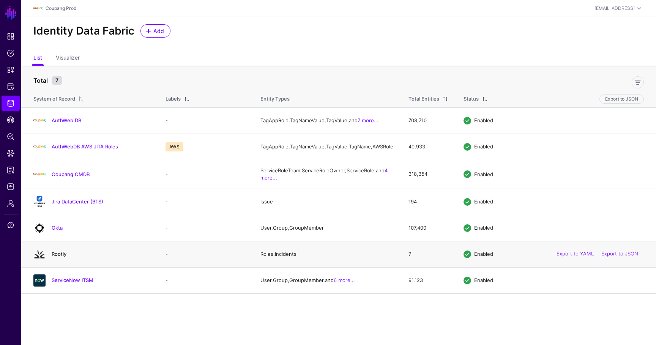
click at [54, 257] on link "Rootly" at bounding box center [59, 254] width 15 height 6
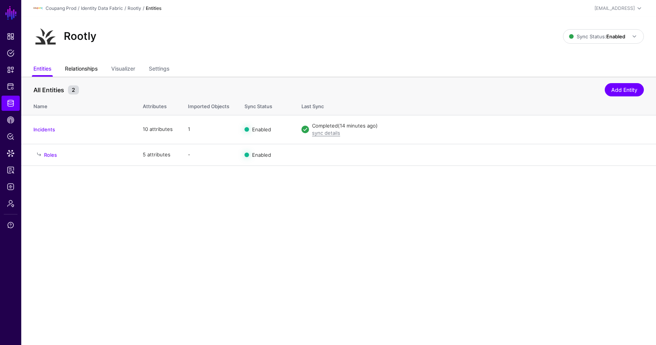
click at [82, 69] on link "Relationships" at bounding box center [81, 69] width 33 height 14
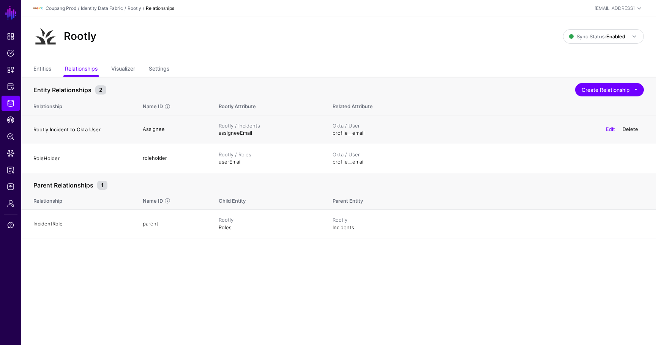
click at [629, 129] on link "Delete" at bounding box center [630, 129] width 16 height 6
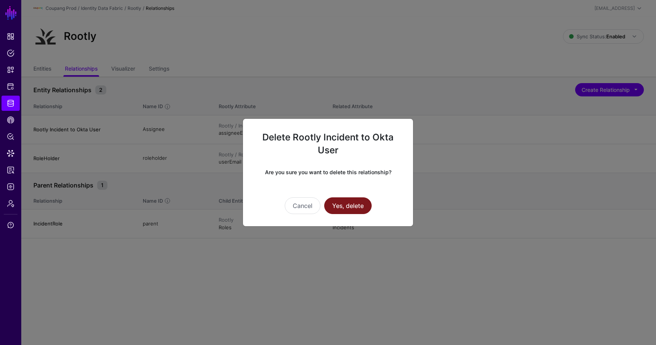
click at [368, 202] on button "Yes, delete" at bounding box center [347, 205] width 47 height 17
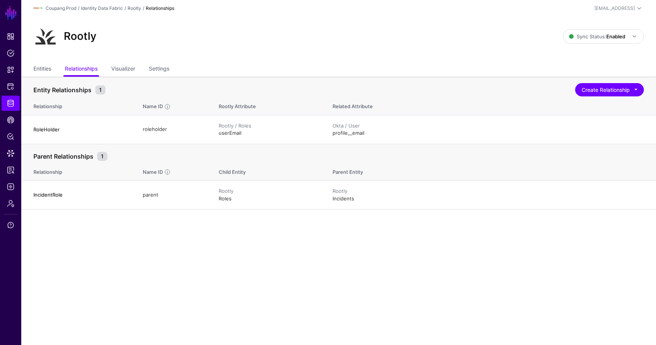
click at [621, 24] on div "Rootly Sync Status: Enabled Enabled Syncing active for all configured entities …" at bounding box center [338, 40] width 634 height 46
click at [618, 32] on span "Sync Status: Enabled" at bounding box center [604, 36] width 70 height 9
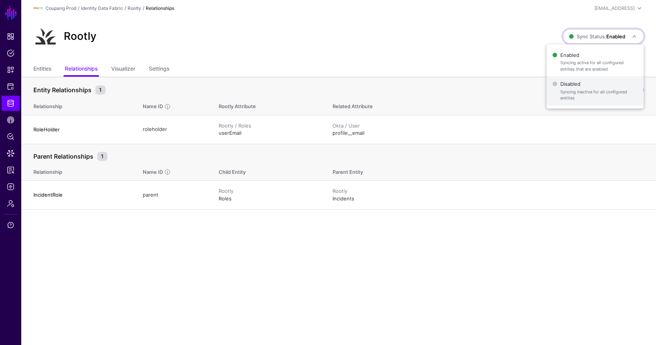
click at [595, 83] on span "Disabled Syncing inactive for all configured entities" at bounding box center [594, 91] width 85 height 25
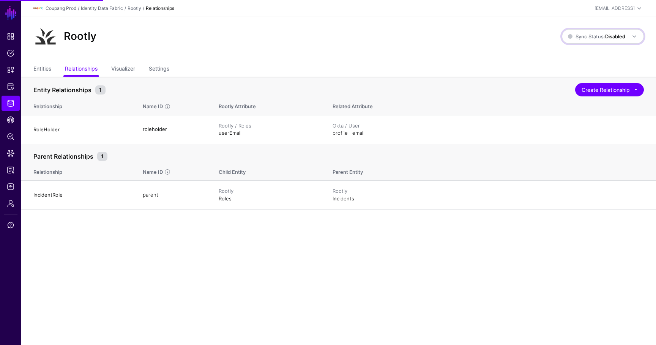
click at [612, 38] on strong "Disabled" at bounding box center [615, 36] width 20 height 6
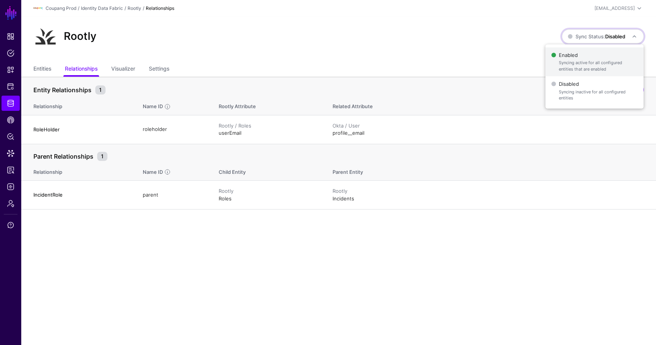
click at [588, 61] on span "Syncing active for all configured entities that are enabled" at bounding box center [598, 66] width 79 height 13
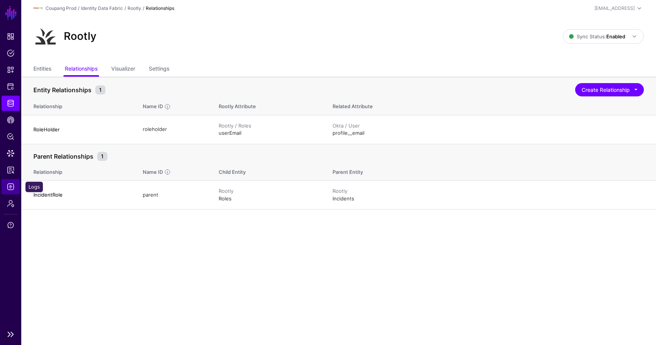
click at [13, 186] on span "Logs" at bounding box center [11, 187] width 8 height 8
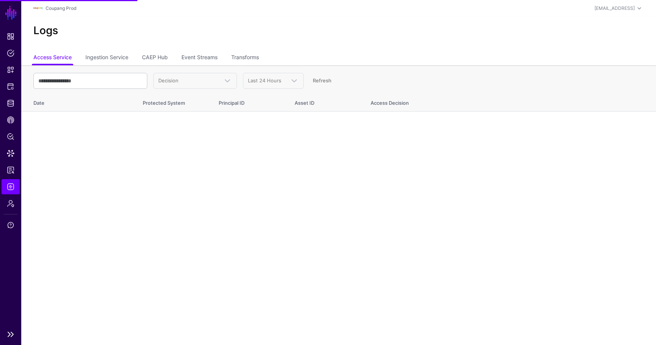
click at [11, 214] on li at bounding box center [10, 214] width 21 height 0
click at [11, 205] on span "Admin" at bounding box center [11, 204] width 8 height 8
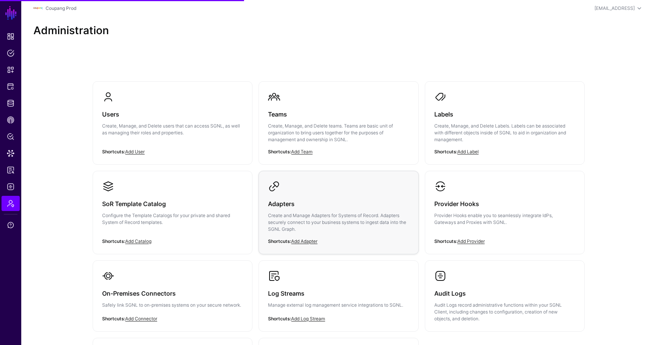
click at [310, 227] on p "Create and Manage Adapters for Systems of Record. Adapters securely connect to …" at bounding box center [338, 222] width 141 height 20
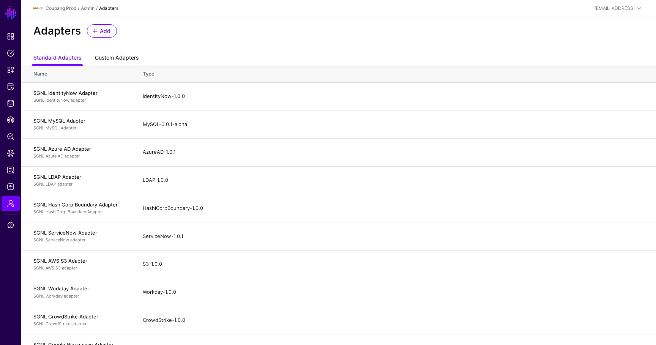
click at [118, 60] on link "Custom Adapters" at bounding box center [117, 58] width 44 height 14
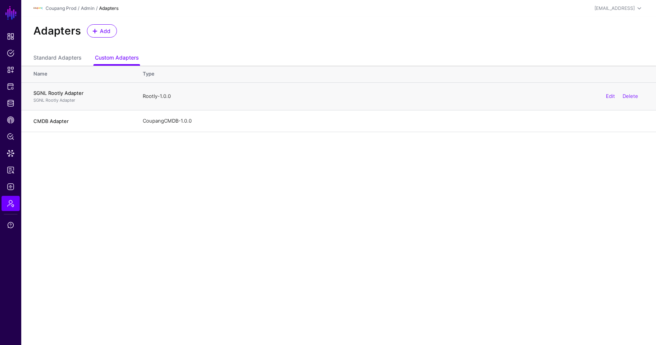
click at [611, 100] on div "Edit Delete" at bounding box center [622, 96] width 44 height 19
click at [610, 99] on div "Edit Delete" at bounding box center [622, 96] width 44 height 19
click at [608, 97] on link "Edit" at bounding box center [610, 96] width 9 height 6
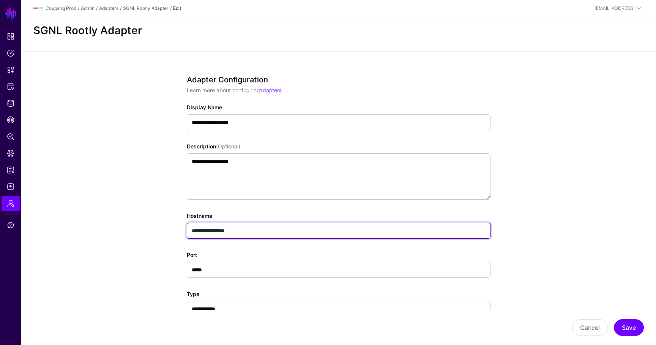
click at [261, 234] on input "**********" at bounding box center [339, 231] width 304 height 16
paste input "**********"
type input "**********"
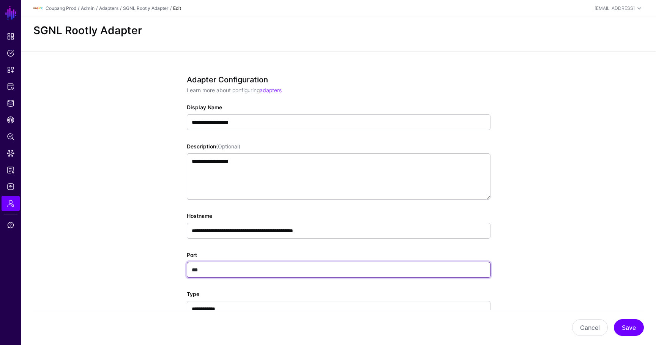
type input "***"
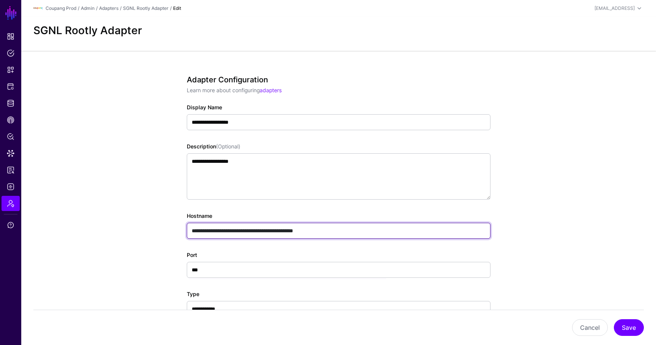
drag, startPoint x: 209, startPoint y: 230, endPoint x: 125, endPoint y: 228, distance: 84.3
click at [126, 228] on app-admin-adapters-details-form "**********" at bounding box center [338, 301] width 634 height 501
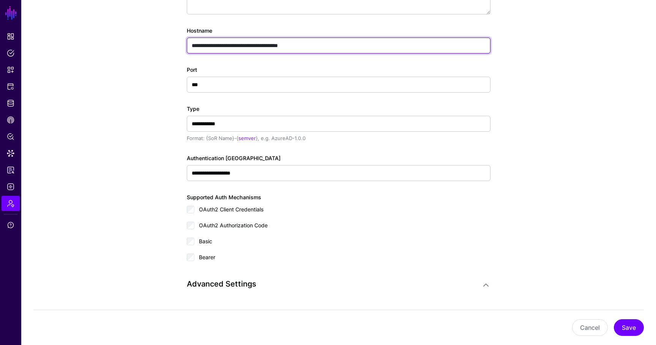
scroll to position [206, 0]
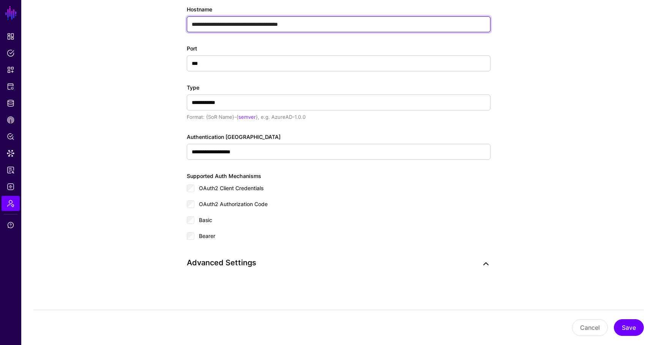
type input "**********"
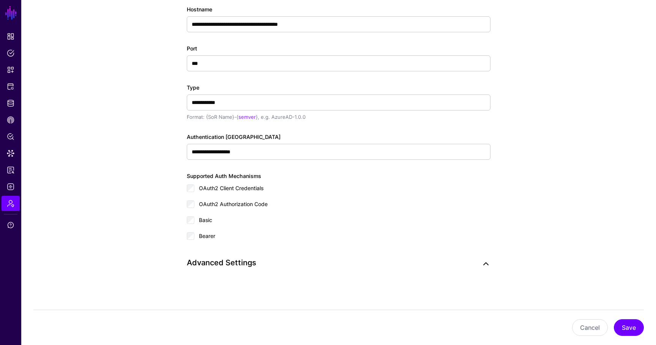
click at [485, 261] on link at bounding box center [485, 263] width 9 height 9
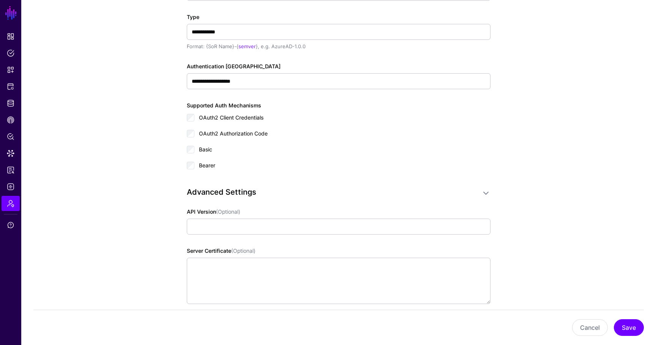
scroll to position [333, 0]
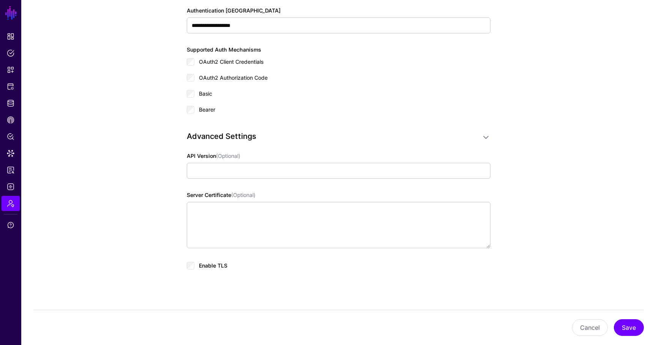
click at [206, 267] on span "Enable TLS" at bounding box center [213, 265] width 28 height 6
click at [627, 332] on button "Save" at bounding box center [629, 327] width 30 height 17
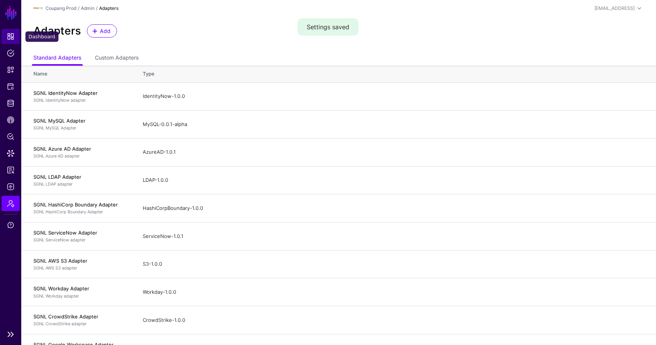
click at [5, 33] on link "Dashboard" at bounding box center [11, 36] width 18 height 15
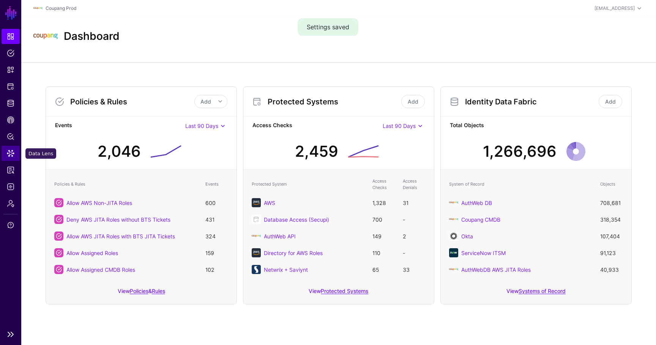
click at [8, 157] on link "Data Lens" at bounding box center [11, 153] width 18 height 15
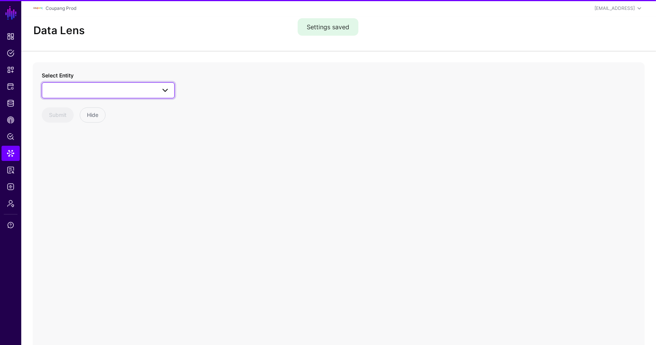
click at [85, 94] on span at bounding box center [108, 90] width 123 height 9
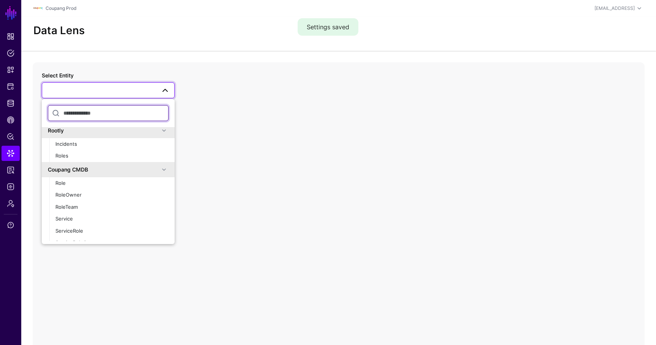
scroll to position [193, 0]
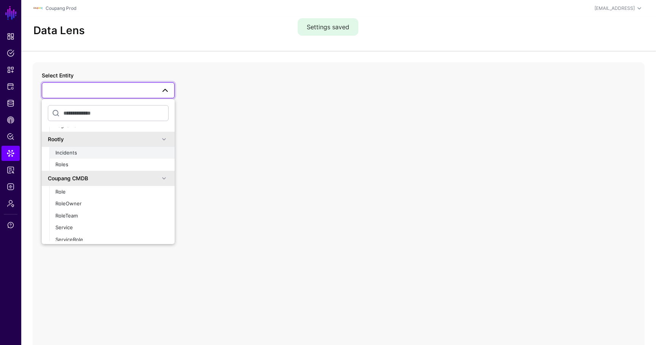
click at [83, 156] on div "Incidents" at bounding box center [111, 153] width 113 height 8
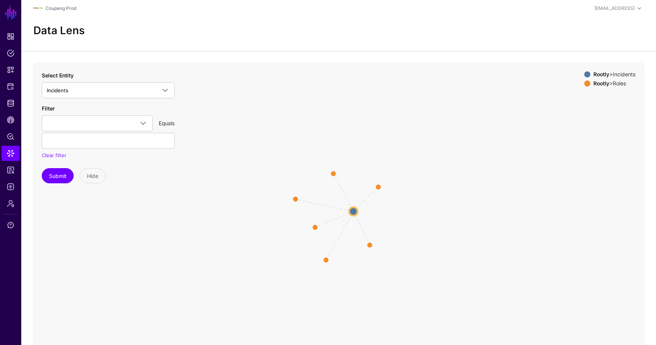
click at [351, 210] on circle at bounding box center [353, 211] width 8 height 8
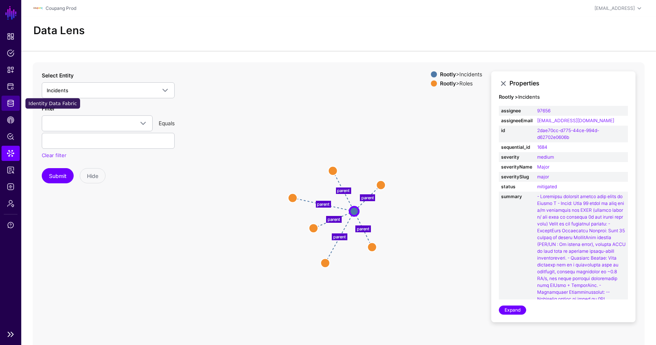
click at [13, 101] on span "Identity Data Fabric" at bounding box center [11, 103] width 8 height 8
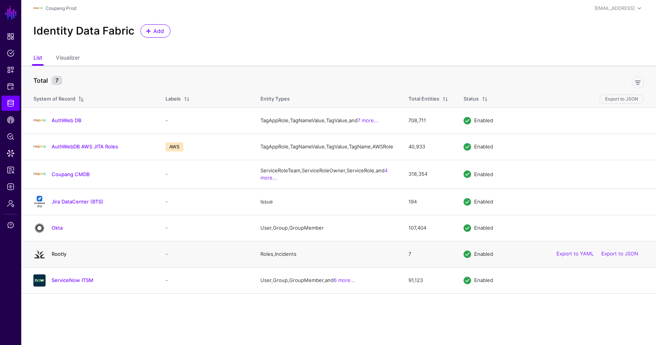
click at [57, 257] on link "Rootly" at bounding box center [59, 254] width 15 height 6
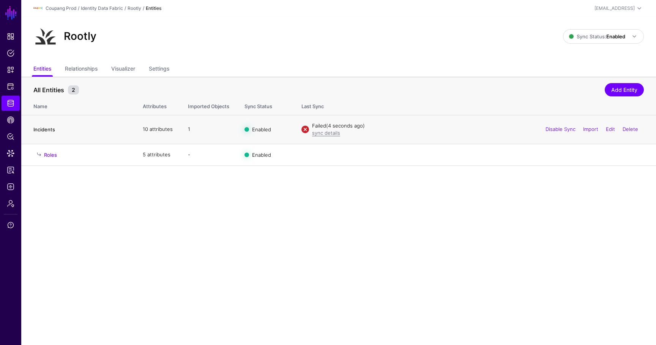
click at [52, 131] on link "Incidents" at bounding box center [44, 129] width 22 height 6
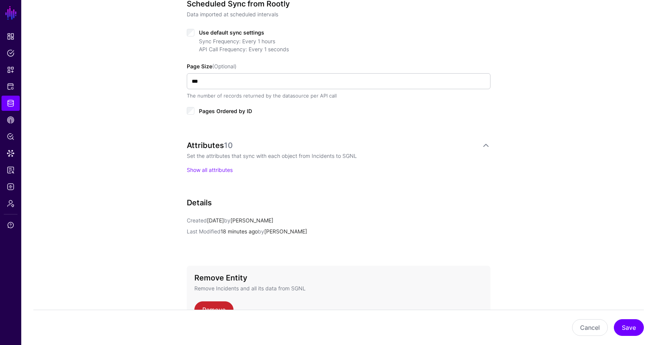
scroll to position [407, 0]
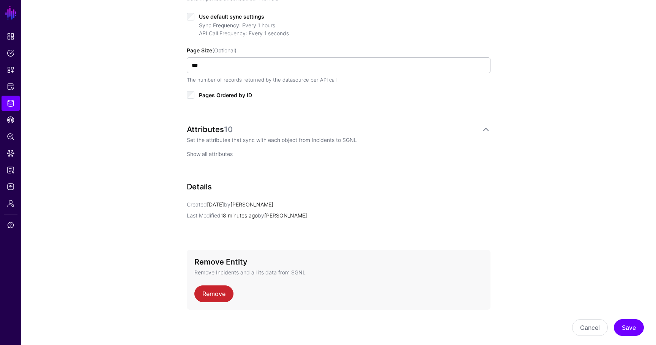
click at [216, 154] on link "Show all attributes" at bounding box center [210, 154] width 46 height 6
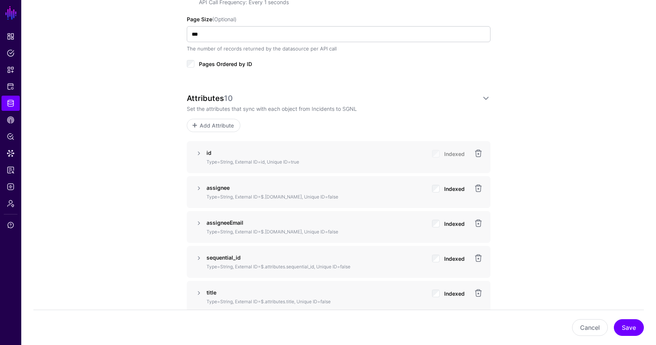
scroll to position [442, 0]
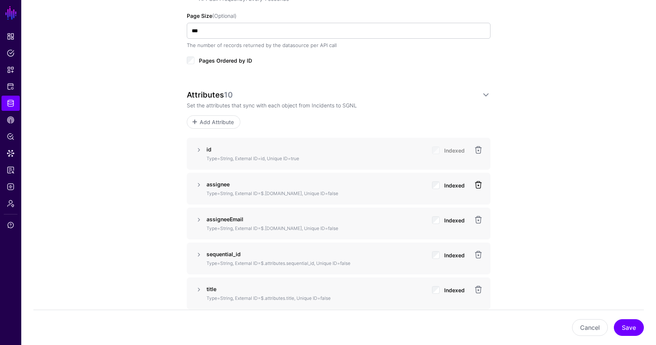
click at [478, 183] on link at bounding box center [478, 184] width 9 height 9
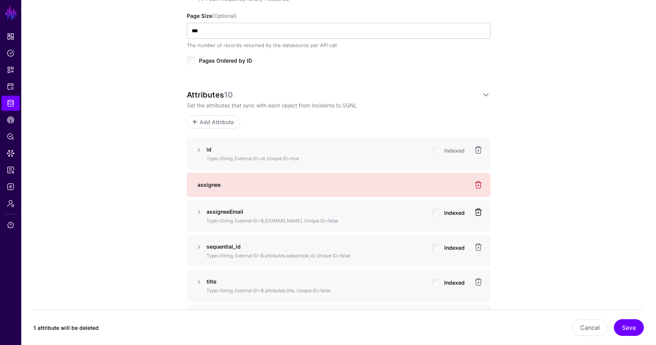
click at [477, 211] on link at bounding box center [478, 212] width 9 height 9
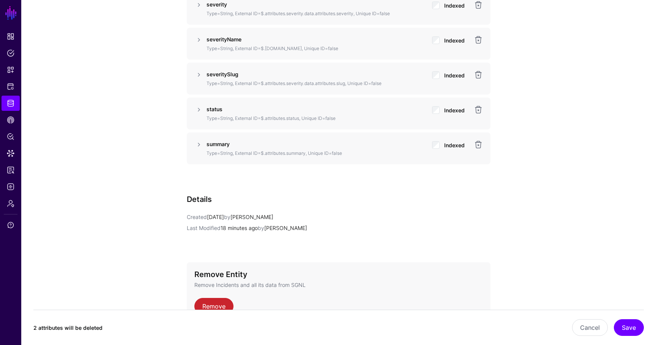
scroll to position [755, 0]
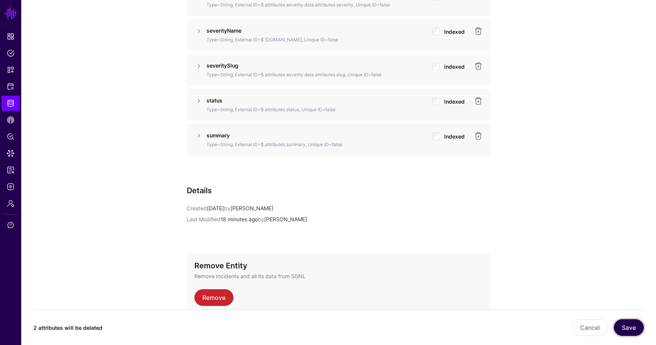
click at [626, 329] on button "Save" at bounding box center [629, 327] width 30 height 17
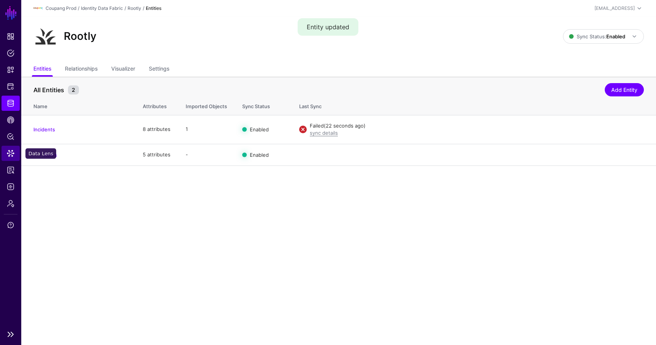
click at [16, 152] on link "Data Lens" at bounding box center [11, 153] width 18 height 15
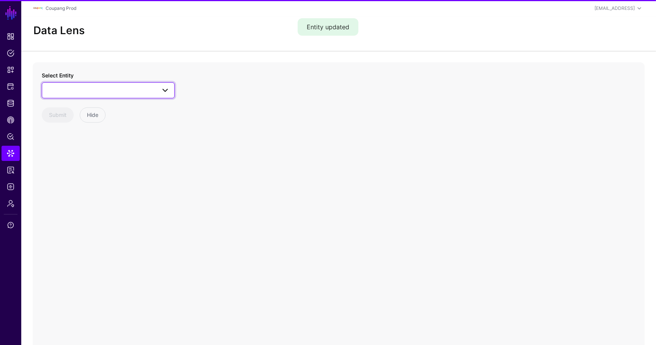
click at [87, 87] on span at bounding box center [108, 90] width 123 height 9
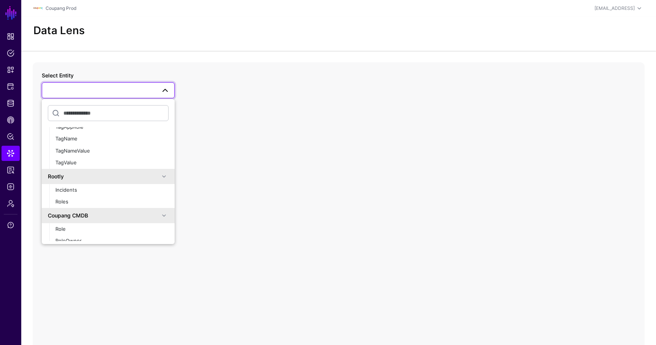
scroll to position [154, 0]
click at [63, 194] on span "Incidents" at bounding box center [66, 192] width 22 height 6
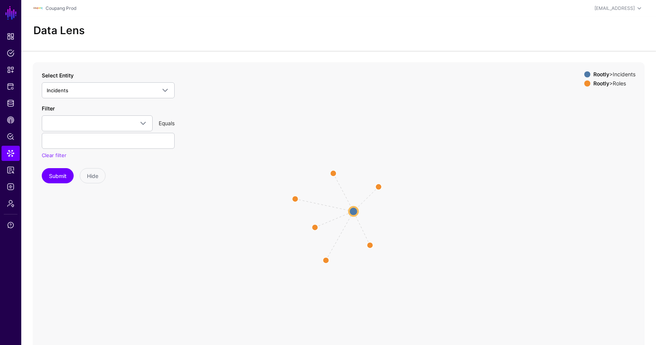
click at [355, 209] on circle at bounding box center [353, 211] width 9 height 9
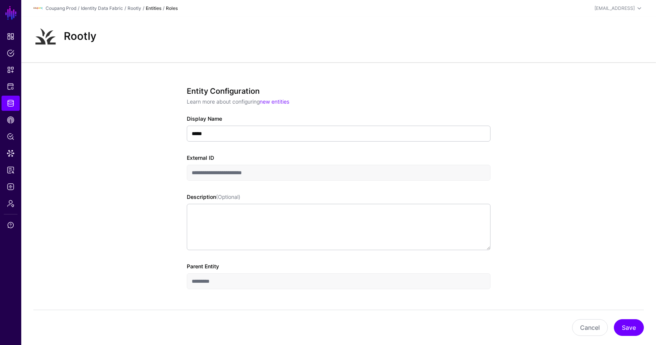
scroll to position [23, 0]
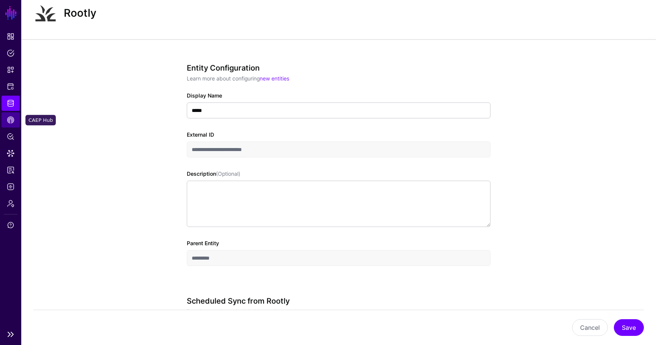
click at [14, 125] on link "CAEP Hub" at bounding box center [11, 119] width 18 height 15
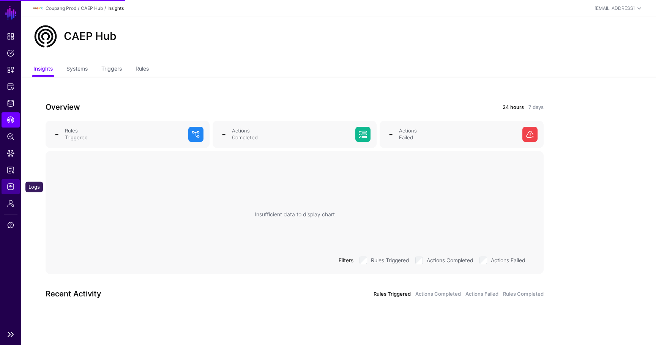
click at [12, 184] on span "Logs" at bounding box center [11, 187] width 8 height 8
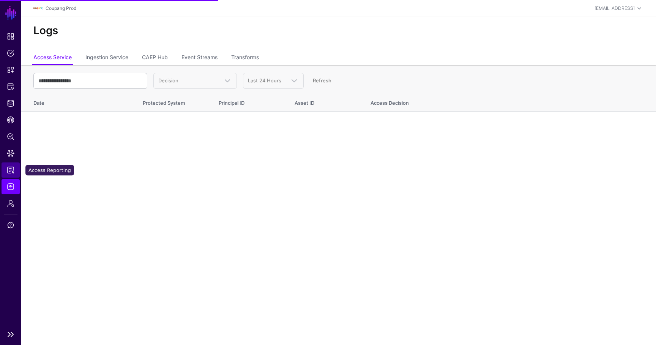
click at [11, 175] on link "Access Reporting" at bounding box center [11, 169] width 18 height 15
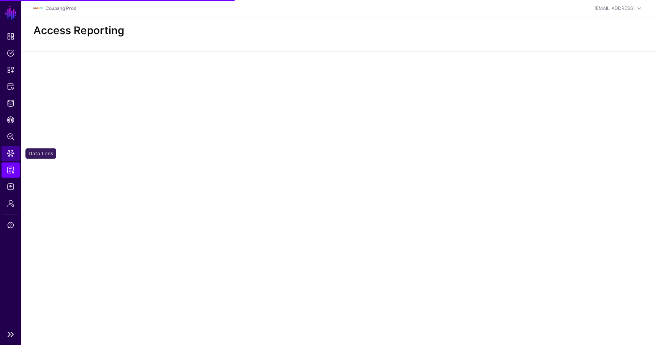
click at [16, 150] on link "Data Lens" at bounding box center [11, 153] width 18 height 15
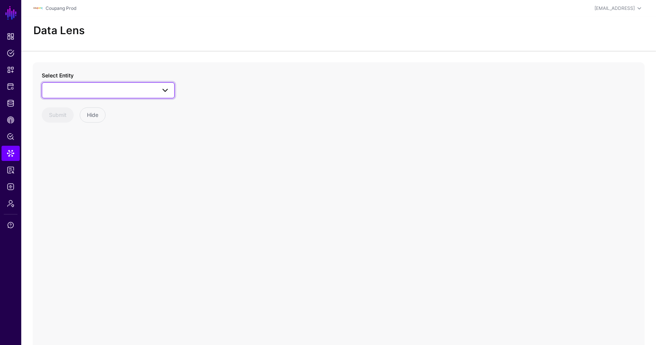
click at [94, 87] on span at bounding box center [108, 90] width 123 height 9
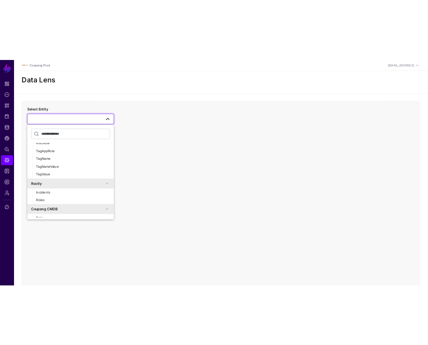
scroll to position [150, 0]
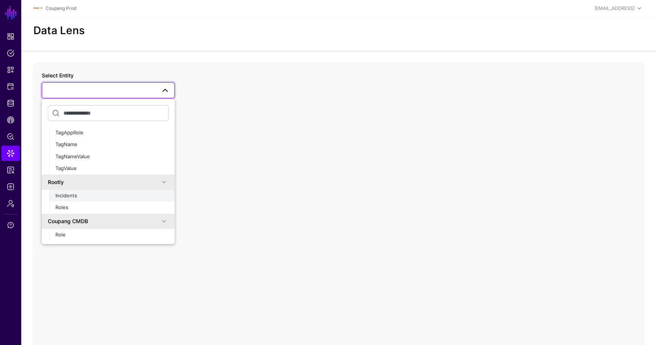
click at [76, 194] on span "Incidents" at bounding box center [66, 195] width 22 height 6
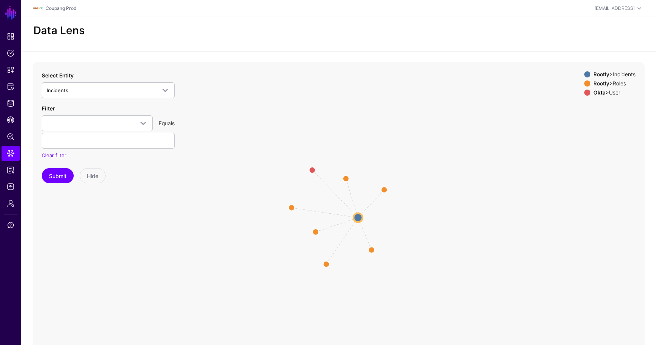
click at [357, 217] on circle at bounding box center [357, 217] width 9 height 9
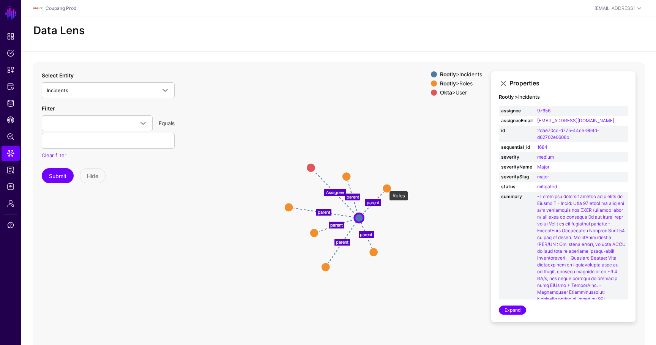
click at [385, 187] on circle at bounding box center [386, 188] width 9 height 9
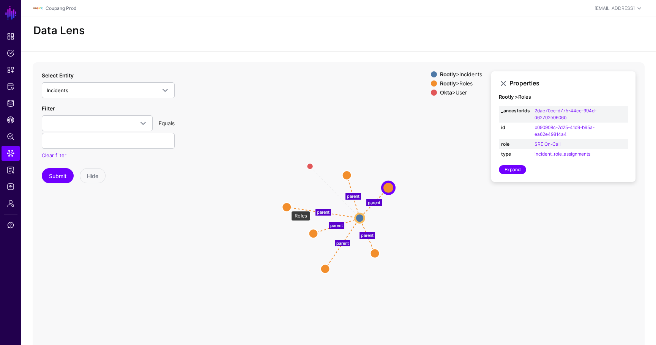
click at [287, 207] on circle at bounding box center [286, 206] width 9 height 9
click at [287, 206] on circle at bounding box center [285, 206] width 9 height 9
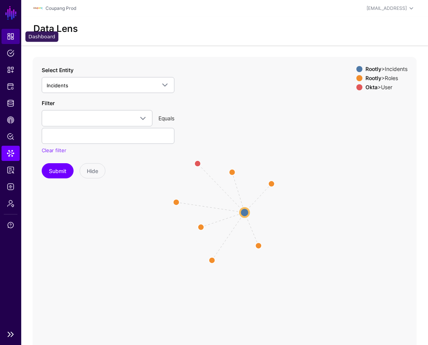
click at [12, 42] on link "Dashboard" at bounding box center [11, 36] width 18 height 15
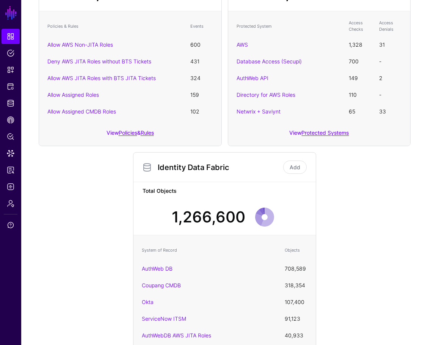
scroll to position [190, 0]
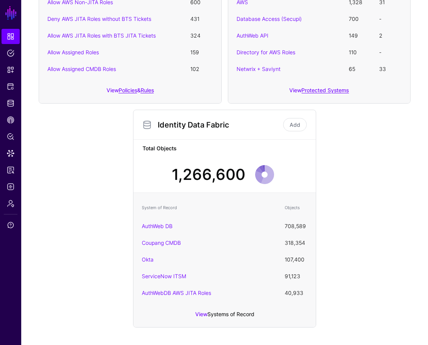
click at [208, 317] on link "Systems of Record" at bounding box center [231, 314] width 47 height 6
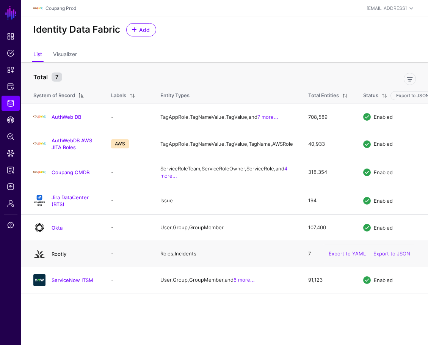
click at [61, 257] on link "Rootly" at bounding box center [59, 254] width 15 height 6
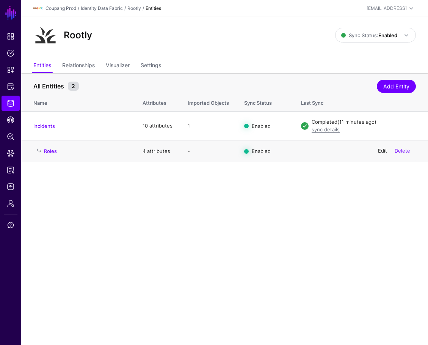
click at [380, 151] on link "Edit" at bounding box center [382, 151] width 9 height 6
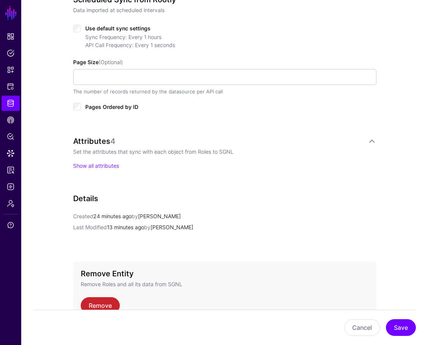
scroll to position [285, 0]
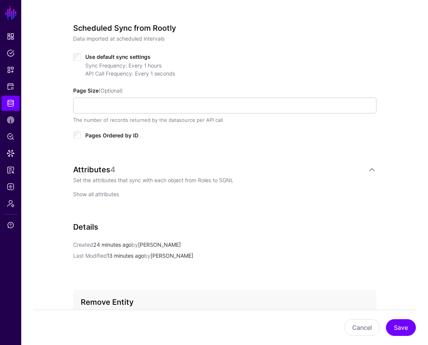
click at [98, 193] on link "Show all attributes" at bounding box center [96, 194] width 46 height 6
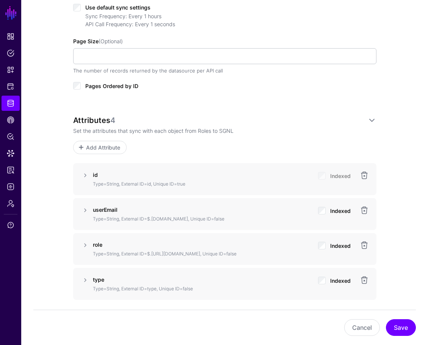
scroll to position [353, 0]
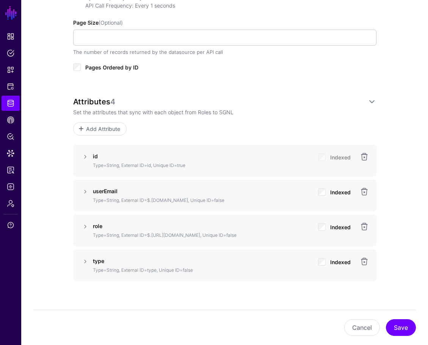
drag, startPoint x: 246, startPoint y: 236, endPoint x: 148, endPoint y: 234, distance: 98.3
click at [148, 234] on p "Type=String, External ID=$.[URL][DOMAIN_NAME], Unique ID=false" at bounding box center [202, 235] width 219 height 7
copy p "$.[URL][DOMAIN_NAME]"
click at [102, 132] on span "Add Attribute" at bounding box center [103, 129] width 36 height 8
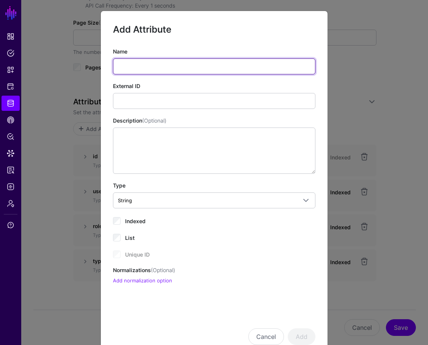
click at [145, 66] on input "Name" at bounding box center [214, 66] width 203 height 16
type input "********"
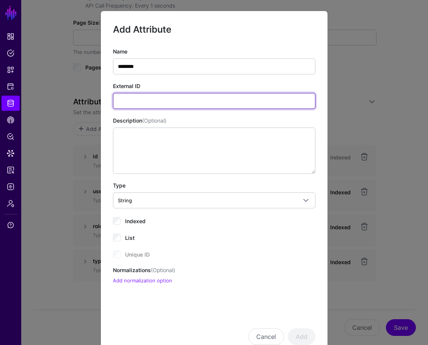
paste input "**********"
click at [232, 103] on input "**********" at bounding box center [214, 101] width 203 height 16
type input "**********"
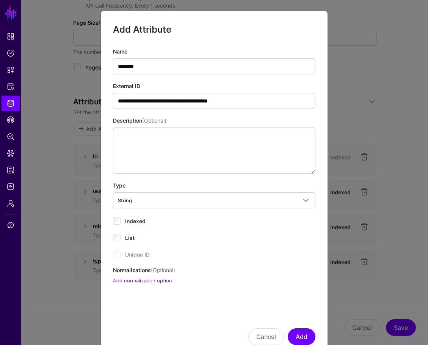
click at [142, 222] on span "Indexed" at bounding box center [135, 221] width 20 height 6
click at [308, 337] on button "Add" at bounding box center [302, 336] width 28 height 17
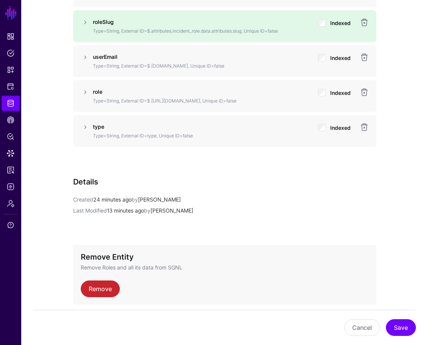
scroll to position [533, 0]
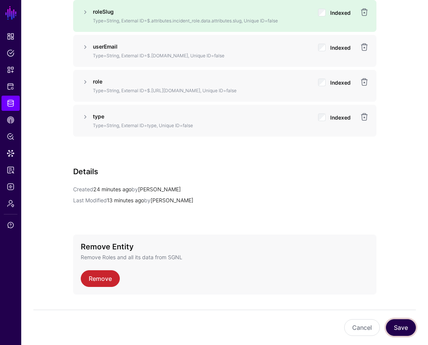
click at [407, 326] on button "Save" at bounding box center [401, 327] width 30 height 17
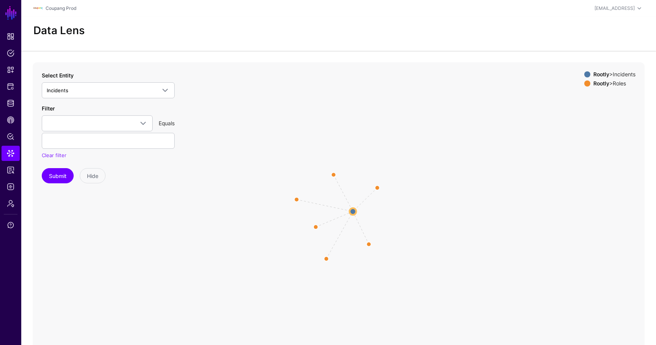
click at [352, 212] on circle at bounding box center [352, 211] width 6 height 6
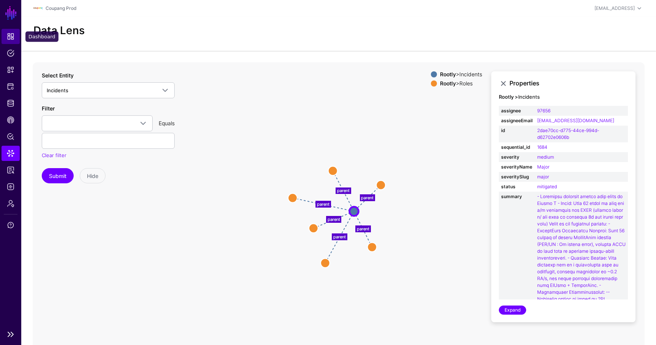
click at [5, 37] on link "Dashboard" at bounding box center [11, 36] width 18 height 15
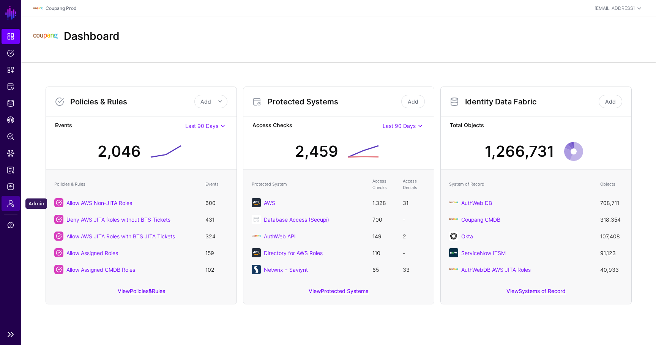
click at [8, 201] on span "Admin" at bounding box center [11, 204] width 8 height 8
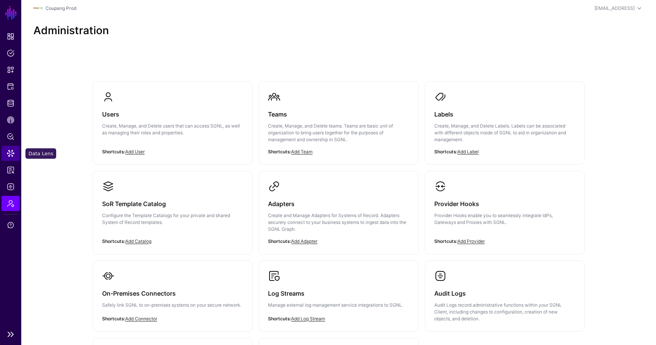
click at [5, 149] on link "Data Lens" at bounding box center [11, 153] width 18 height 15
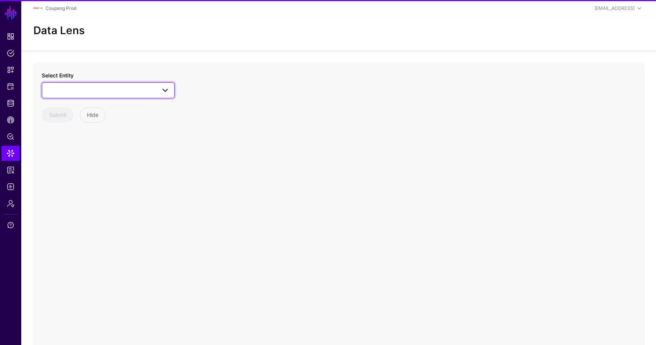
click at [90, 83] on link at bounding box center [108, 90] width 133 height 16
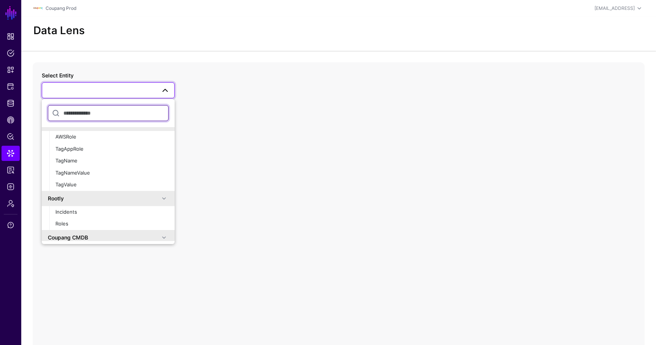
scroll to position [139, 0]
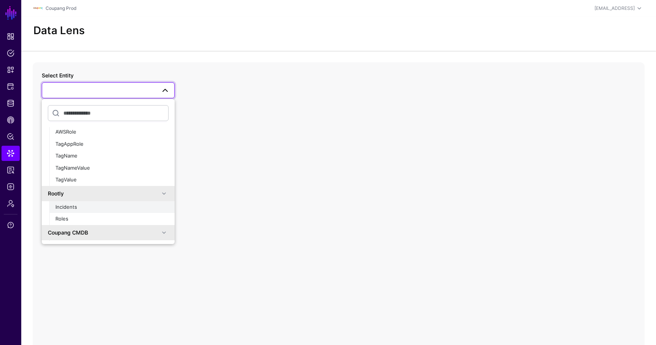
click at [69, 205] on span "Incidents" at bounding box center [66, 207] width 22 height 6
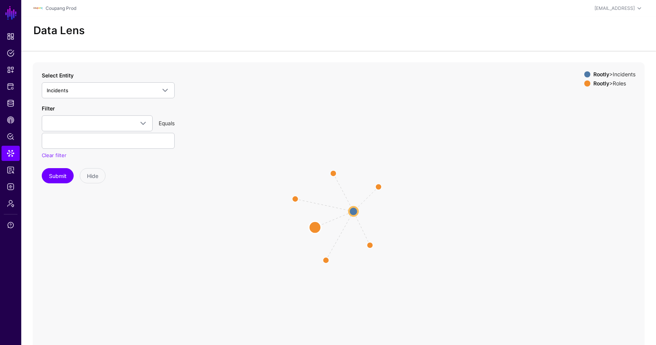
click at [315, 226] on circle at bounding box center [315, 227] width 12 height 12
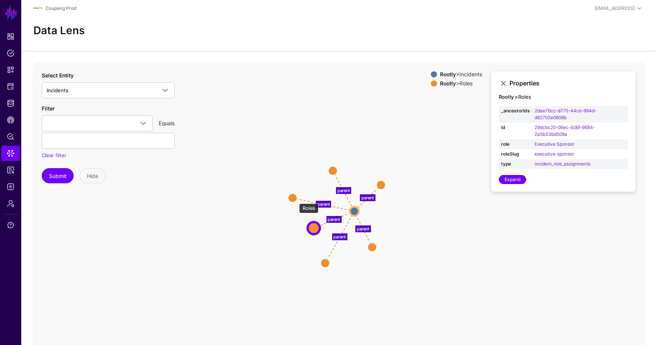
click at [295, 200] on circle at bounding box center [292, 197] width 9 height 9
click at [333, 168] on circle at bounding box center [332, 168] width 9 height 9
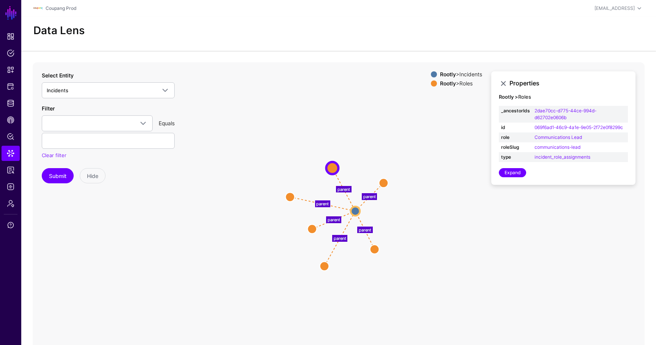
click at [326, 267] on circle at bounding box center [323, 265] width 9 height 9
click at [325, 268] on circle at bounding box center [323, 267] width 9 height 9
click at [376, 249] on circle at bounding box center [376, 251] width 9 height 9
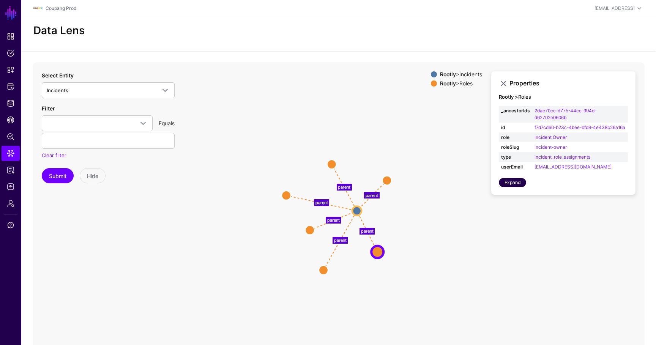
click at [522, 187] on link "Expand" at bounding box center [512, 182] width 27 height 9
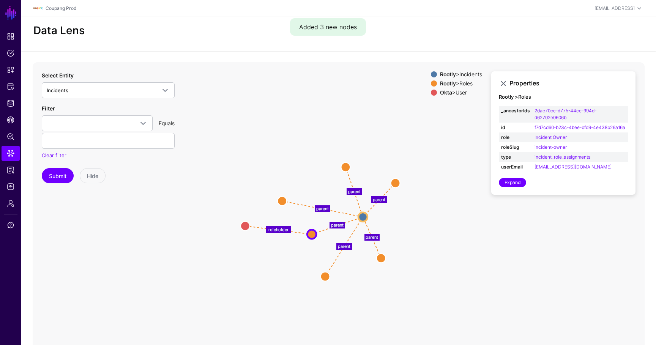
drag, startPoint x: 312, startPoint y: 170, endPoint x: 246, endPoint y: 227, distance: 87.5
click at [246, 227] on circle at bounding box center [245, 225] width 9 height 9
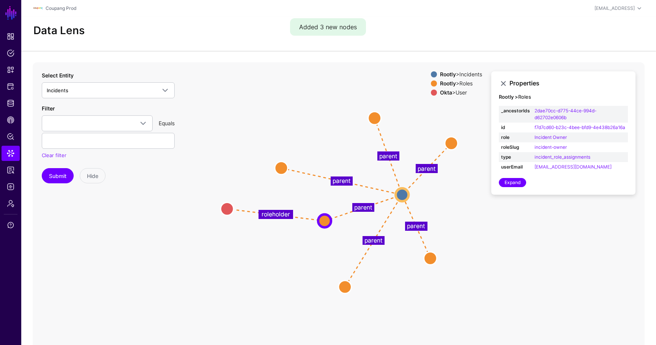
drag, startPoint x: 335, startPoint y: 271, endPoint x: 343, endPoint y: 253, distance: 19.0
click at [343, 253] on icon "roleholder parent parent parent parent parent parent User User Roles Roles Role…" at bounding box center [339, 214] width 612 height 304
click at [9, 38] on span "Dashboard" at bounding box center [11, 37] width 8 height 8
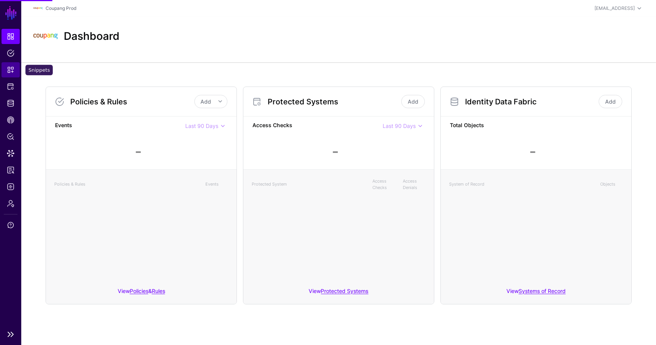
click at [10, 64] on link "Snippets" at bounding box center [11, 69] width 18 height 15
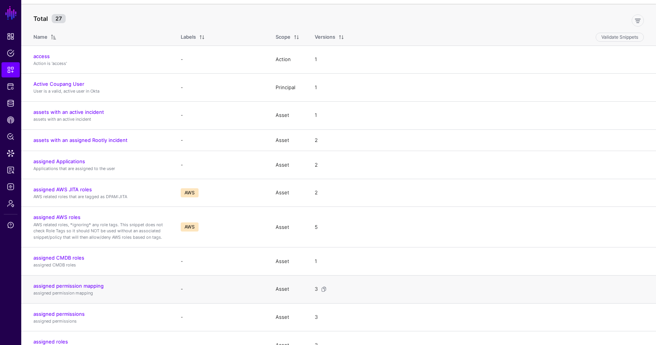
scroll to position [52, 0]
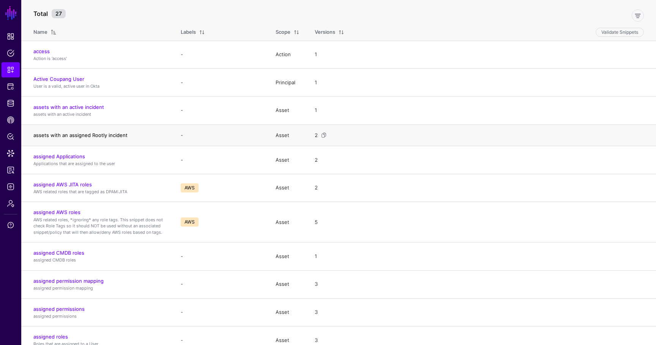
click at [84, 134] on link "assets with an assigned Rootly incident" at bounding box center [80, 135] width 94 height 6
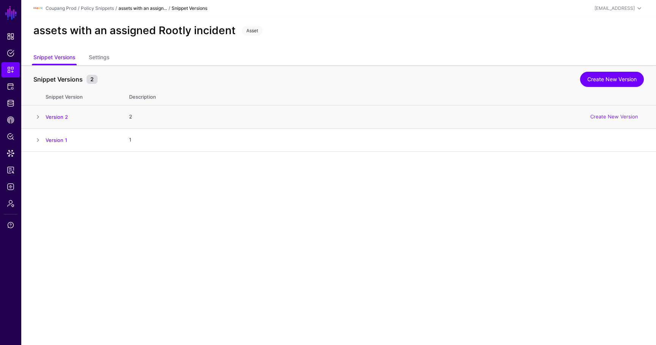
click at [38, 116] on span at bounding box center [37, 116] width 9 height 9
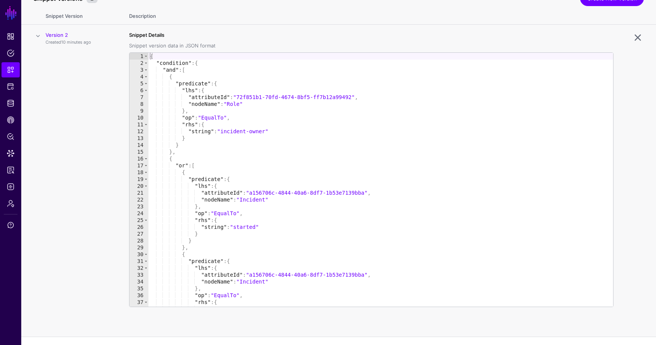
scroll to position [80, 0]
click at [15, 105] on link "Identity Data Fabric" at bounding box center [11, 103] width 18 height 15
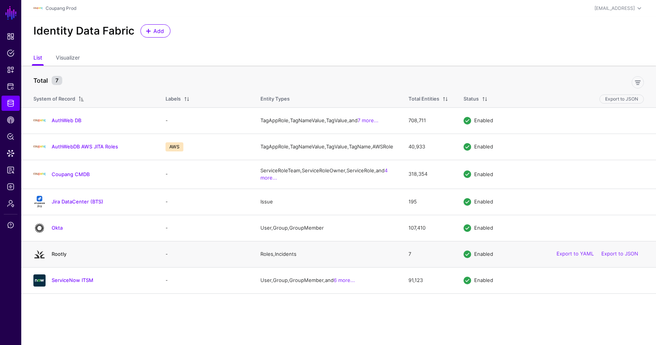
click at [55, 257] on link "Rootly" at bounding box center [59, 254] width 15 height 6
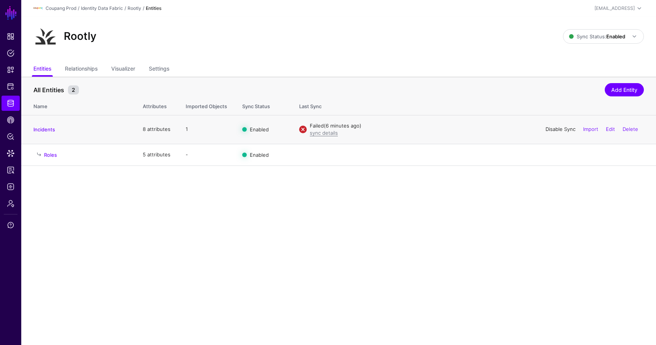
click at [566, 129] on link "Disable Sync" at bounding box center [560, 129] width 30 height 6
click at [557, 131] on link "Enable Sync" at bounding box center [560, 129] width 29 height 6
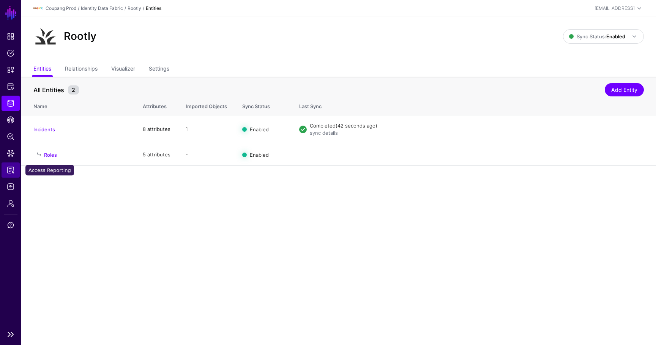
click at [13, 170] on span "Access Reporting" at bounding box center [11, 170] width 8 height 8
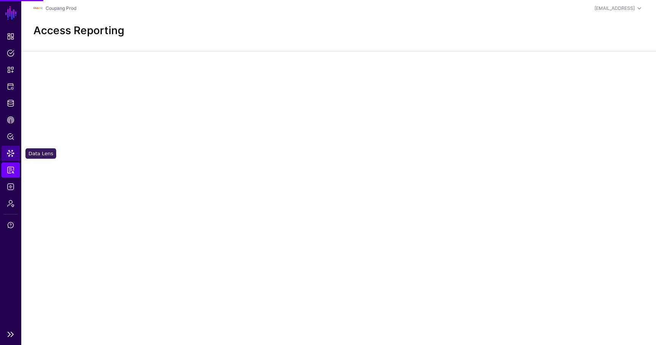
click at [13, 156] on span "Data Lens" at bounding box center [11, 153] width 8 height 8
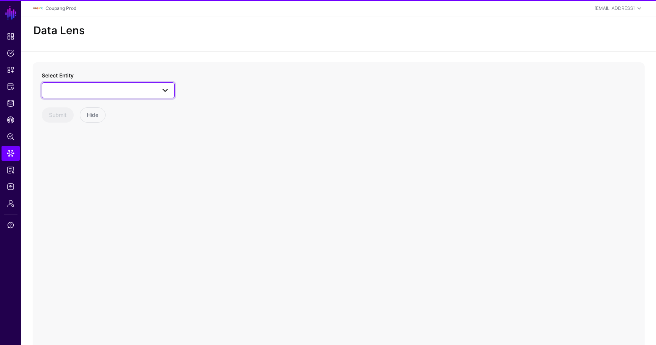
click at [133, 93] on span at bounding box center [108, 90] width 123 height 9
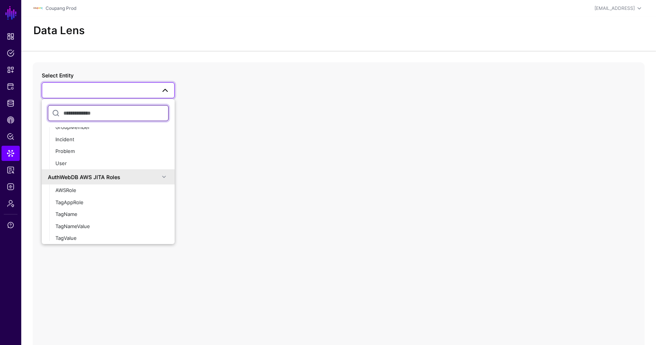
scroll to position [154, 0]
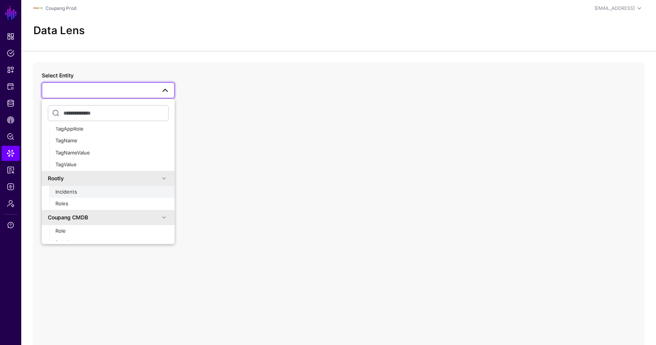
click at [100, 194] on div "Incidents" at bounding box center [111, 192] width 113 height 8
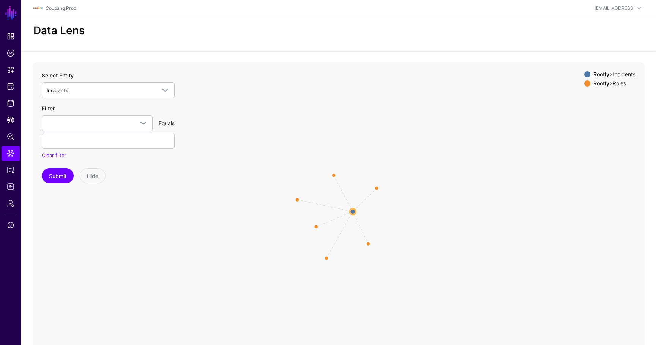
click at [351, 212] on circle at bounding box center [352, 211] width 6 height 6
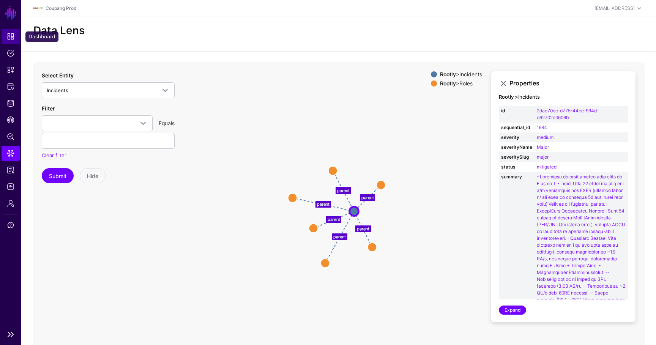
click at [11, 41] on link "Dashboard" at bounding box center [11, 36] width 18 height 15
